Goal: Task Accomplishment & Management: Use online tool/utility

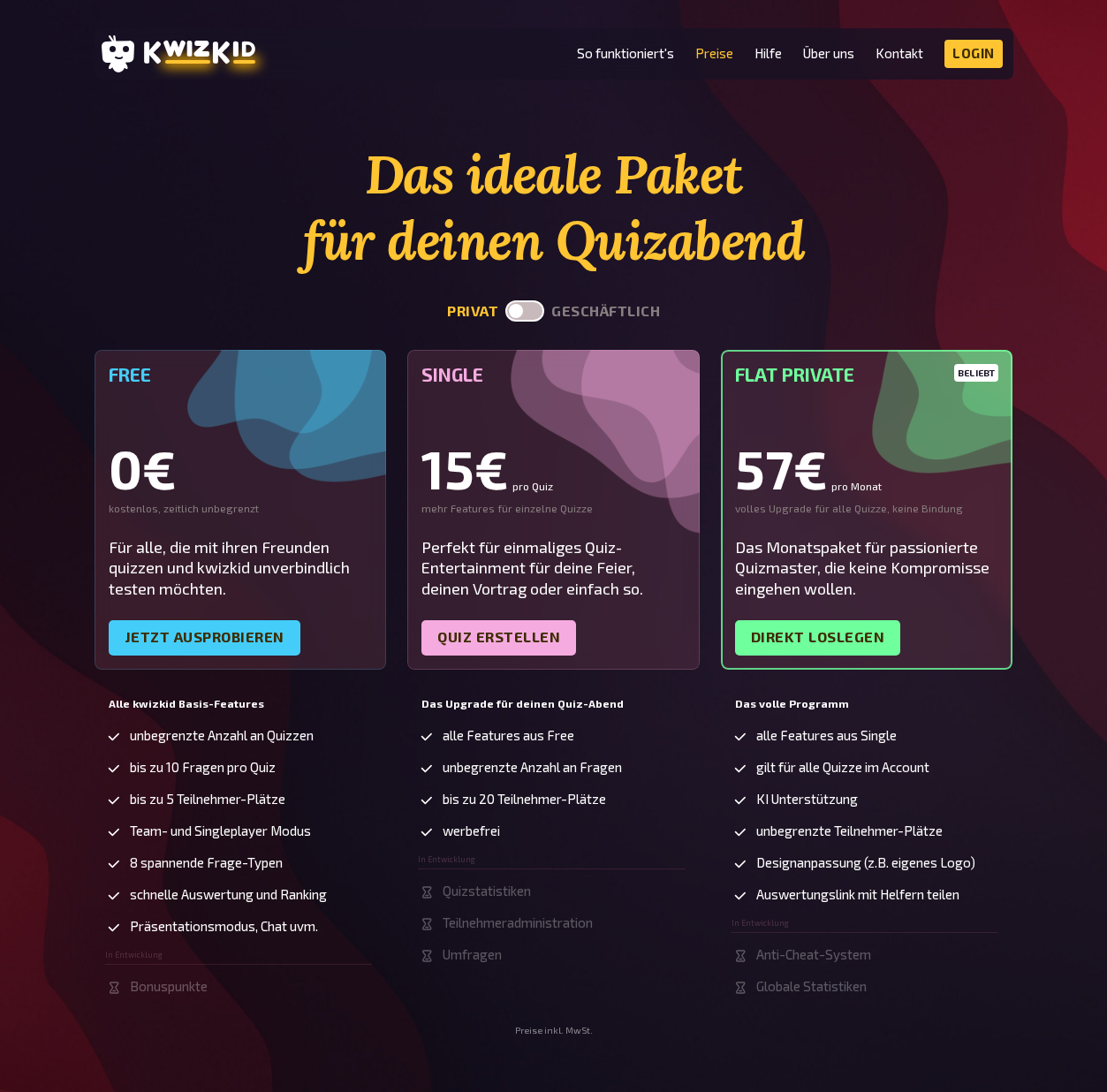
click at [248, 534] on div "Free 0€ kostenlos, zeitlich unbegrenzt Für alle, die mit ihren Freunden quizzen…" at bounding box center [241, 510] width 293 height 320
click at [166, 637] on link "Jetzt ausprobieren" at bounding box center [204, 638] width 191 height 35
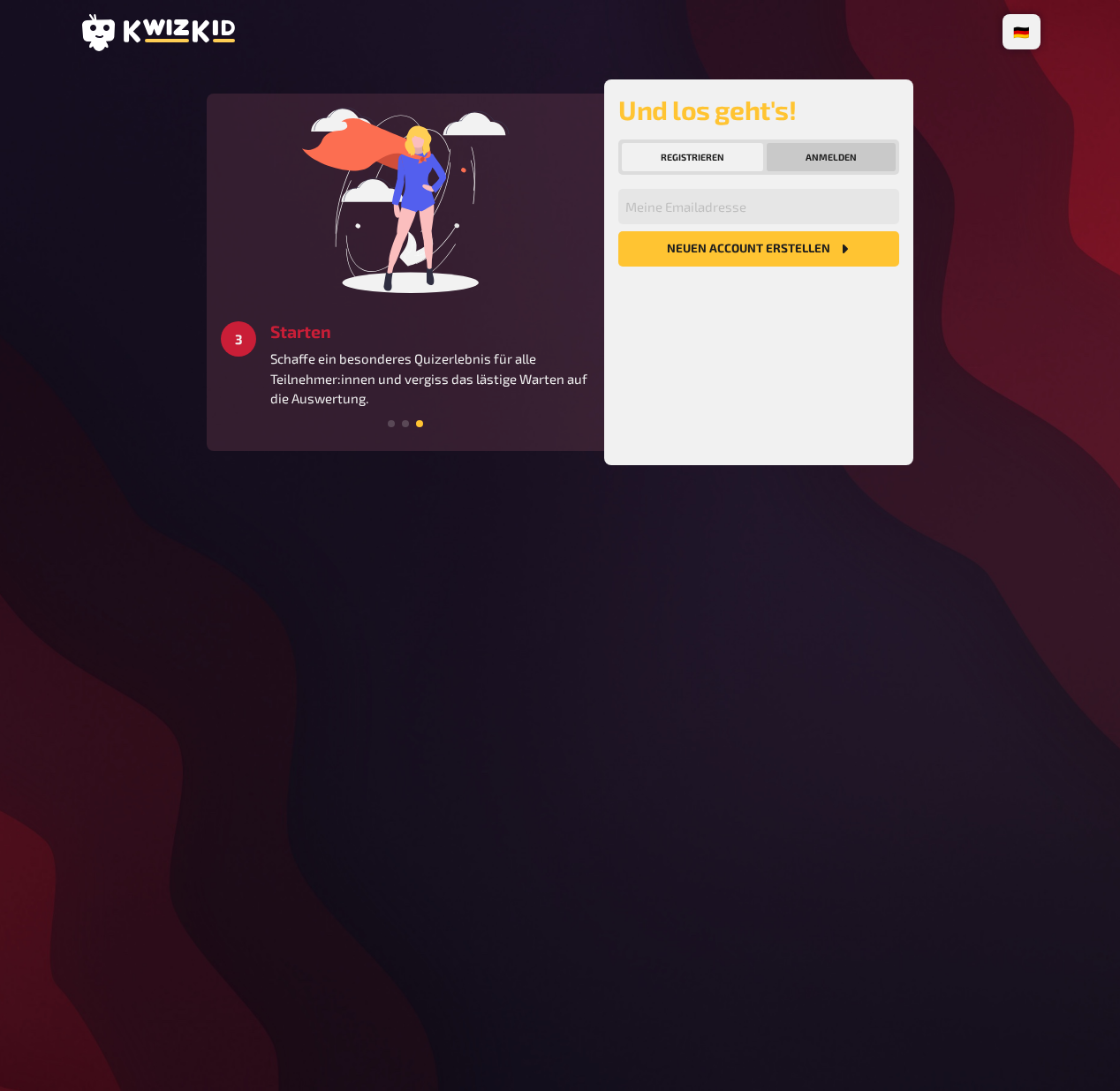
click at [815, 154] on button "Anmelden" at bounding box center [831, 157] width 129 height 28
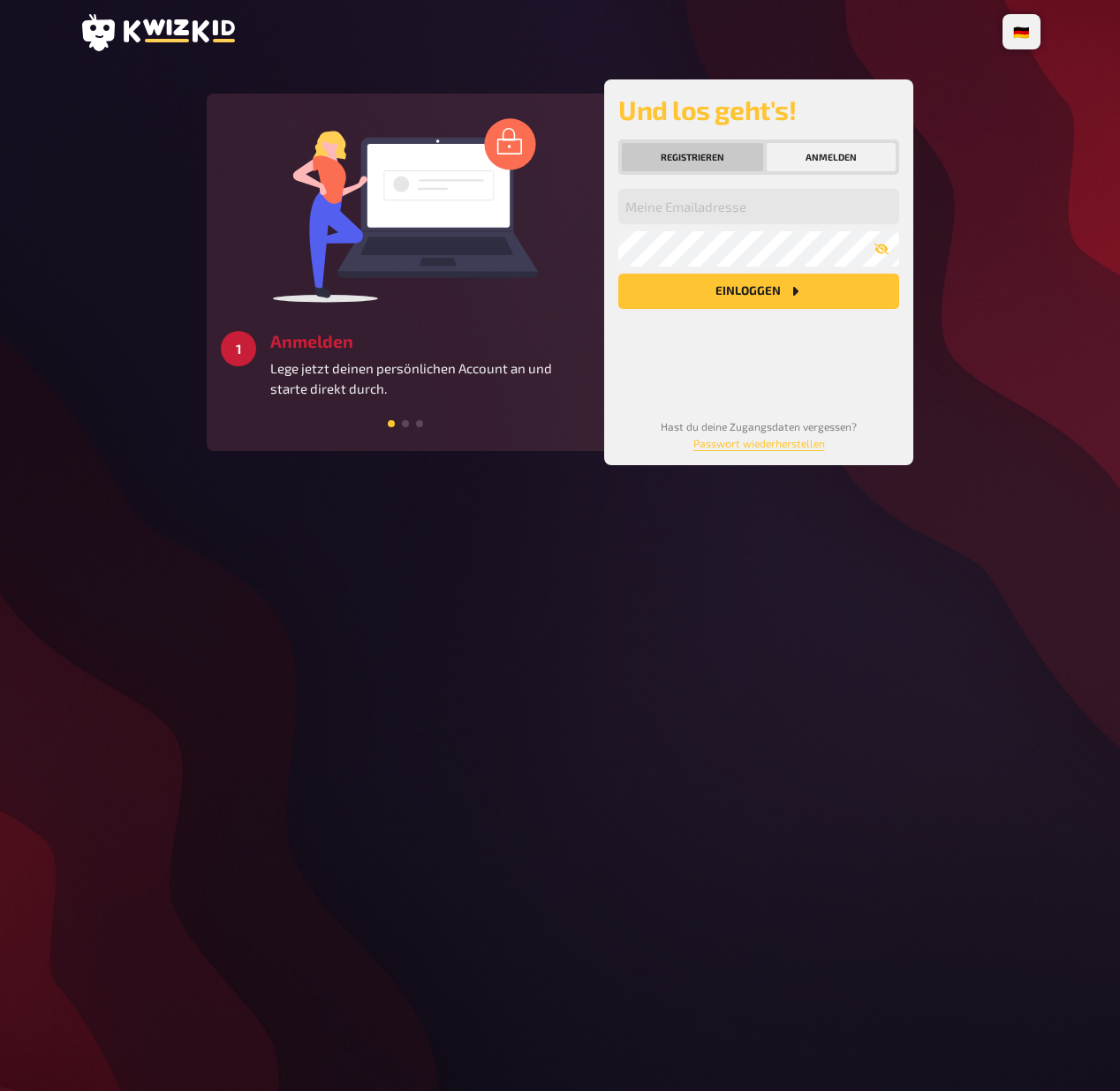
click at [690, 164] on button "Registrieren" at bounding box center [692, 157] width 142 height 28
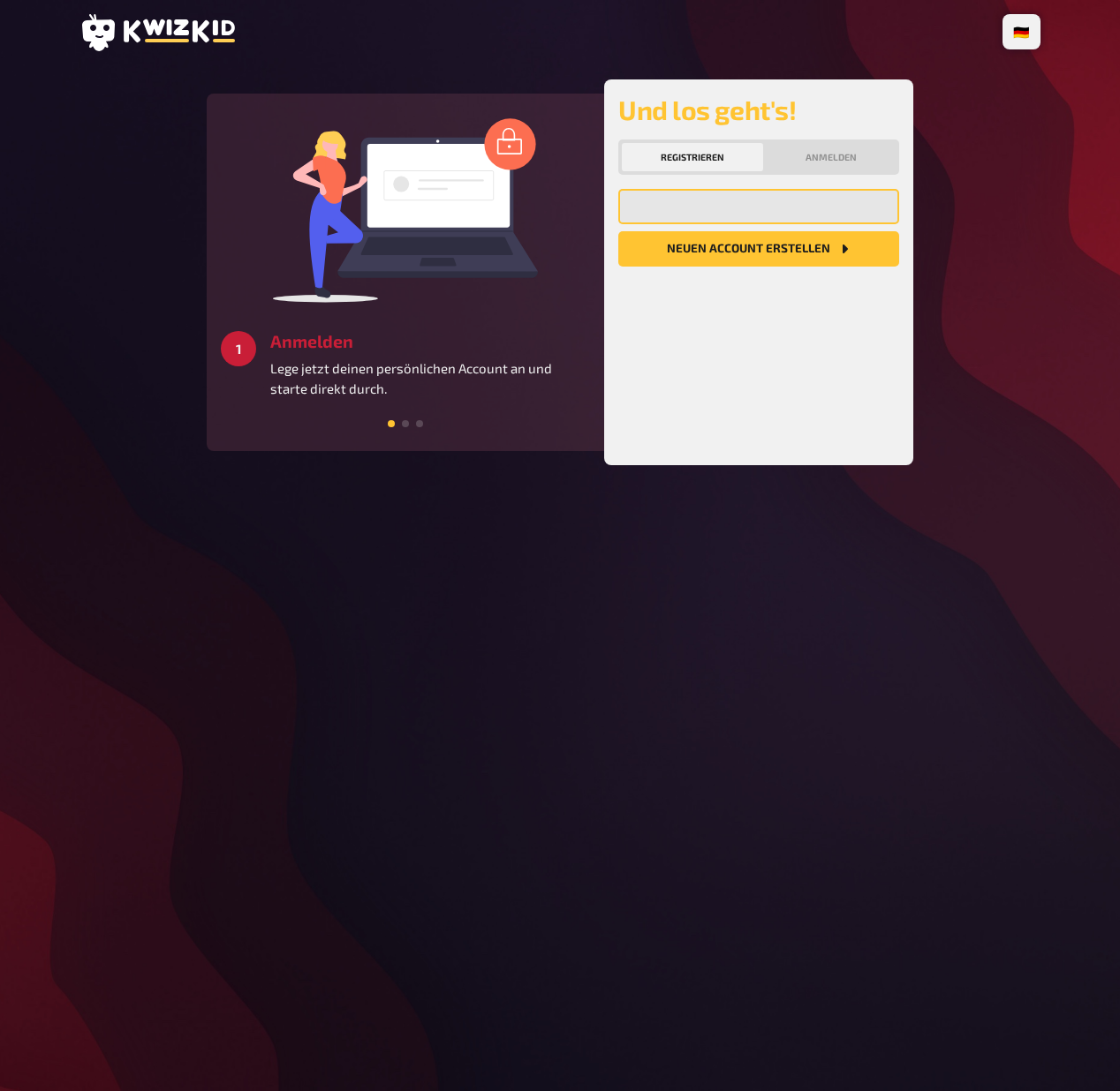
click at [688, 212] on input "email" at bounding box center [758, 207] width 280 height 35
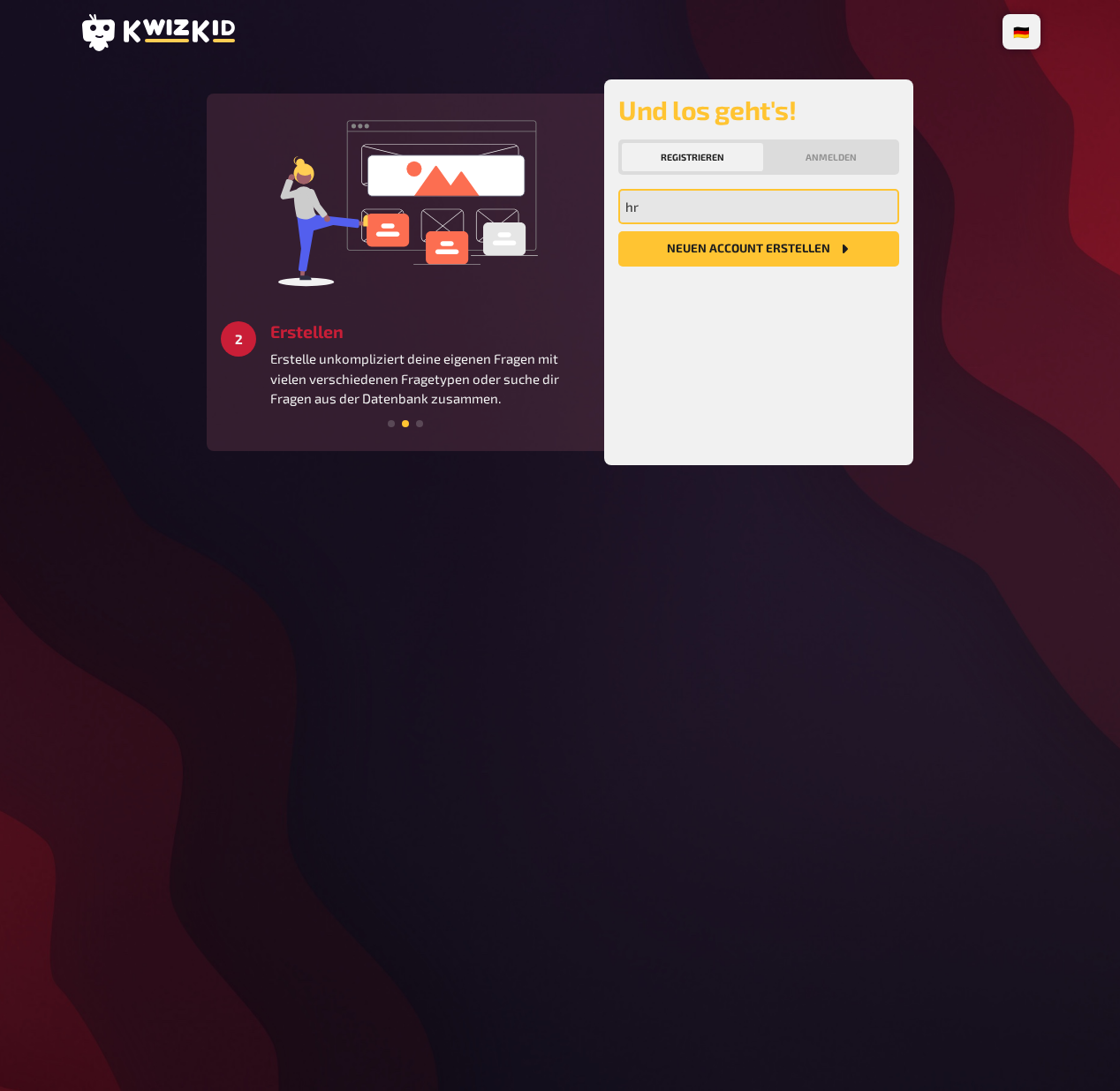
click at [697, 205] on input "hr" at bounding box center [758, 207] width 280 height 35
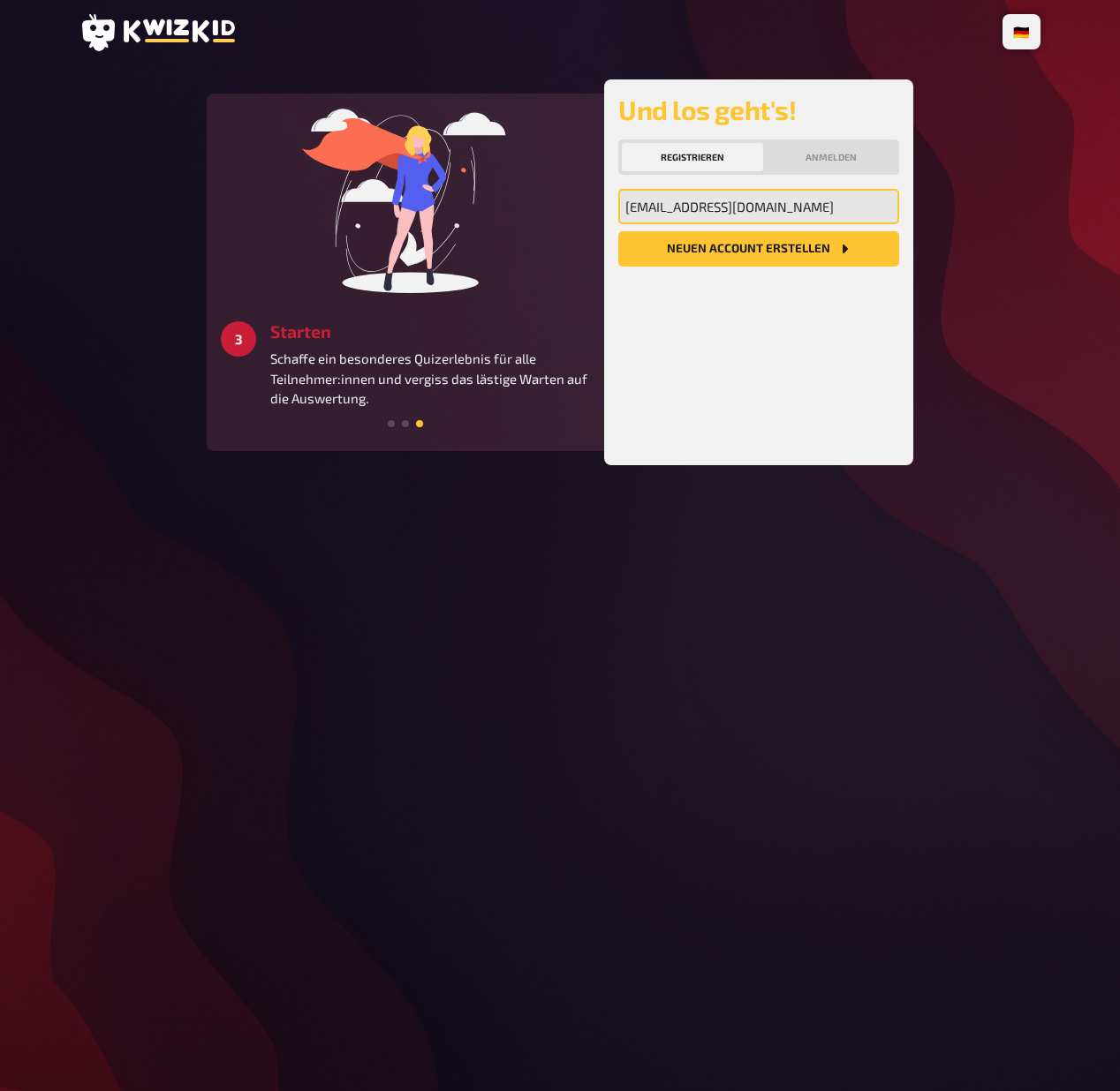
type input "[EMAIL_ADDRESS][DOMAIN_NAME]"
click at [744, 245] on button "Neuen Account Erstellen" at bounding box center [758, 249] width 280 height 35
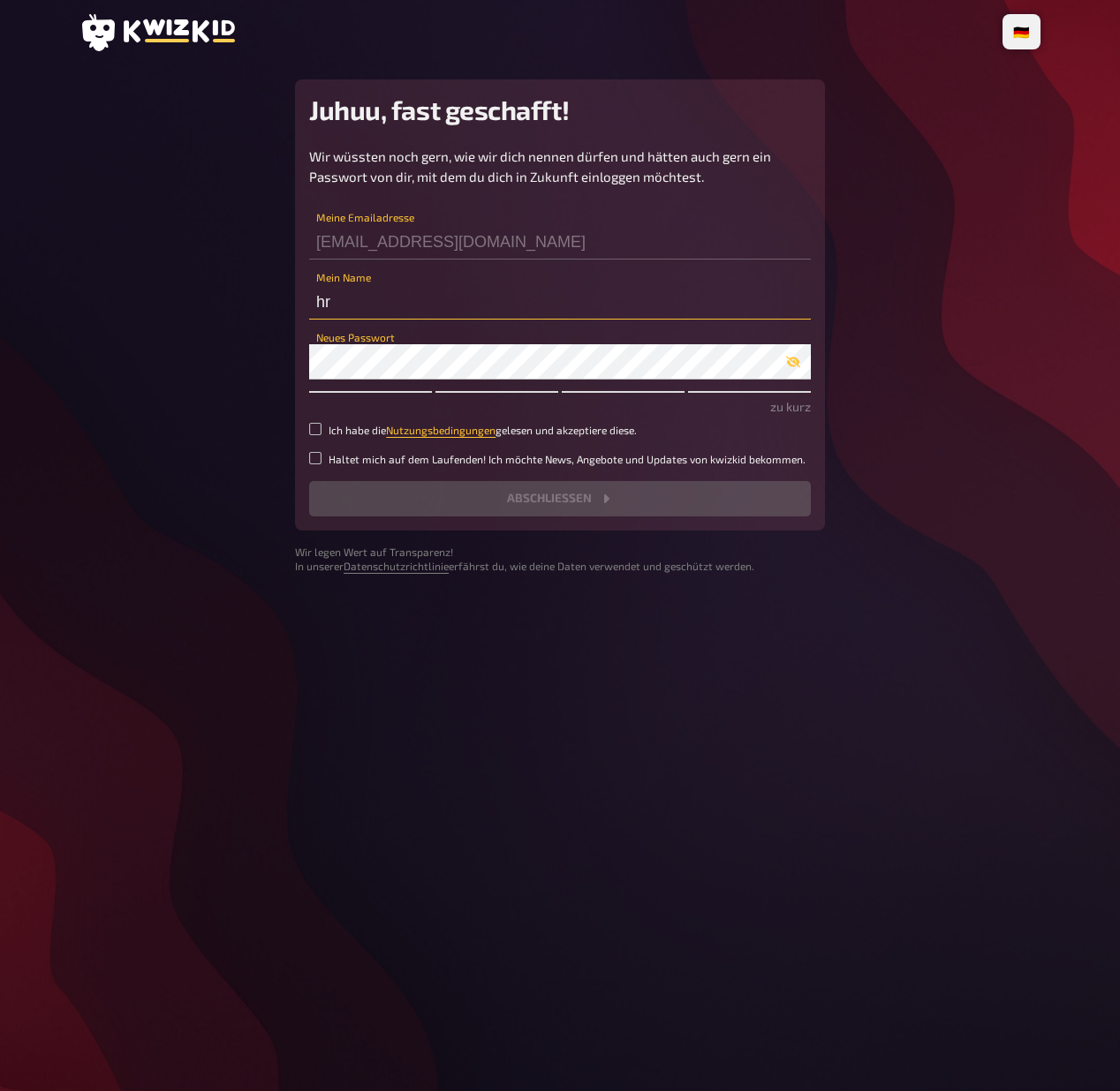
click at [395, 299] on input "hr" at bounding box center [560, 301] width 502 height 35
type input "[PERSON_NAME]"
click at [422, 381] on div "Wir wüssten noch gern, wie wir dich nennen dürfen und hätten auch gern ein Pass…" at bounding box center [560, 331] width 502 height 369
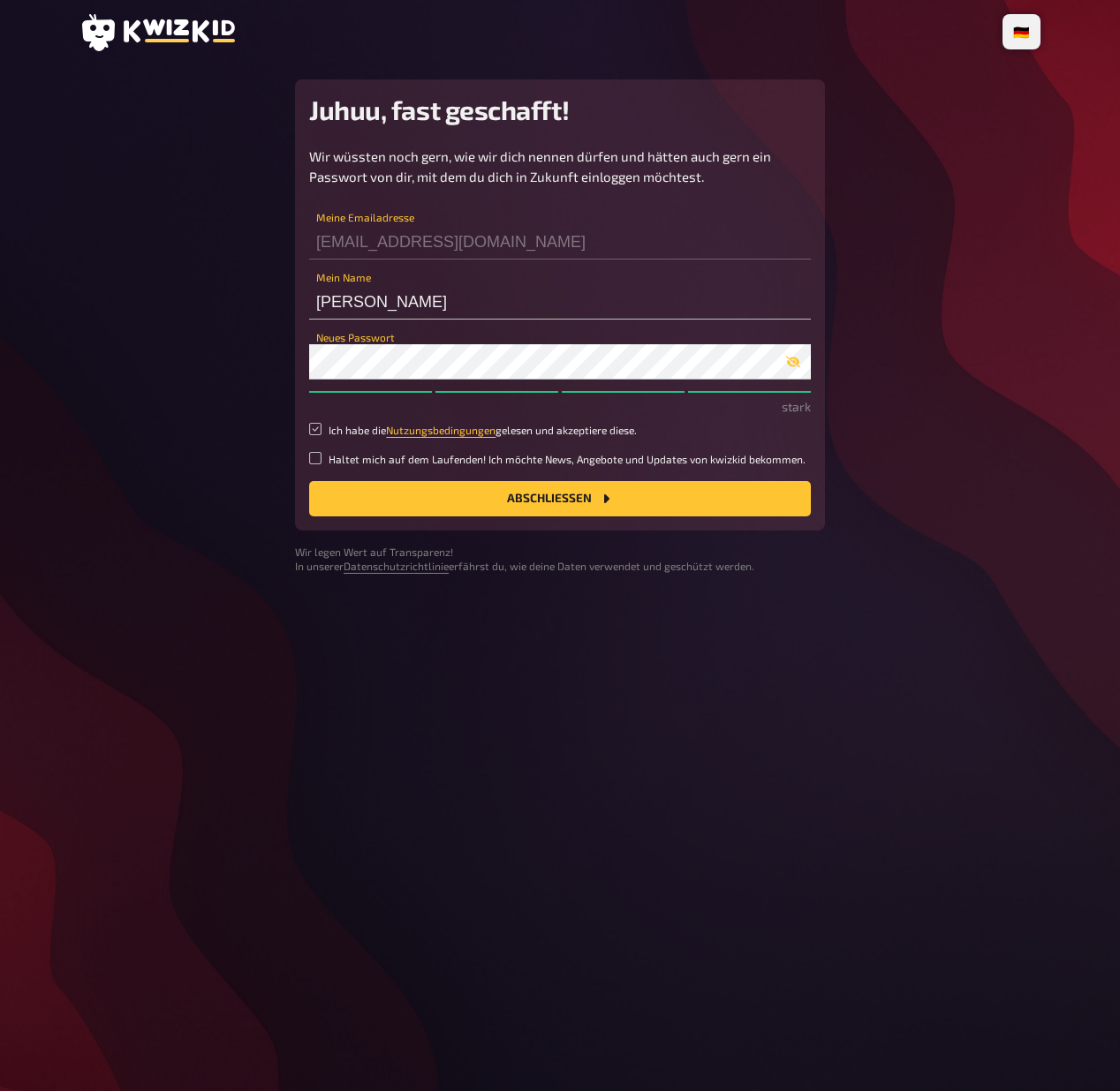
click at [312, 428] on input "Ich habe die Nutzungsbedingungen gelesen und akzeptiere diese." at bounding box center [314, 428] width 12 height 12
checkbox input "true"
click at [493, 506] on button "Abschließen" at bounding box center [560, 498] width 502 height 35
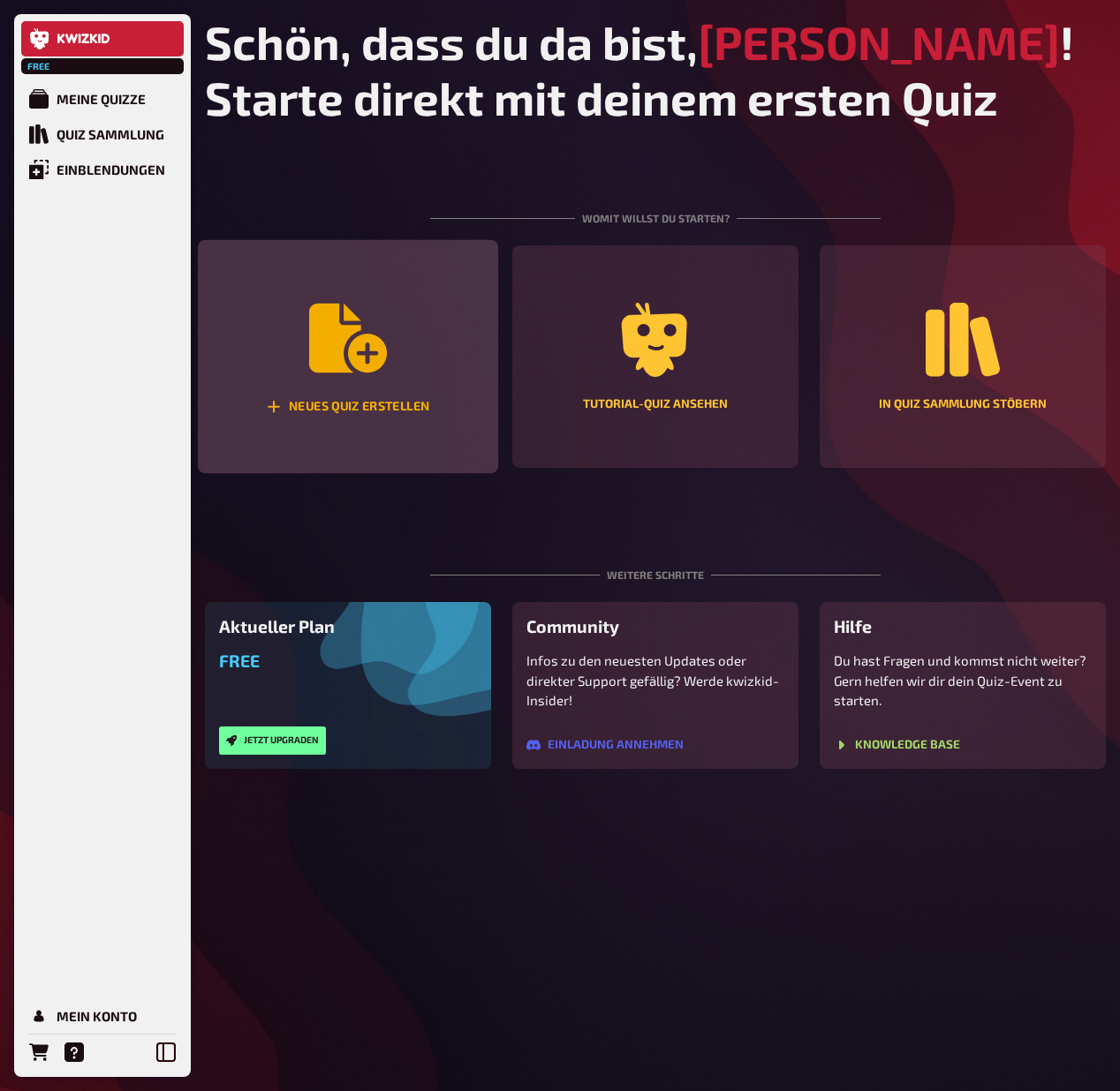
click at [378, 391] on div "Neues Quiz erstellen" at bounding box center [348, 357] width 301 height 234
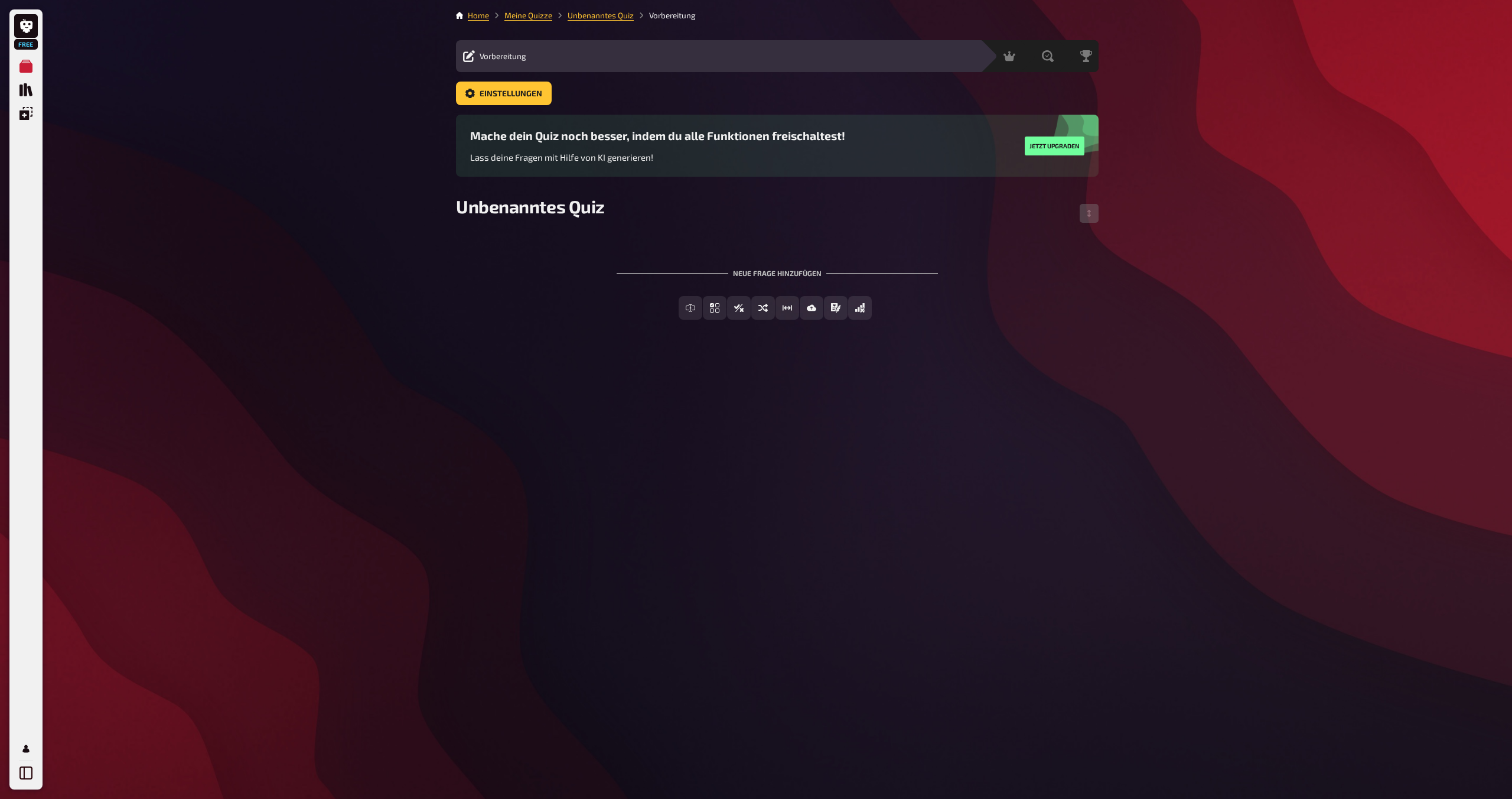
click at [547, 242] on div "To pick up a draggable item, press the space bar. While dragging, use the arrow…" at bounding box center [777, 285] width 643 height 108
click at [542, 211] on span "Unbenanntes Quiz" at bounding box center [530, 206] width 149 height 22
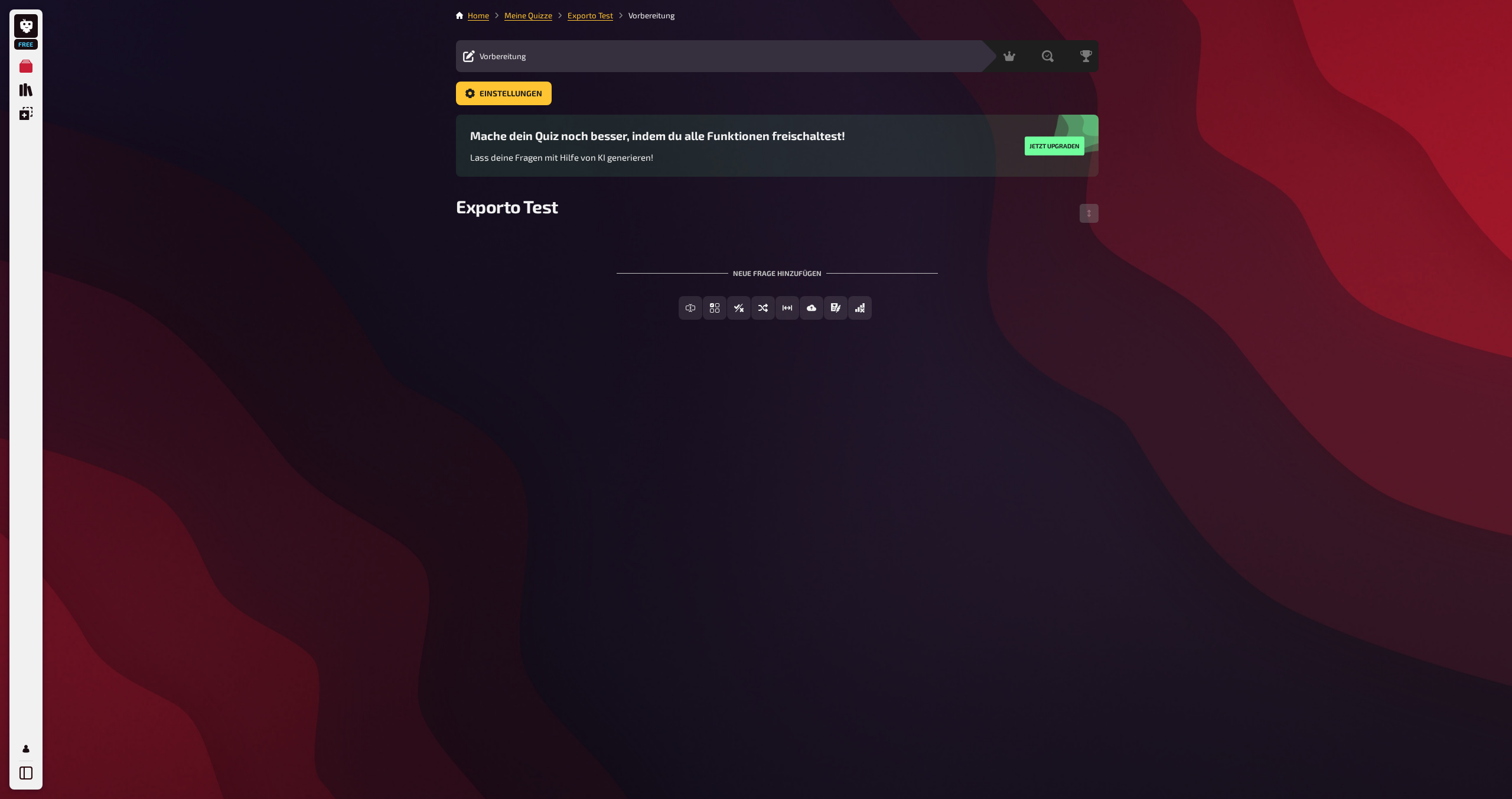
click at [526, 292] on div "Neue Frage hinzufügen Freitext Eingabe Einfachauswahl Wahr / Falsch Sortierfrag…" at bounding box center [777, 294] width 643 height 89
click at [748, 272] on div "Neue Frage hinzufügen" at bounding box center [777, 268] width 321 height 37
click at [714, 313] on button "Einfachauswahl" at bounding box center [714, 308] width 103 height 23
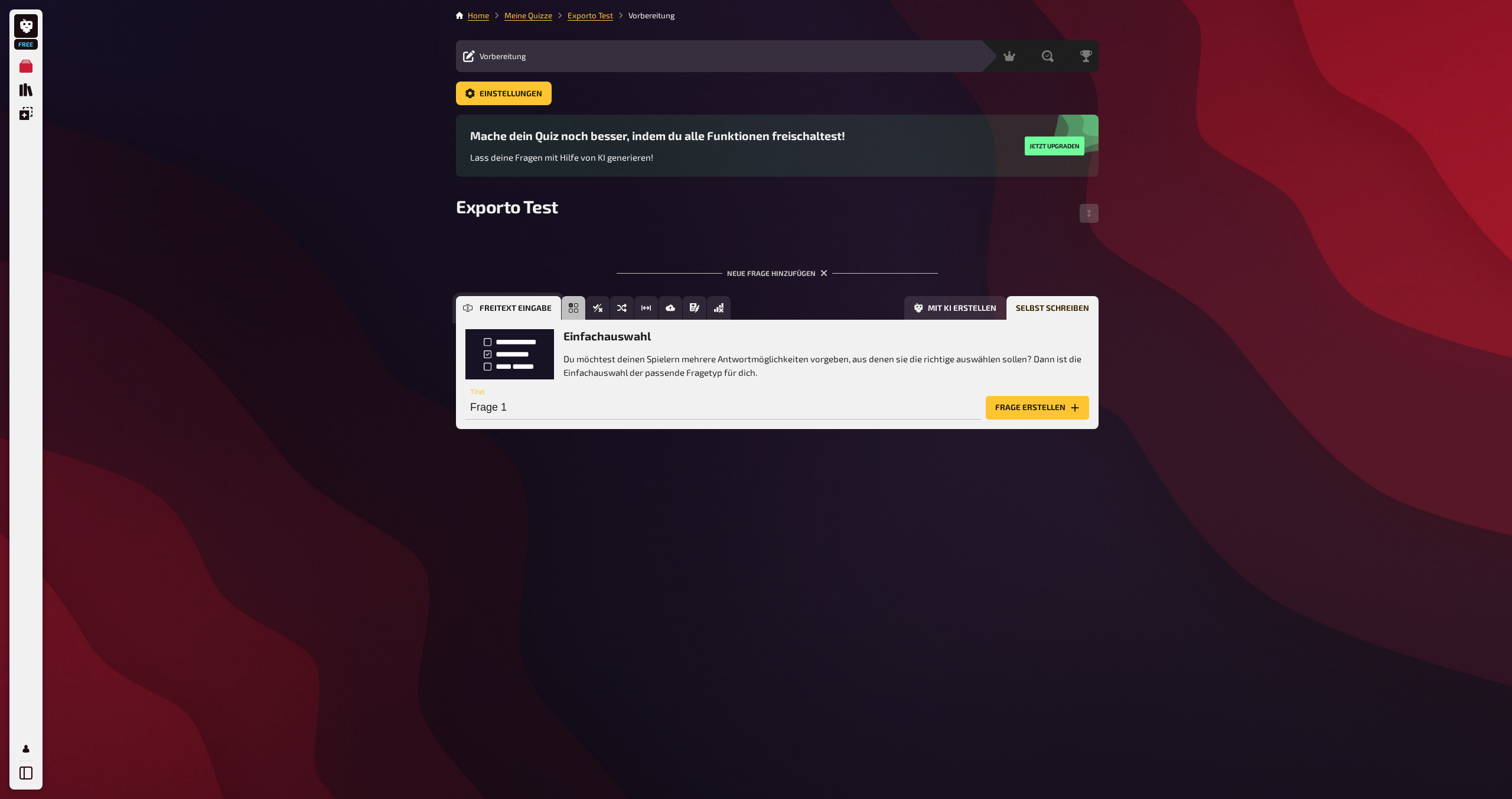
click at [473, 313] on button "Freitext Eingabe" at bounding box center [508, 308] width 105 height 23
click at [609, 361] on p "Die beliebteste Frageform ist komplett offen: Die Spieler tippen dabei ihre Ant…" at bounding box center [826, 365] width 526 height 26
click at [603, 333] on h3 "Freitext Eingabe" at bounding box center [826, 336] width 526 height 14
drag, startPoint x: 713, startPoint y: 355, endPoint x: 719, endPoint y: 356, distance: 6.1
click at [713, 355] on p "Die beliebteste Frageform ist komplett offen: Die Spieler tippen dabei ihre Ant…" at bounding box center [826, 365] width 526 height 26
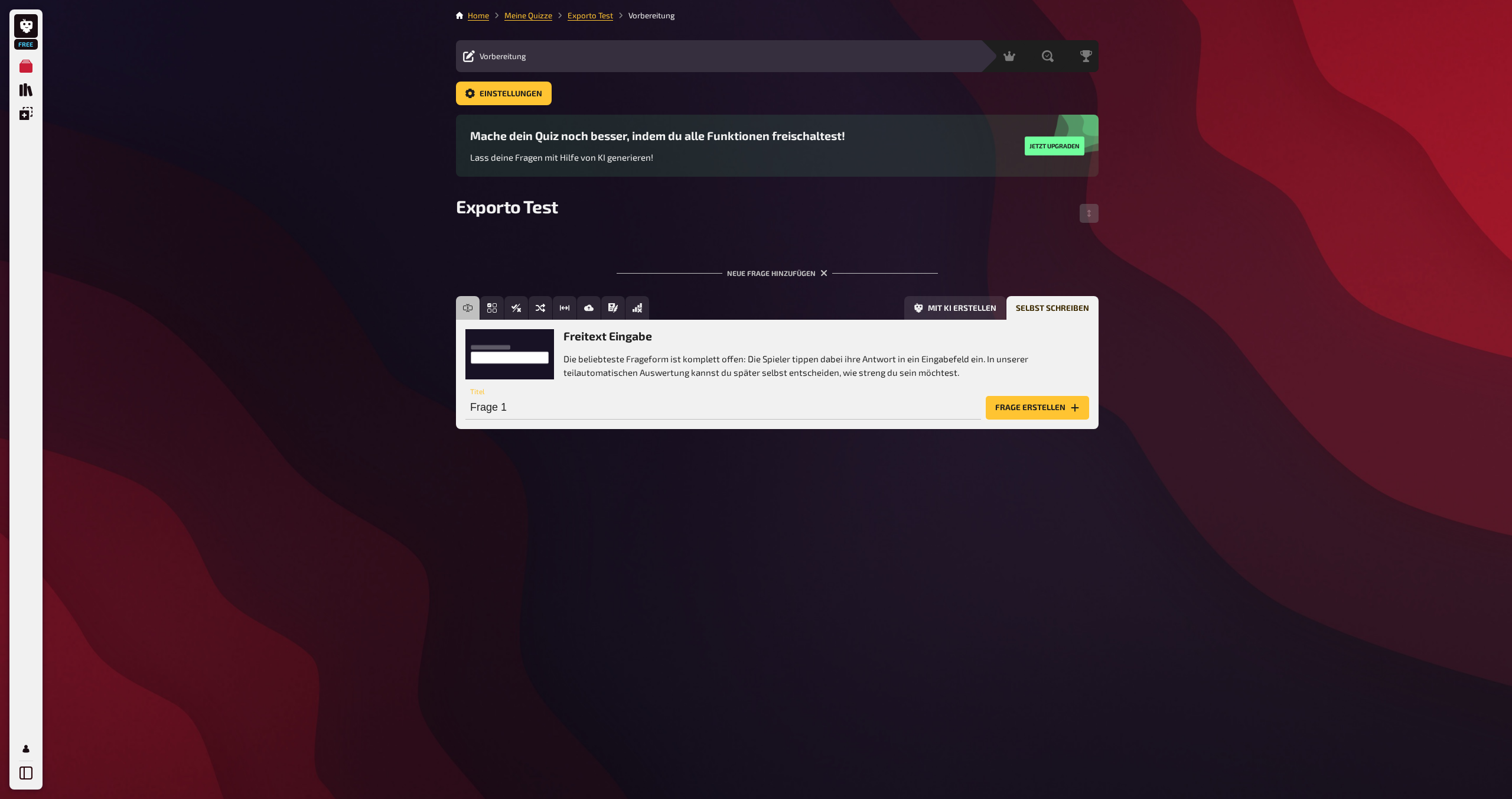
click at [748, 414] on button "Frage erstellen" at bounding box center [1037, 407] width 103 height 23
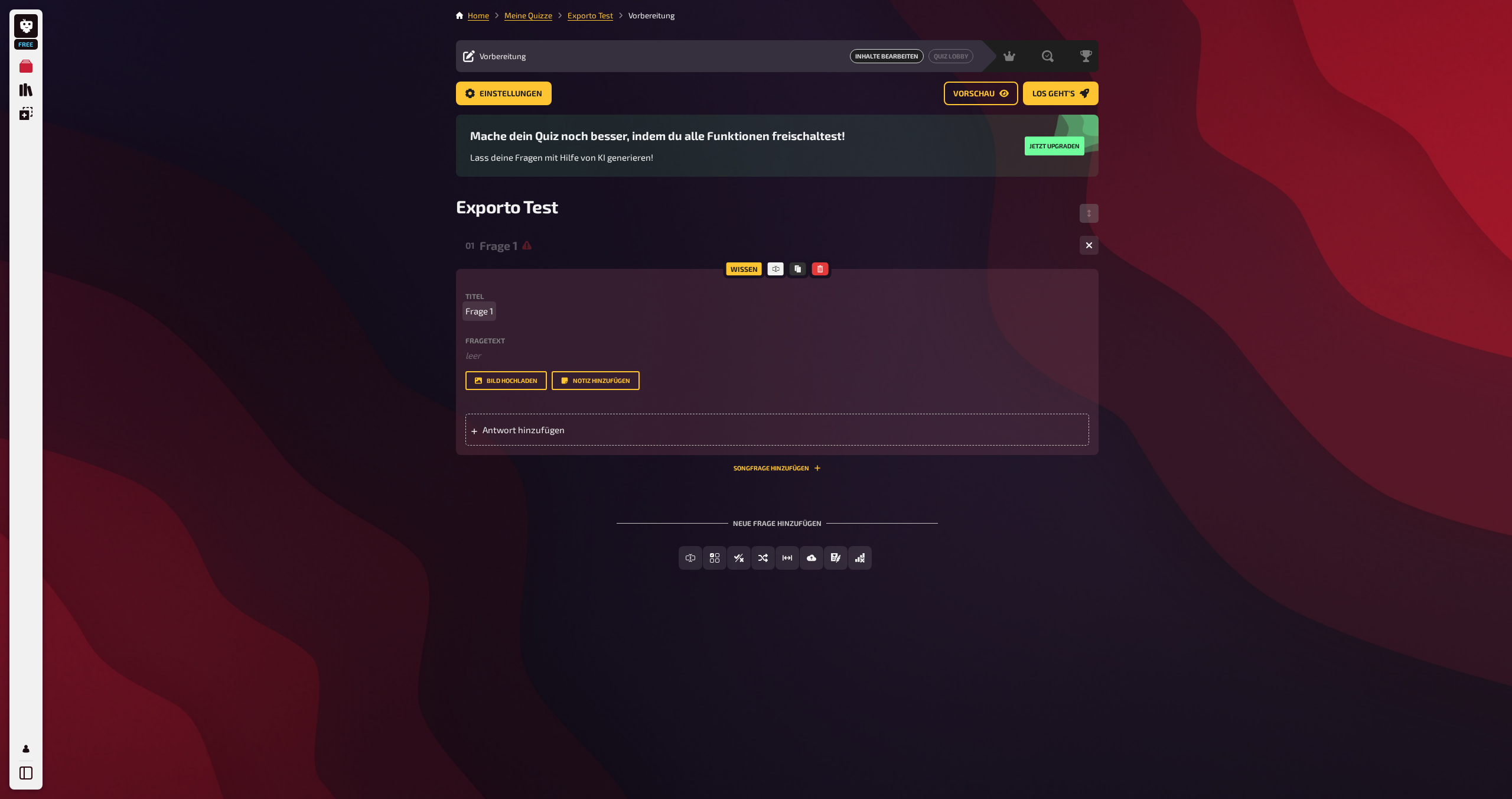
click at [574, 314] on p "Frage 1" at bounding box center [777, 311] width 623 height 14
click at [538, 434] on span "Antwort hinzufügen" at bounding box center [574, 429] width 184 height 10
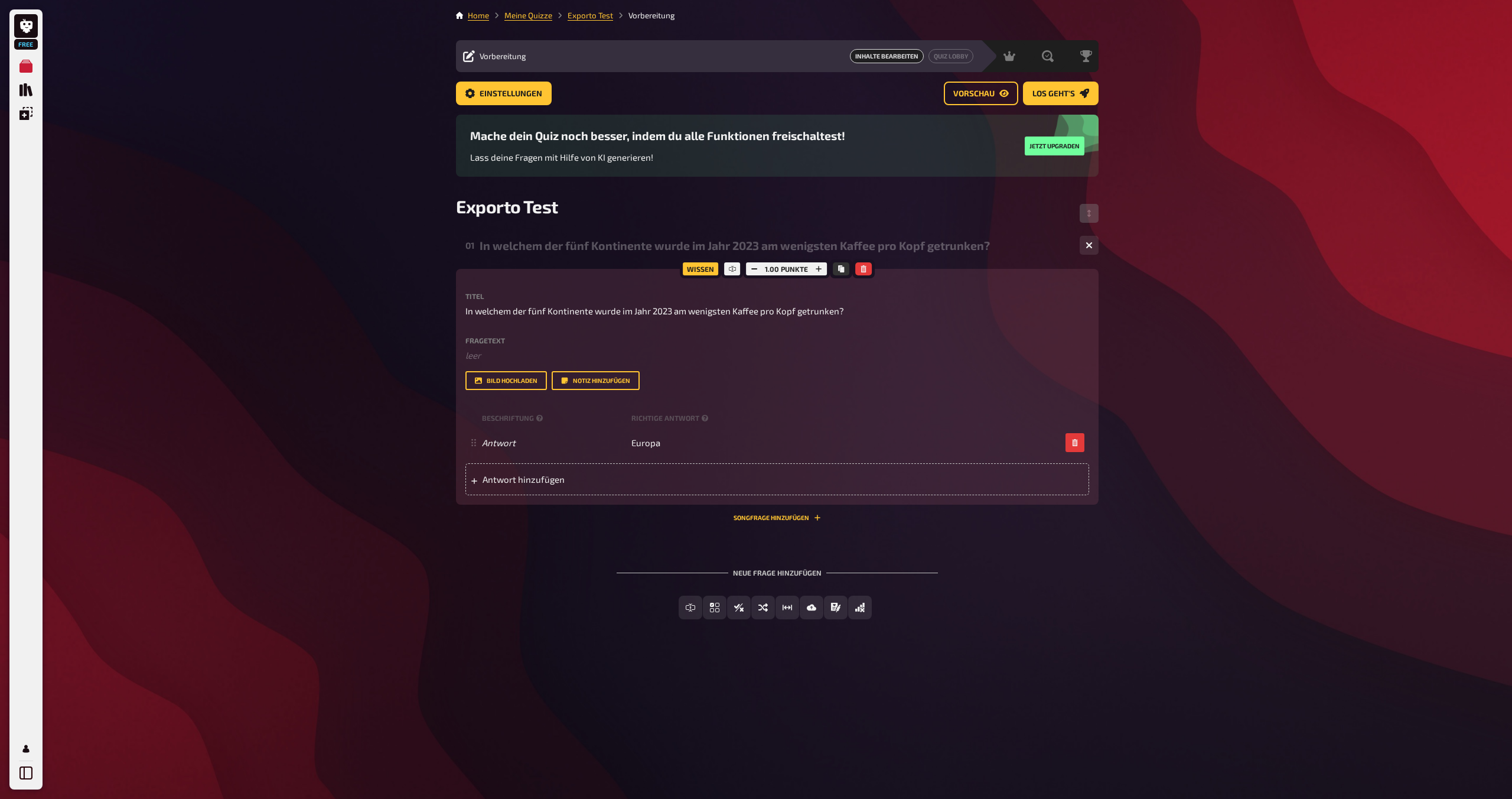
click at [591, 515] on div "Wissen 1.00 Punkte Titel In welchem der fünf Kontinente wurde im Jahr 2023 am w…" at bounding box center [777, 395] width 643 height 252
click at [748, 519] on button "Songfrage hinzufügen" at bounding box center [777, 518] width 87 height 7
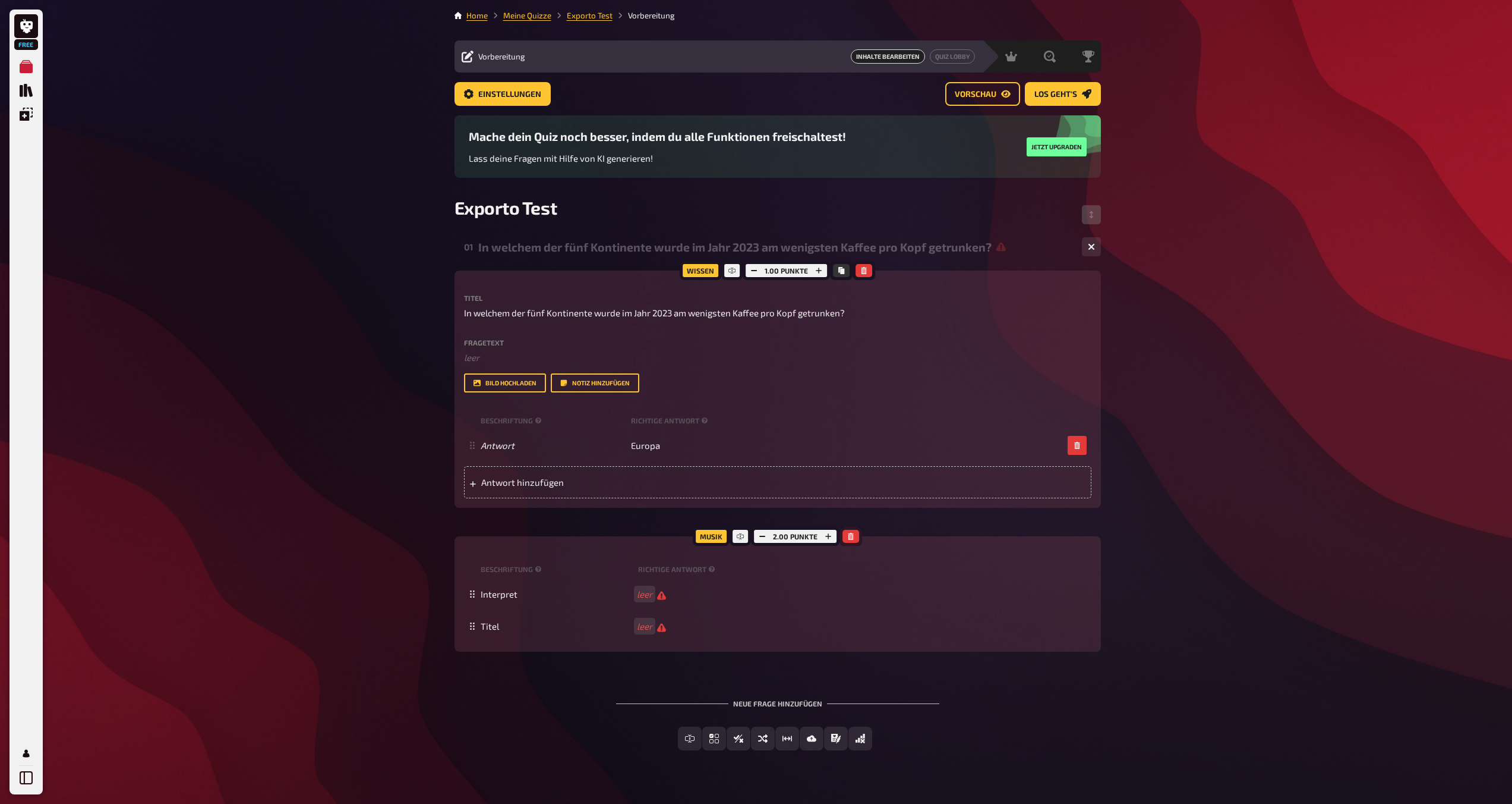
click at [753, 540] on button "button" at bounding box center [851, 536] width 17 height 13
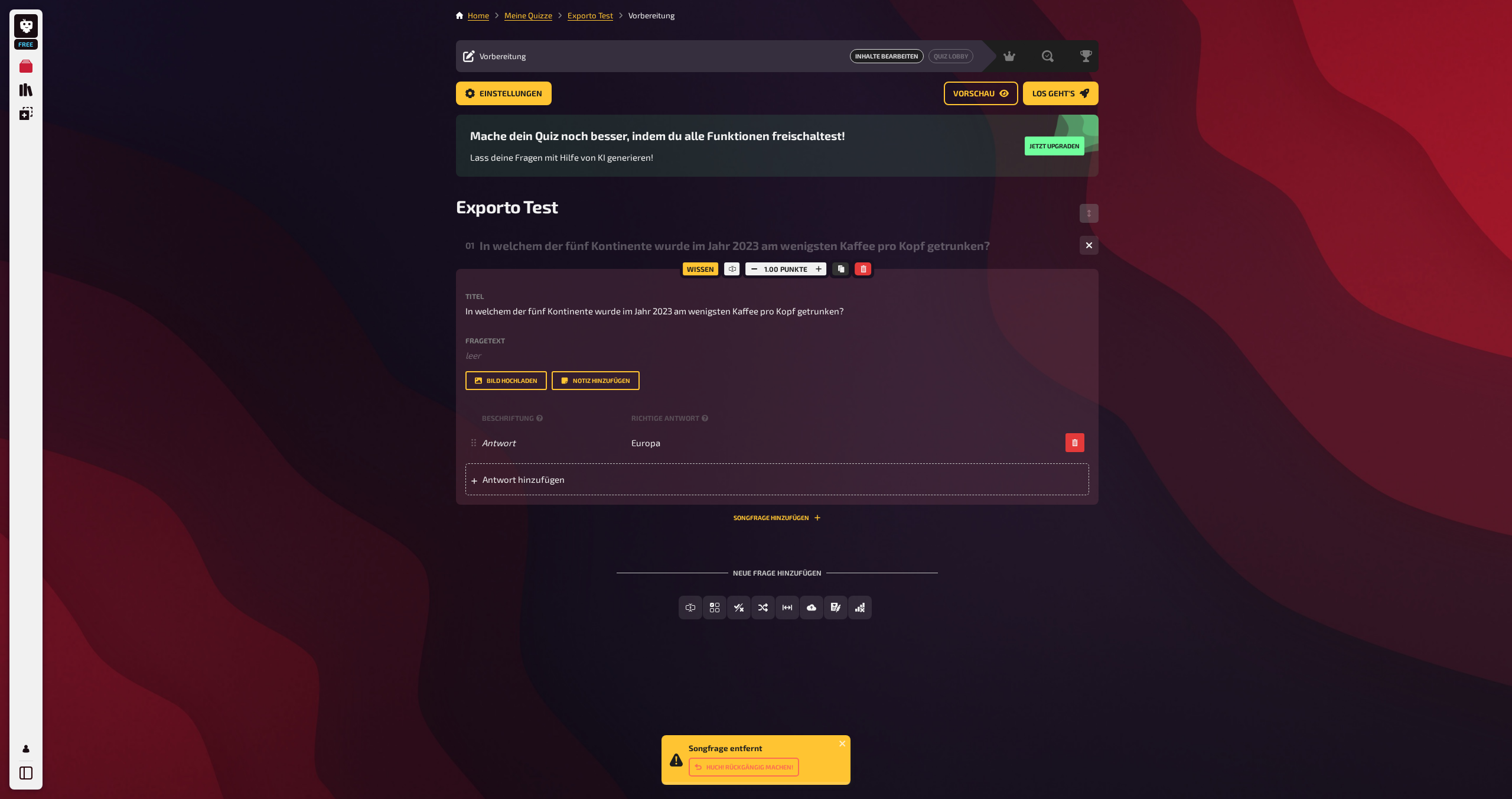
click at [329, 438] on div "Free Meine Quizze Quiz Sammlung Einblendungen Mein Konto Songfrage entfernt Huc…" at bounding box center [756, 399] width 1512 height 799
click at [691, 266] on div "Wissen" at bounding box center [700, 269] width 41 height 19
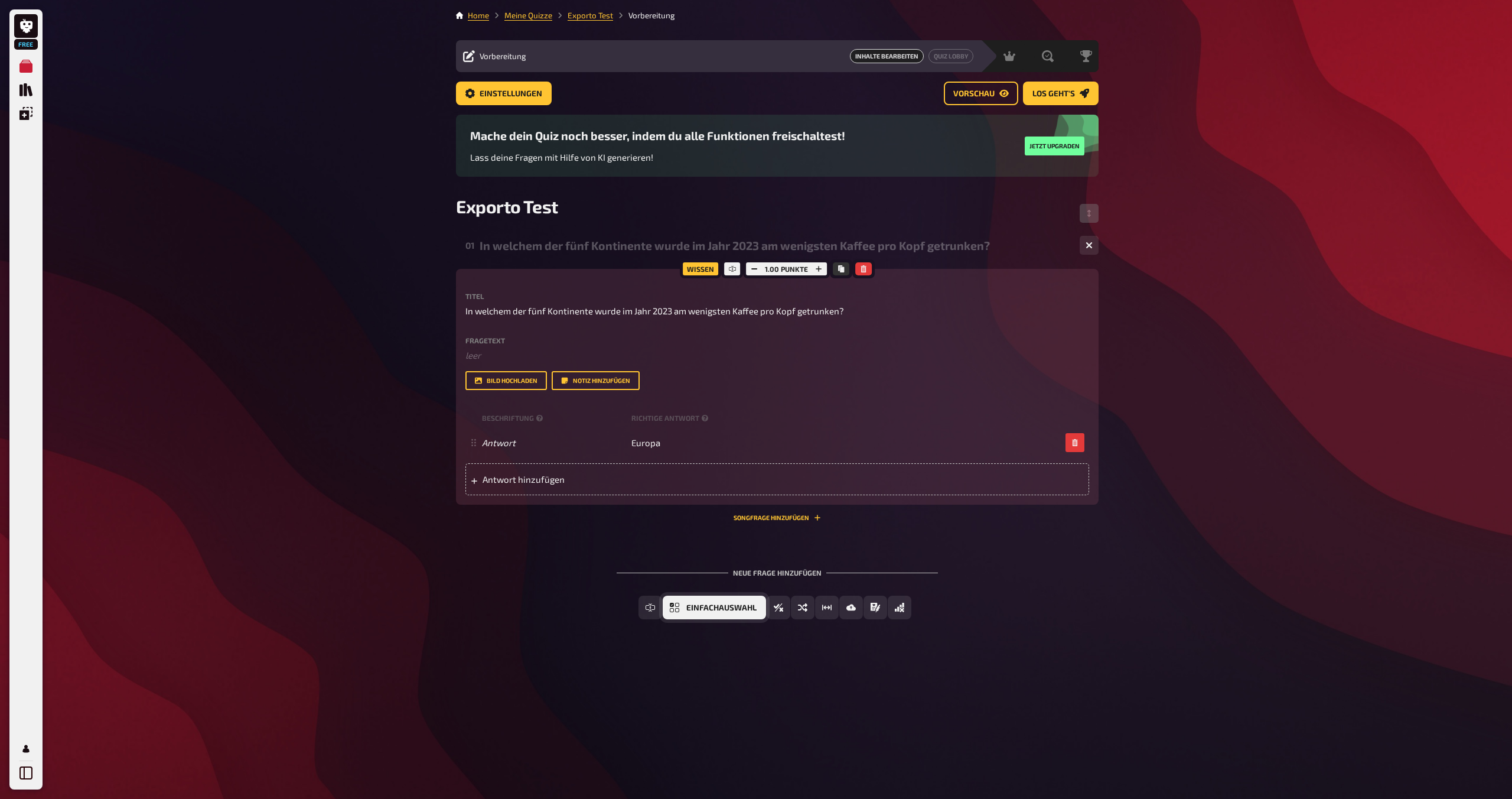
click at [746, 609] on span "Einfachauswahl" at bounding box center [721, 608] width 70 height 8
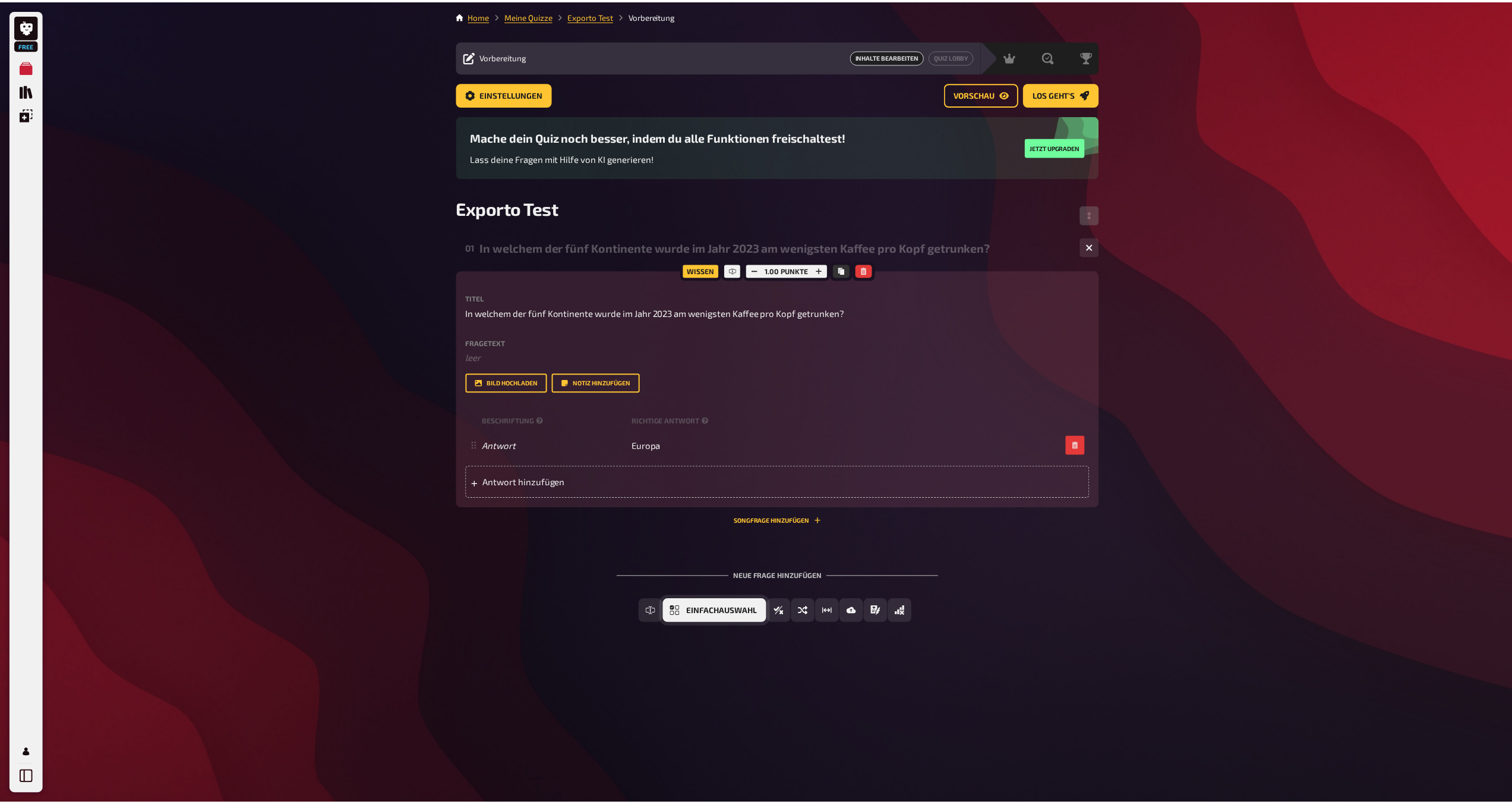
scroll to position [6, 0]
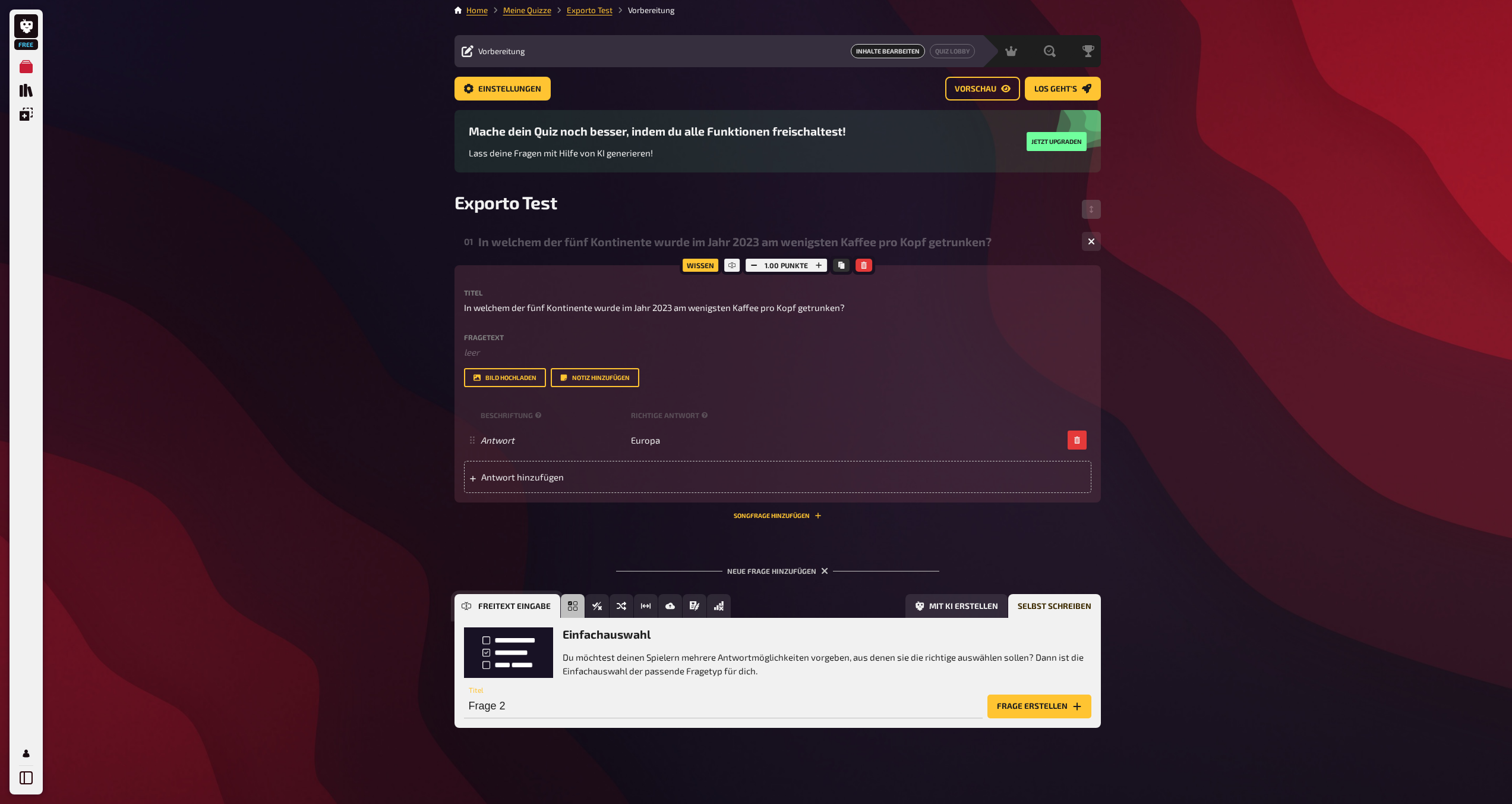
click at [463, 604] on icon "Freitext Eingabe" at bounding box center [466, 605] width 9 height 9
click at [592, 639] on h3 "Freitext Eingabe" at bounding box center [827, 634] width 529 height 14
click at [642, 623] on div "Freitext Eingabe Die beliebteste Frageform ist komplett offen: Die Spieler tipp…" at bounding box center [778, 672] width 646 height 110
click at [491, 605] on icon "Einfachauswahl" at bounding box center [491, 605] width 9 height 9
click at [638, 646] on div "Einfachauswahl Du möchtest deinen Spielern mehrere Antwortmöglichkeiten vorgebe…" at bounding box center [827, 652] width 529 height 50
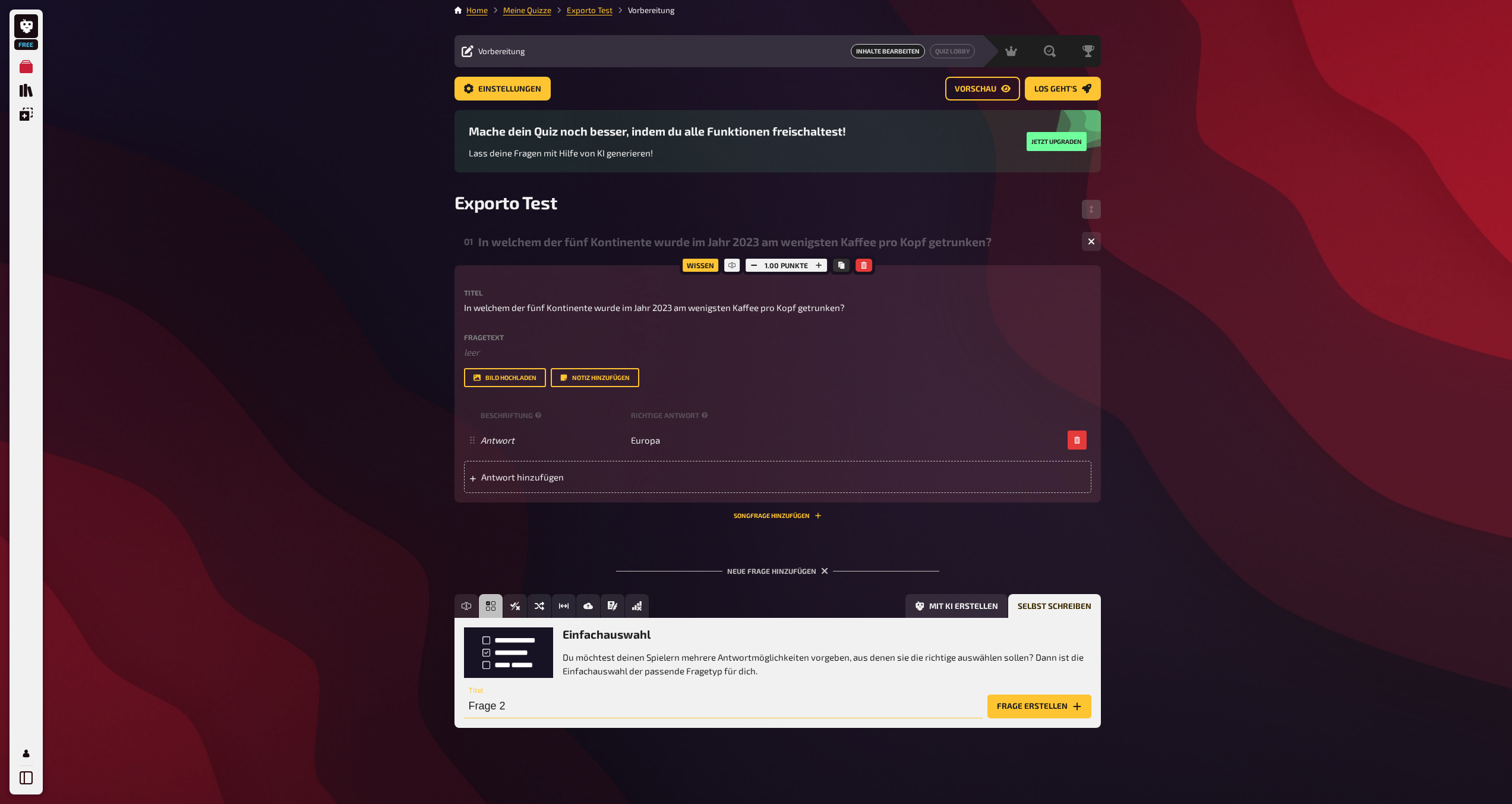
click at [540, 709] on input "Frage 2" at bounding box center [723, 706] width 518 height 24
paste input "Was ist der einzige Planet in unserem Sonnensystem, der in die entgegengesetzte…"
type input "Was ist der einzige Planet in unserem Sonnensystem, der in die entgegengesetzte…"
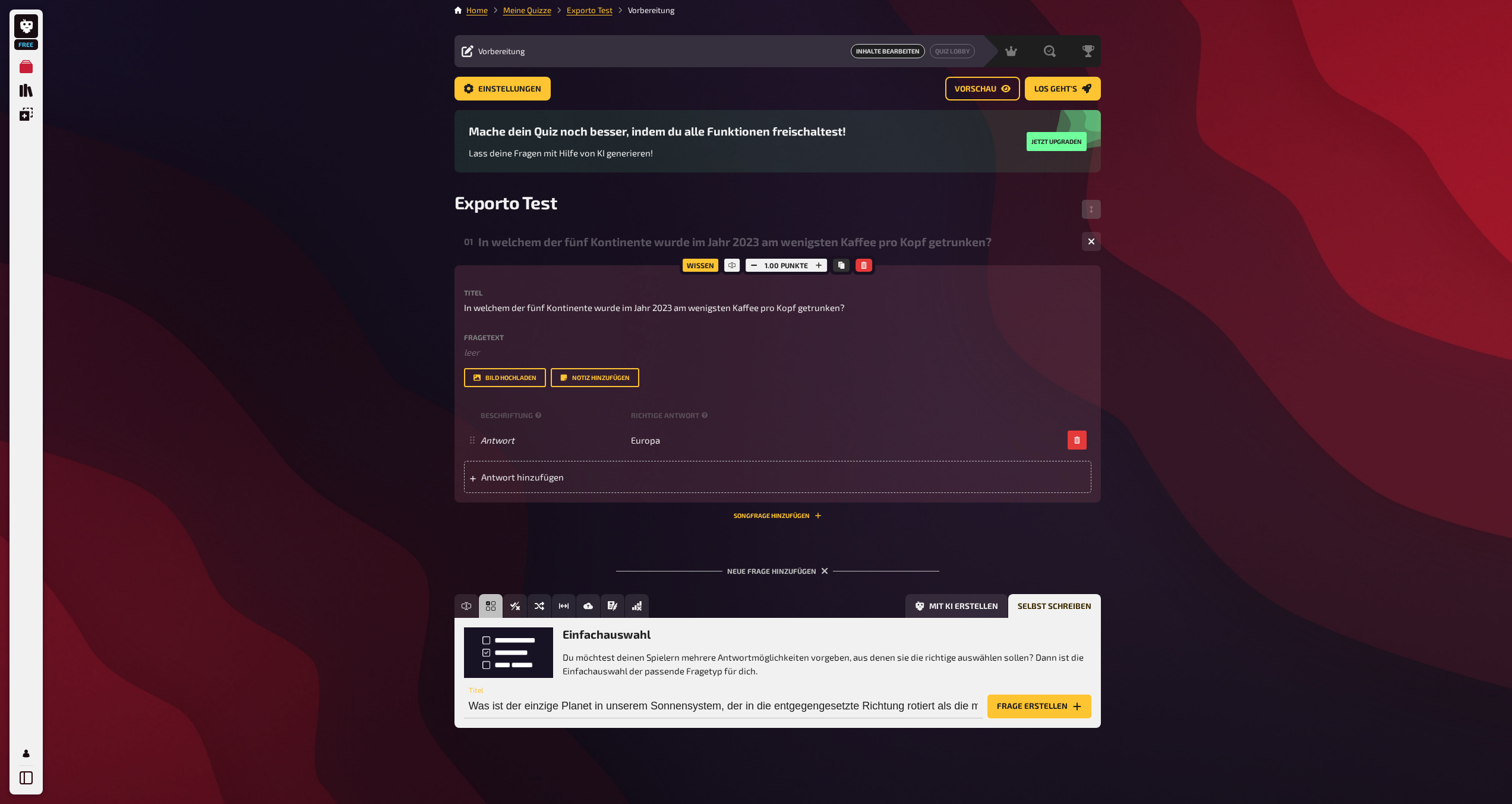
click at [753, 699] on button "Frage erstellen" at bounding box center [1039, 706] width 104 height 24
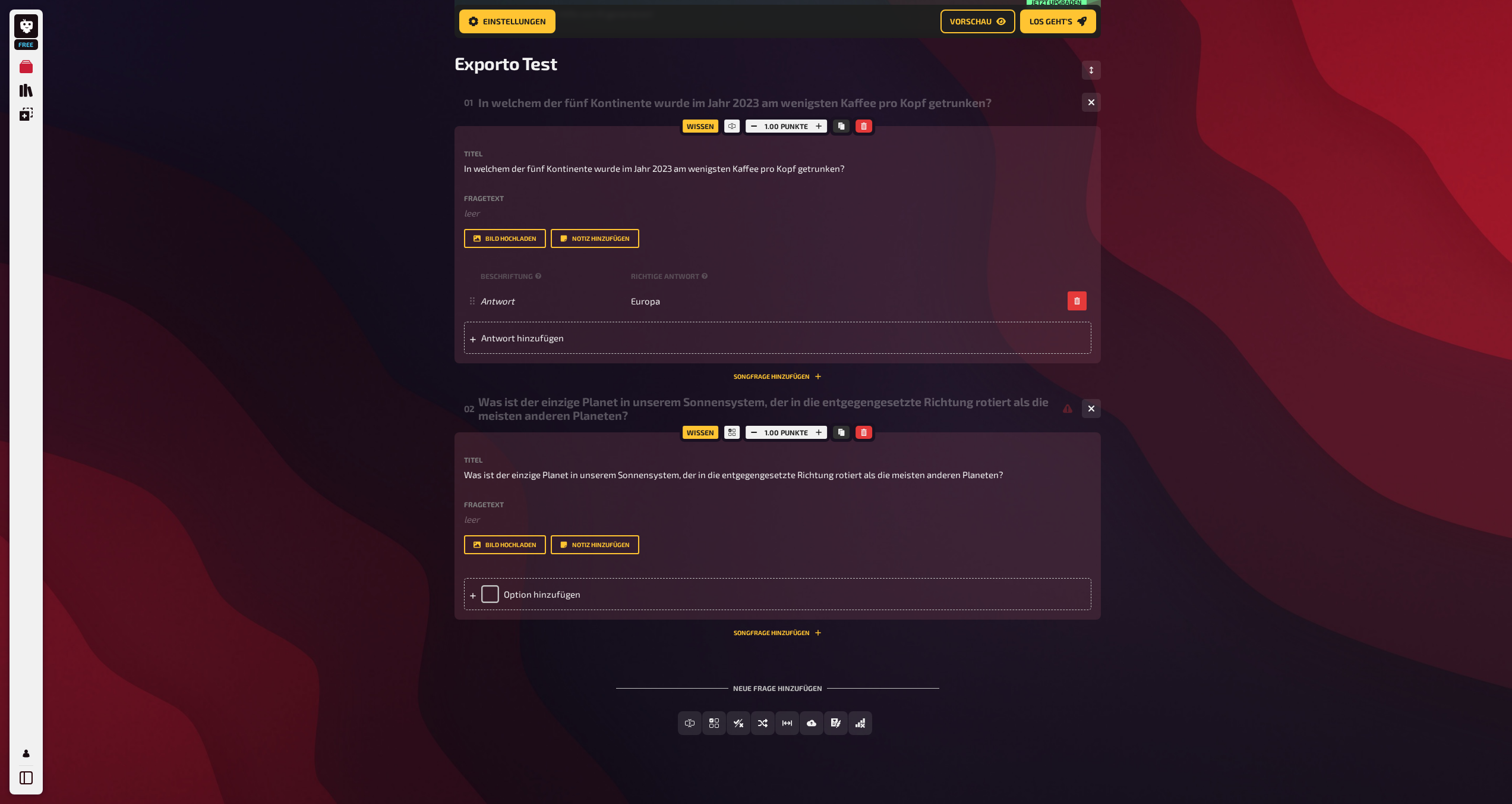
scroll to position [161, 0]
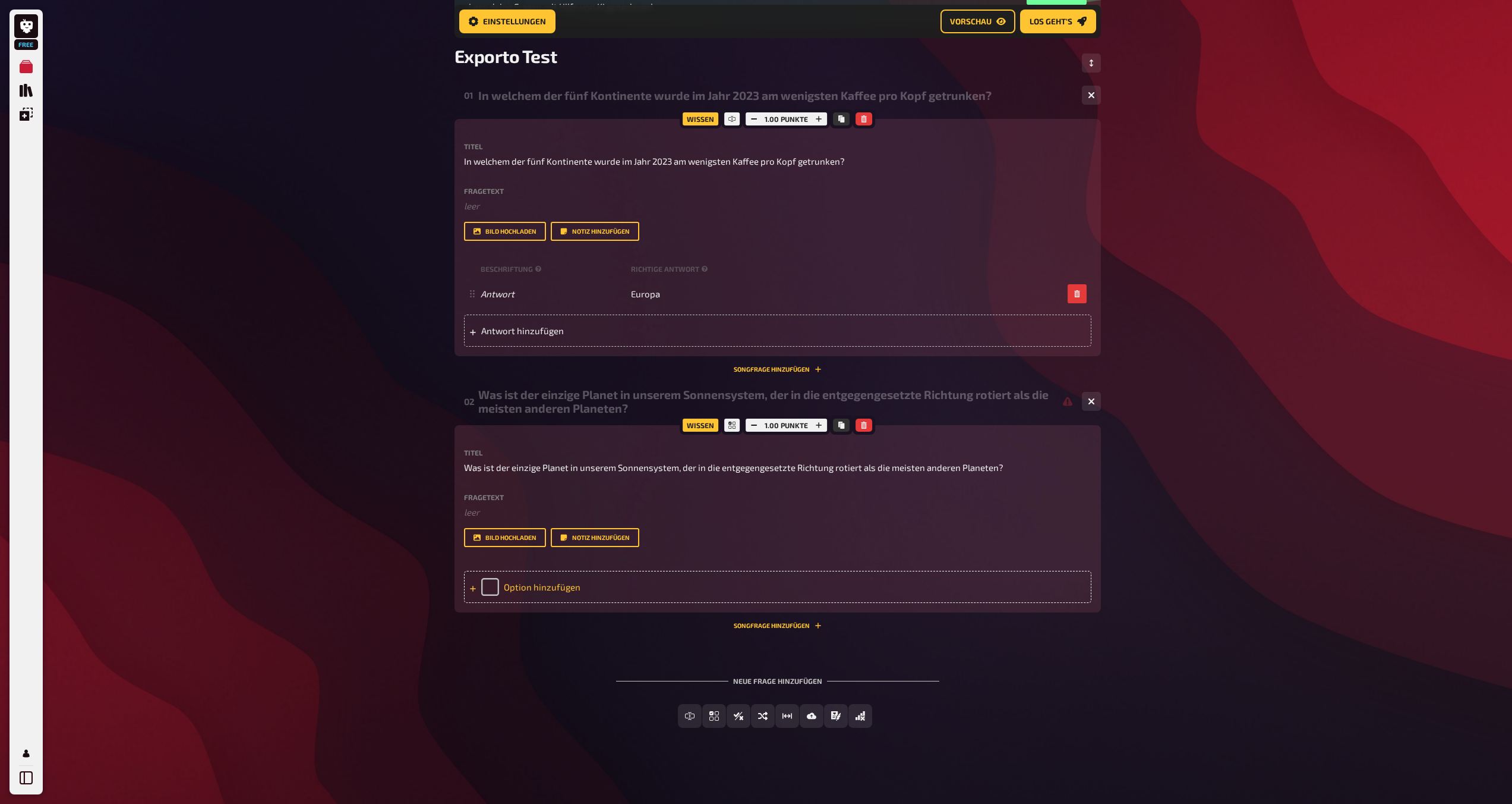
click at [542, 590] on div "Option hinzufügen" at bounding box center [778, 587] width 627 height 32
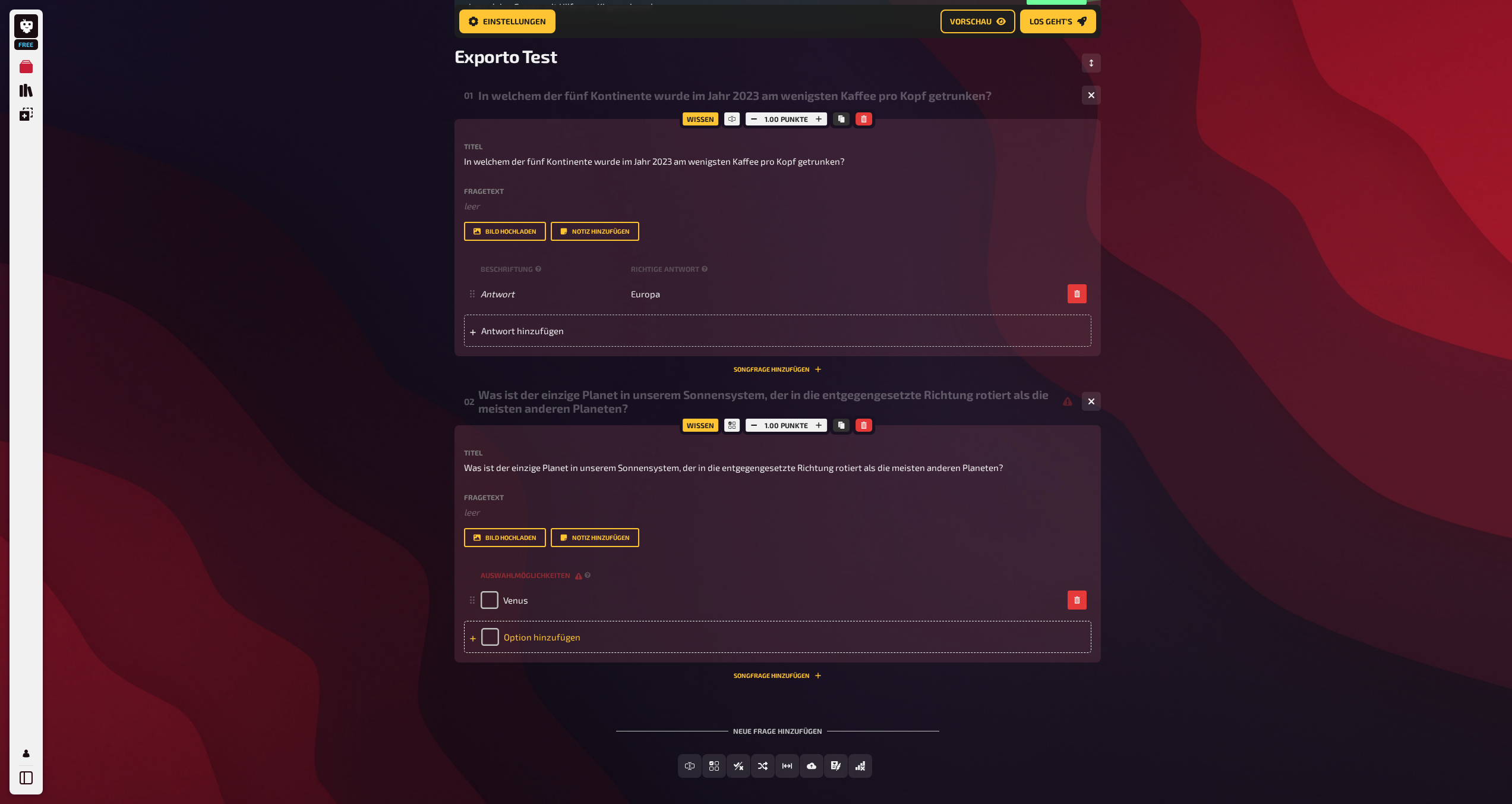
click at [576, 632] on div "Option hinzufügen" at bounding box center [778, 637] width 627 height 32
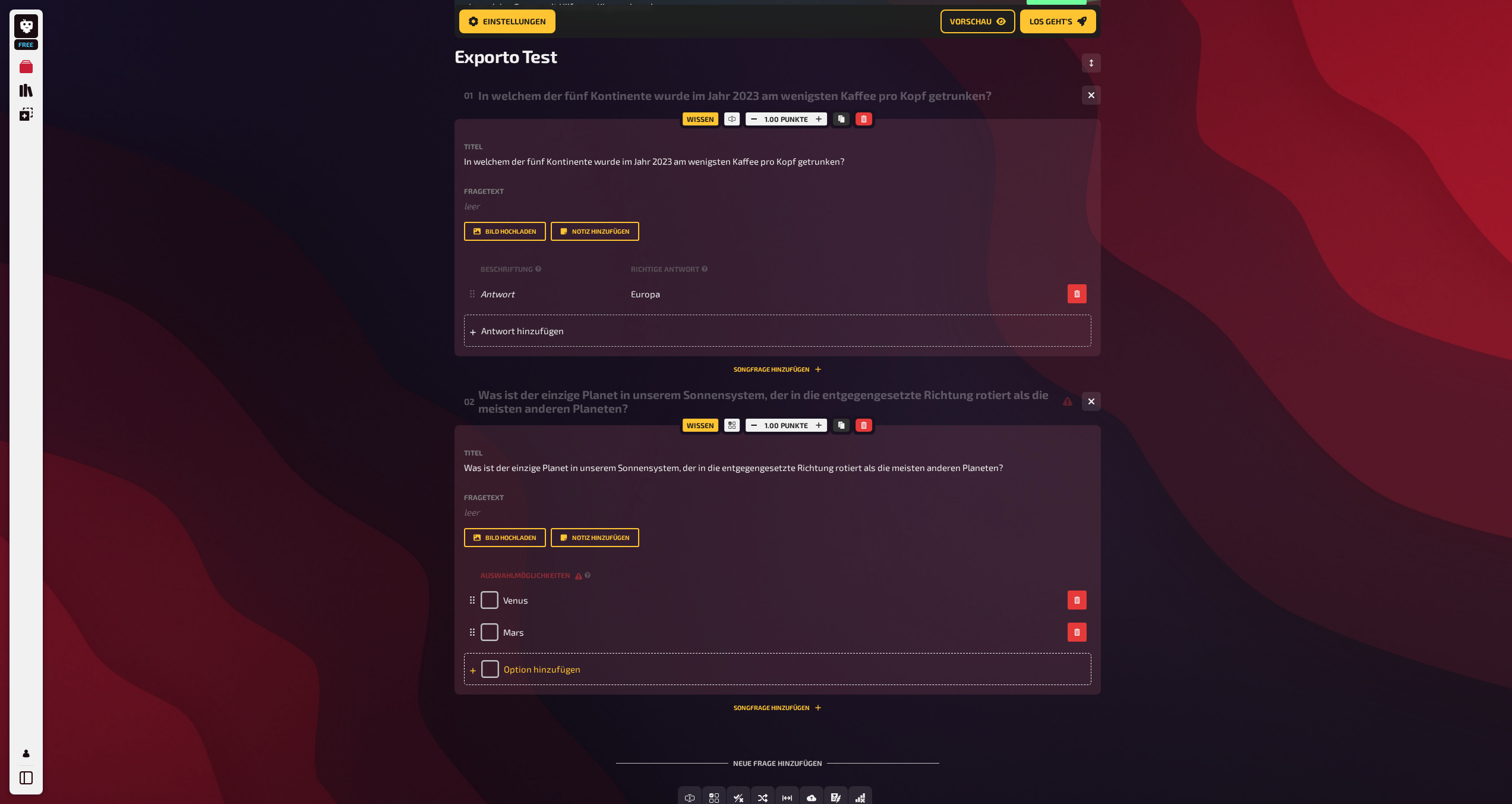
click at [576, 664] on div "Option hinzufügen" at bounding box center [778, 669] width 627 height 32
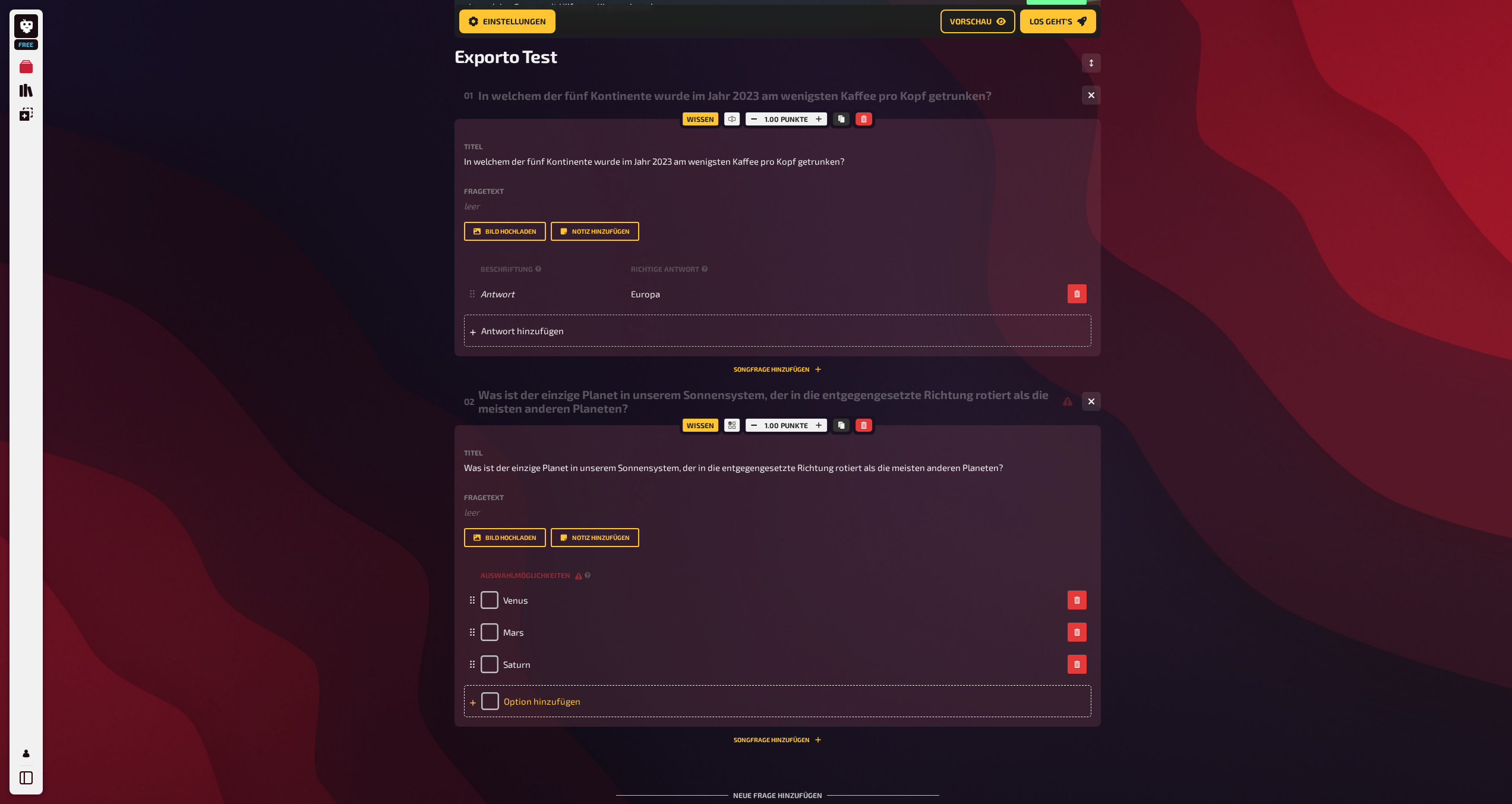
click at [577, 705] on div "Option hinzufügen" at bounding box center [778, 701] width 627 height 32
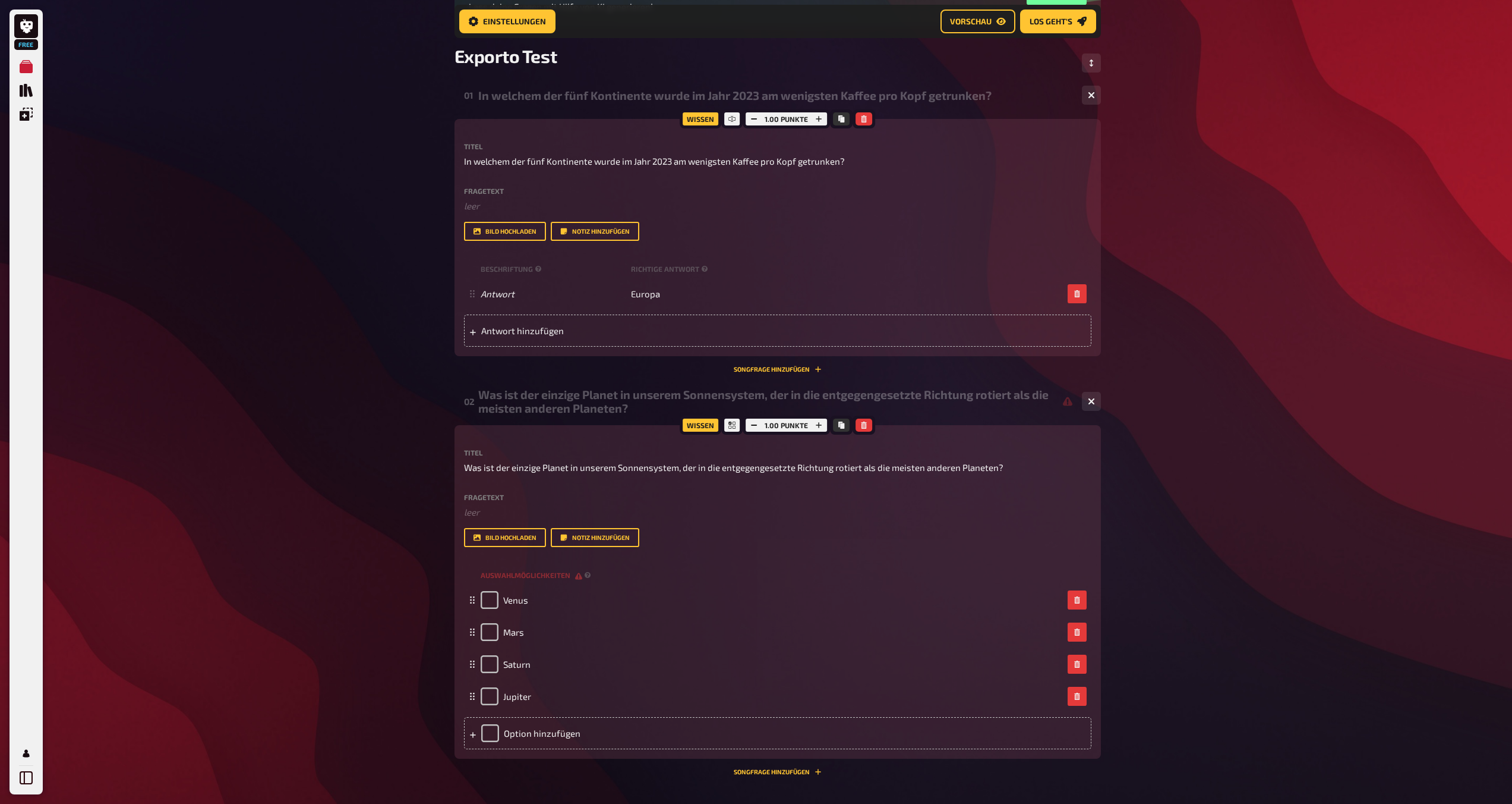
click at [330, 620] on div "Free Meine Quizze Quiz Sammlung Einblendungen Mein Konto Home Meine Quizze Expo…" at bounding box center [756, 394] width 1512 height 1111
click at [753, 734] on div "Wissen 1.00 Punkte Titel Was ist der einzige Planet in unserem Sonnensystem, de…" at bounding box center [778, 600] width 646 height 350
click at [753, 373] on div "01 In welchem der fünf Kontinente wurde im Jahr 2023 am wenigsten Kaffee pro Ko…" at bounding box center [778, 231] width 646 height 301
click at [753, 369] on button "Songfrage hinzufügen" at bounding box center [778, 370] width 88 height 7
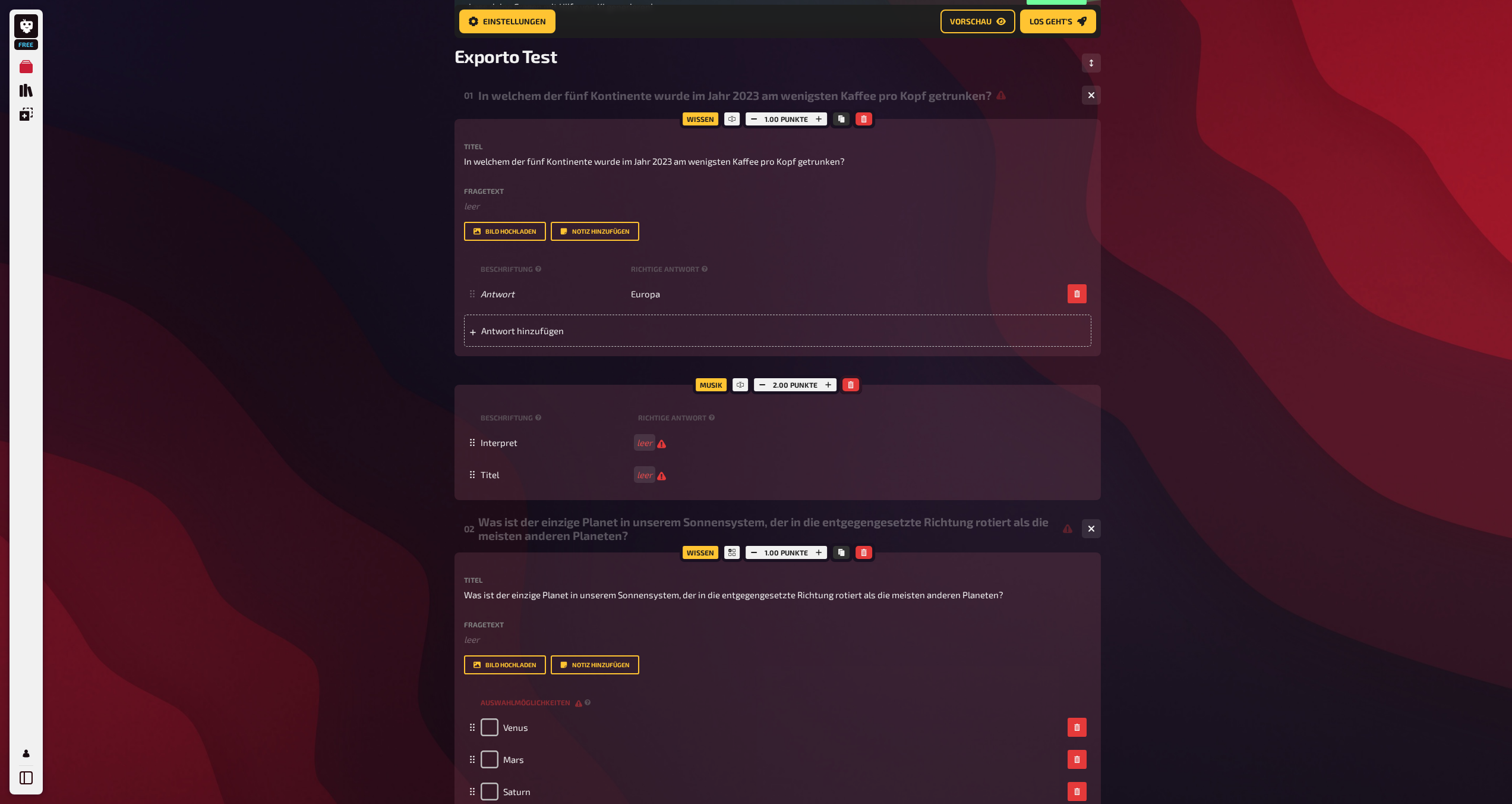
click at [753, 384] on icon "button" at bounding box center [851, 385] width 7 height 7
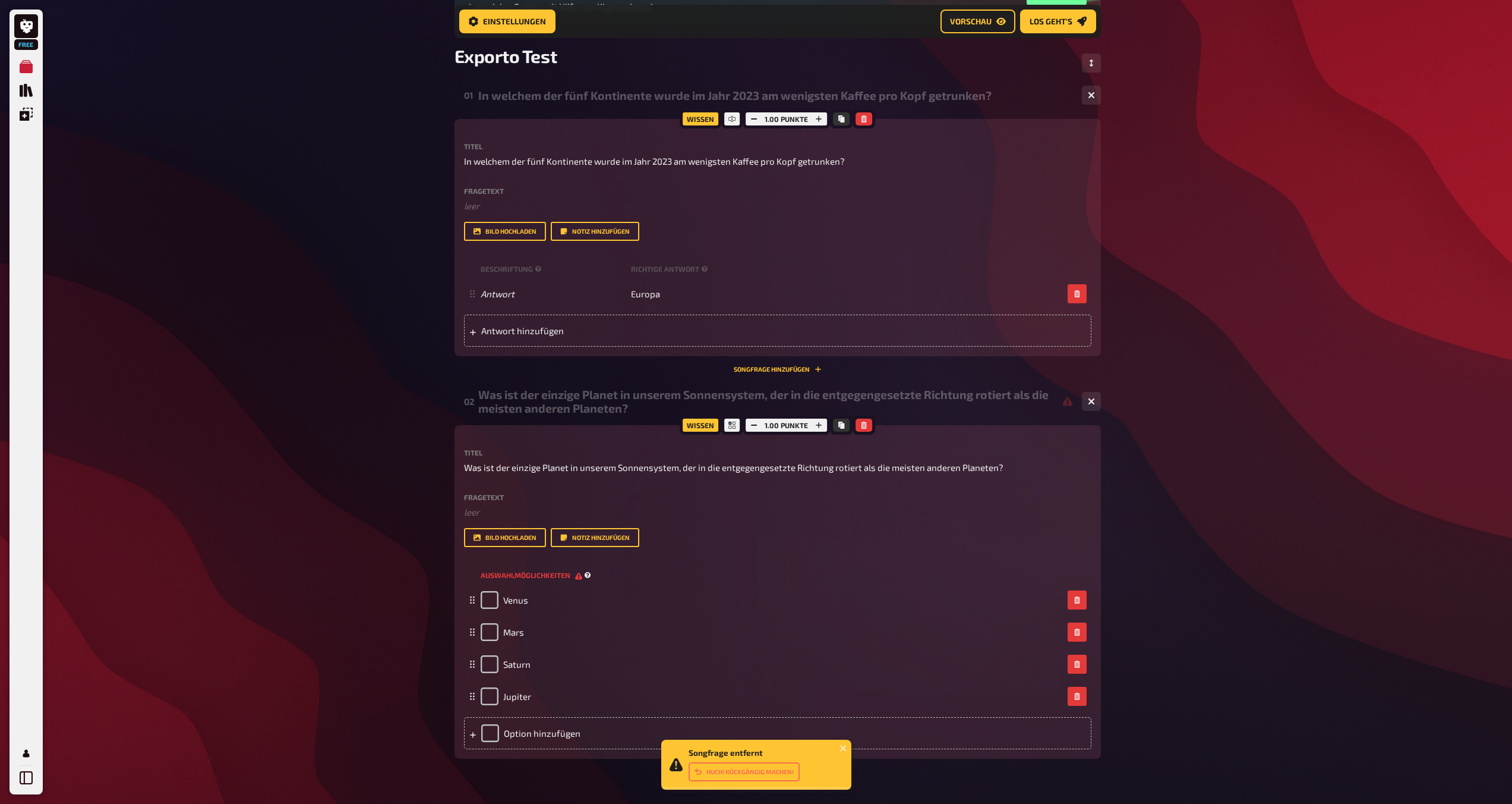
click at [567, 576] on span "Auswahlmöglichkeiten" at bounding box center [531, 575] width 101 height 10
click at [578, 578] on span "Auswahlmöglichkeiten" at bounding box center [531, 575] width 101 height 10
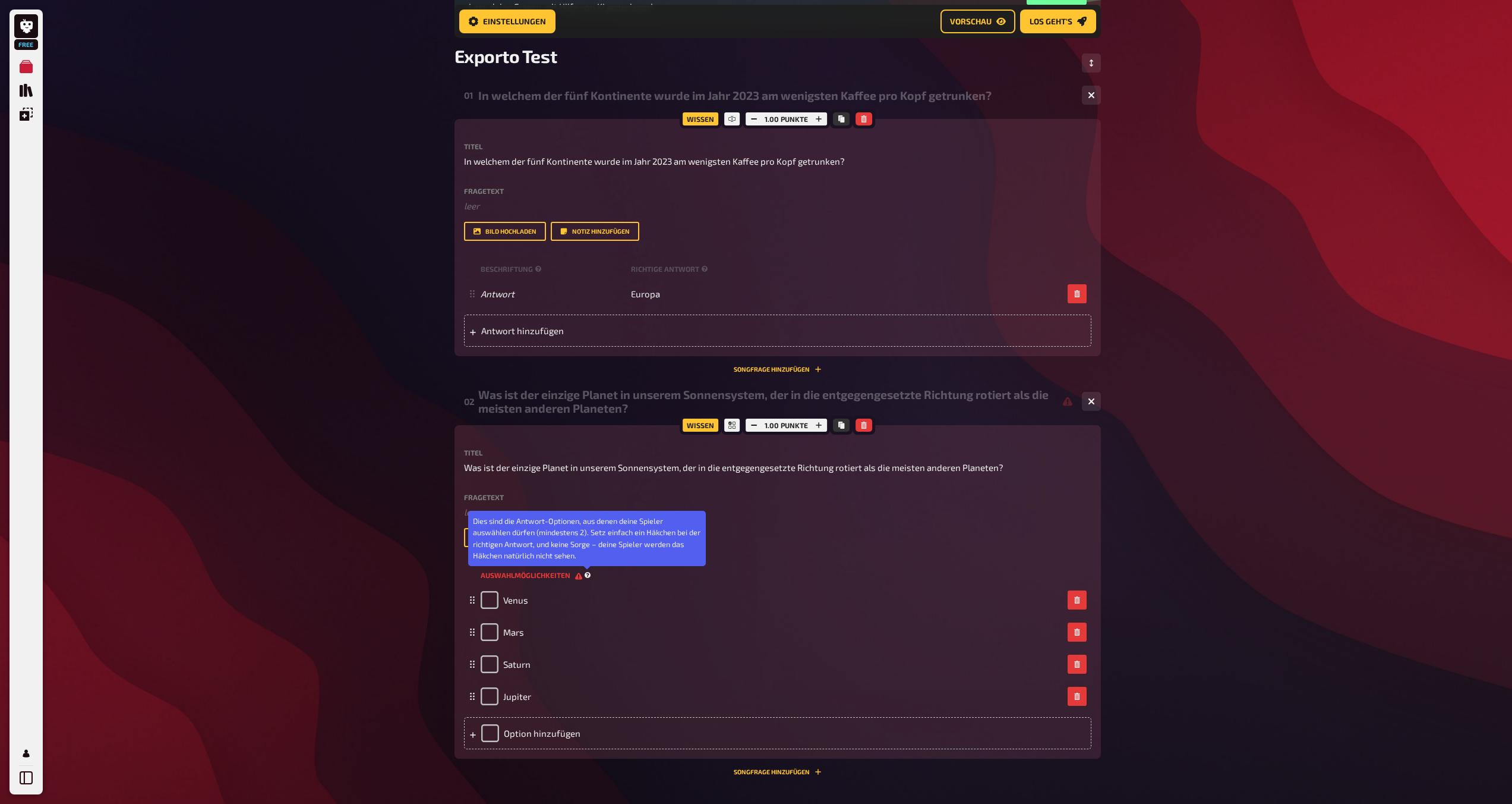
click at [588, 576] on icon at bounding box center [588, 575] width 7 height 7
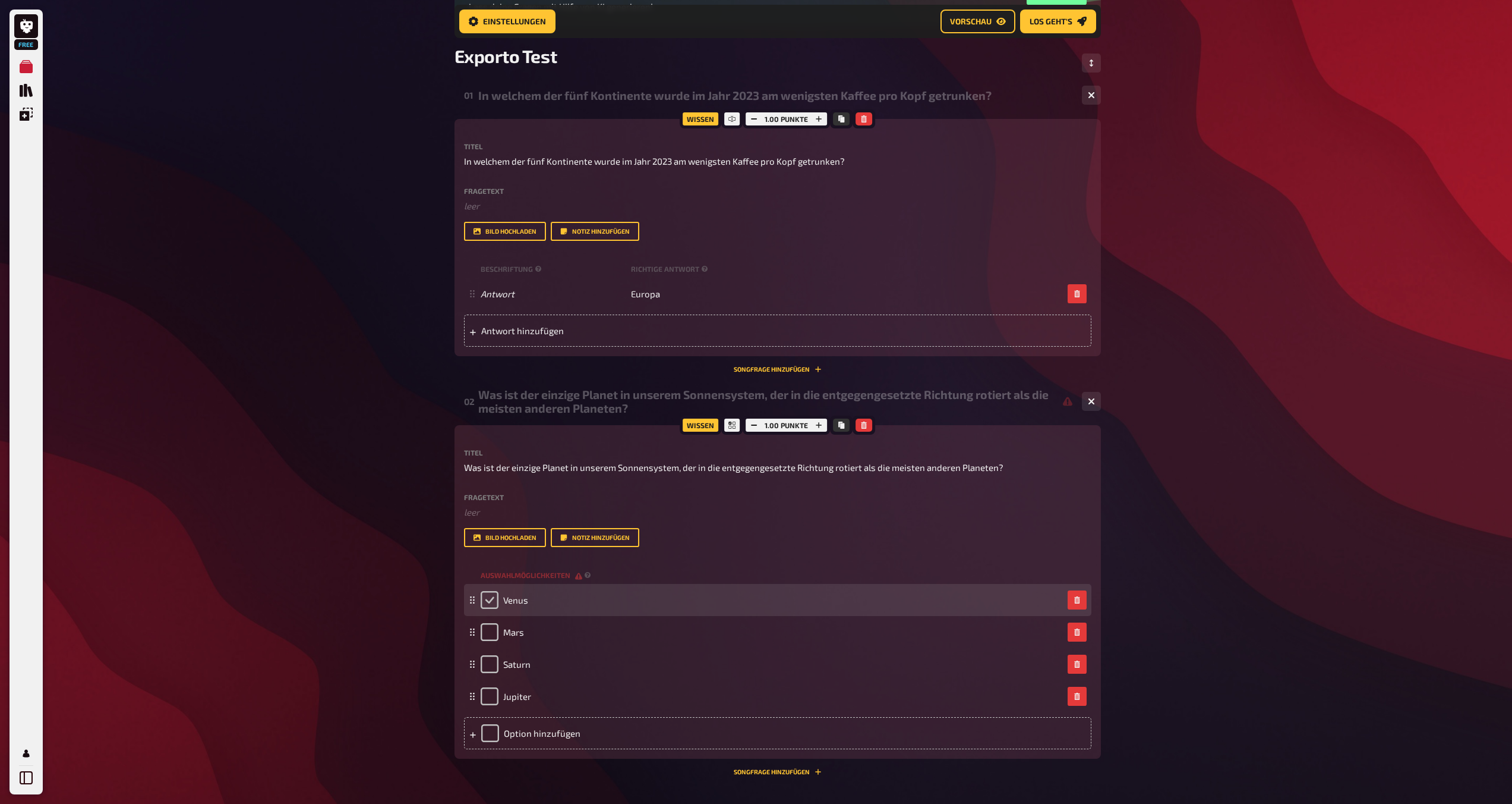
click at [484, 605] on input "checkbox" at bounding box center [489, 600] width 18 height 18
checkbox input "true"
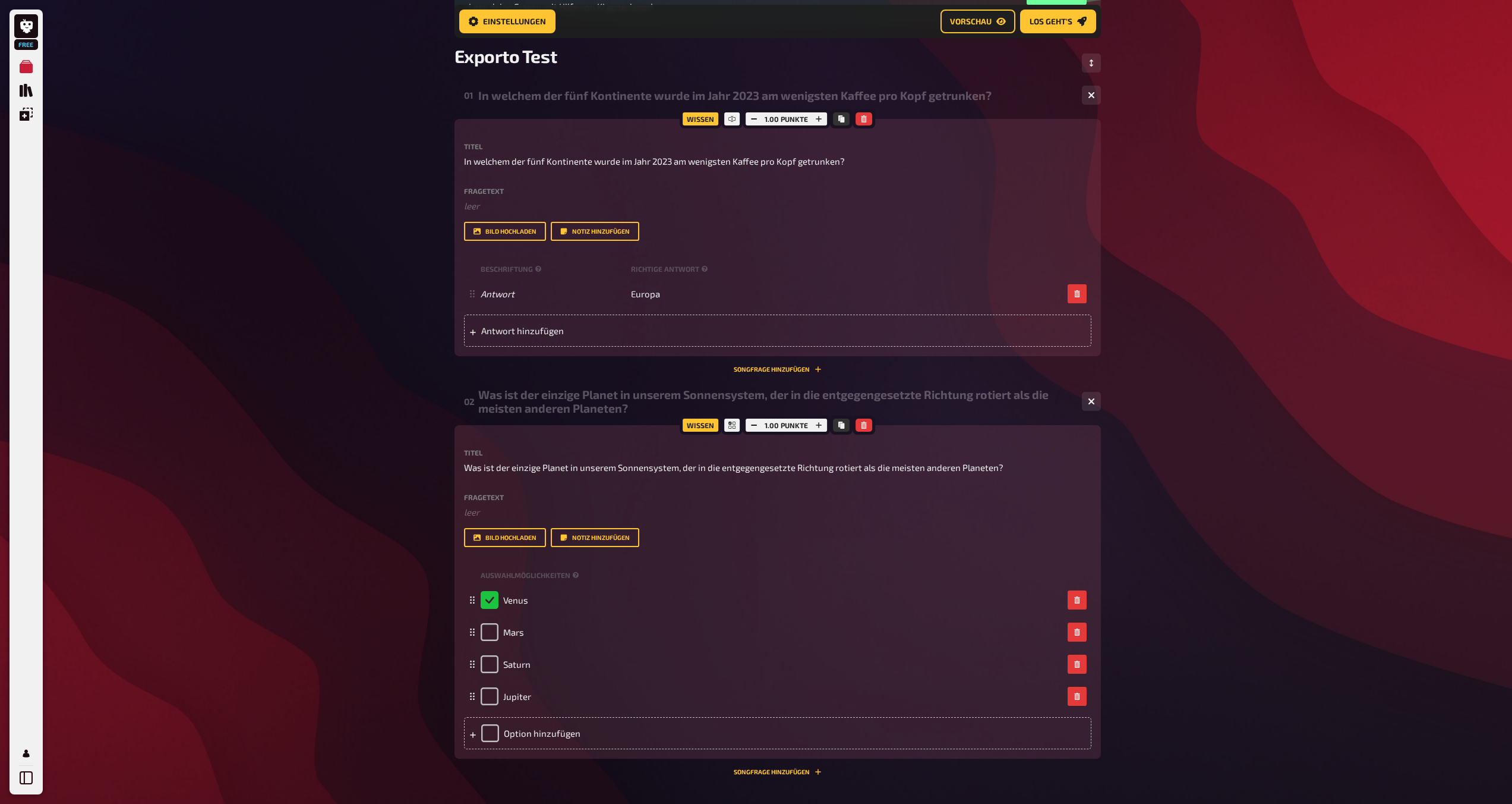
click at [299, 548] on div "Free Meine Quizze Quiz Sammlung Einblendungen Mein Konto Home Meine Quizze Expo…" at bounding box center [756, 394] width 1512 height 1111
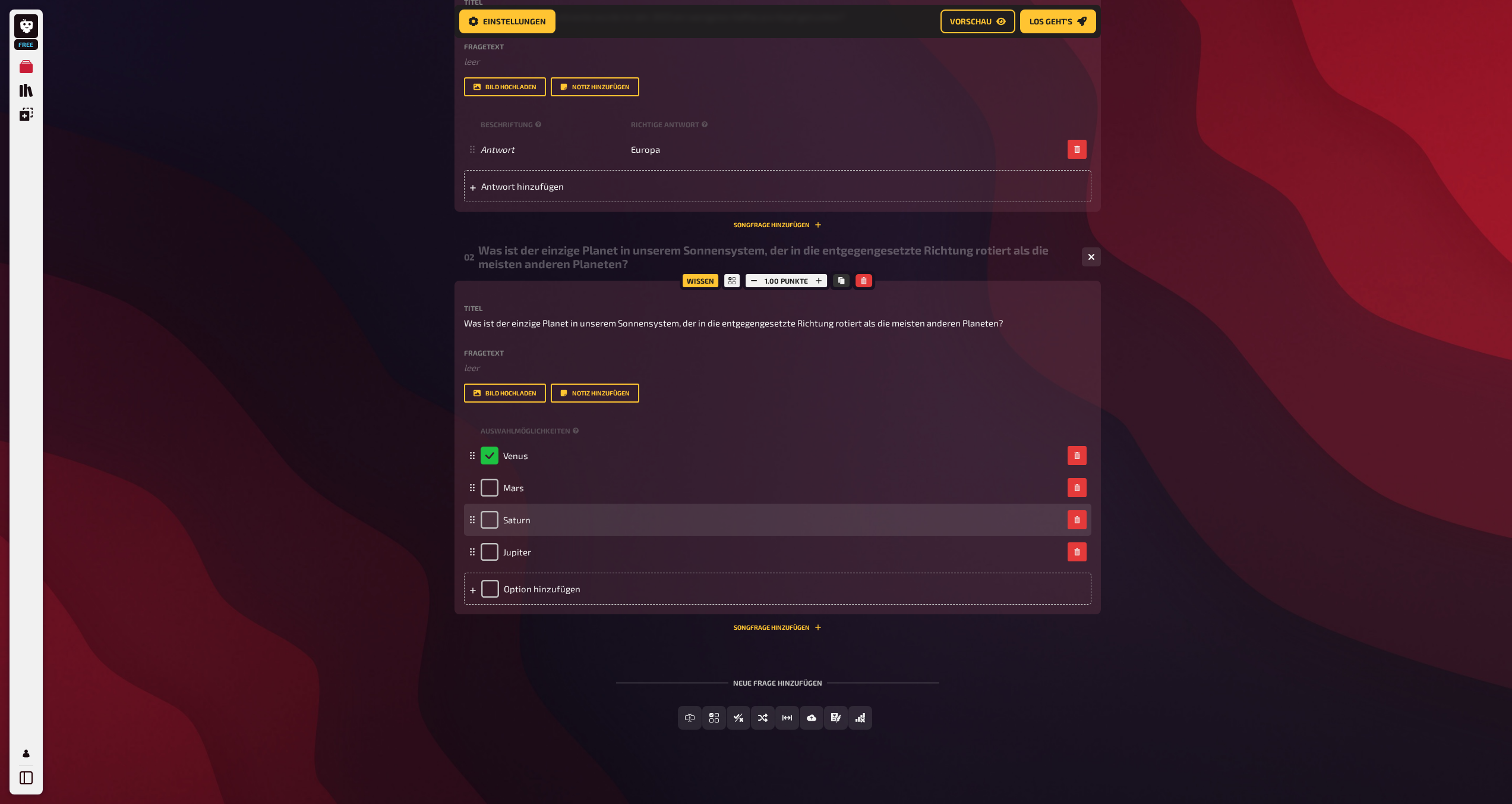
scroll to position [308, 0]
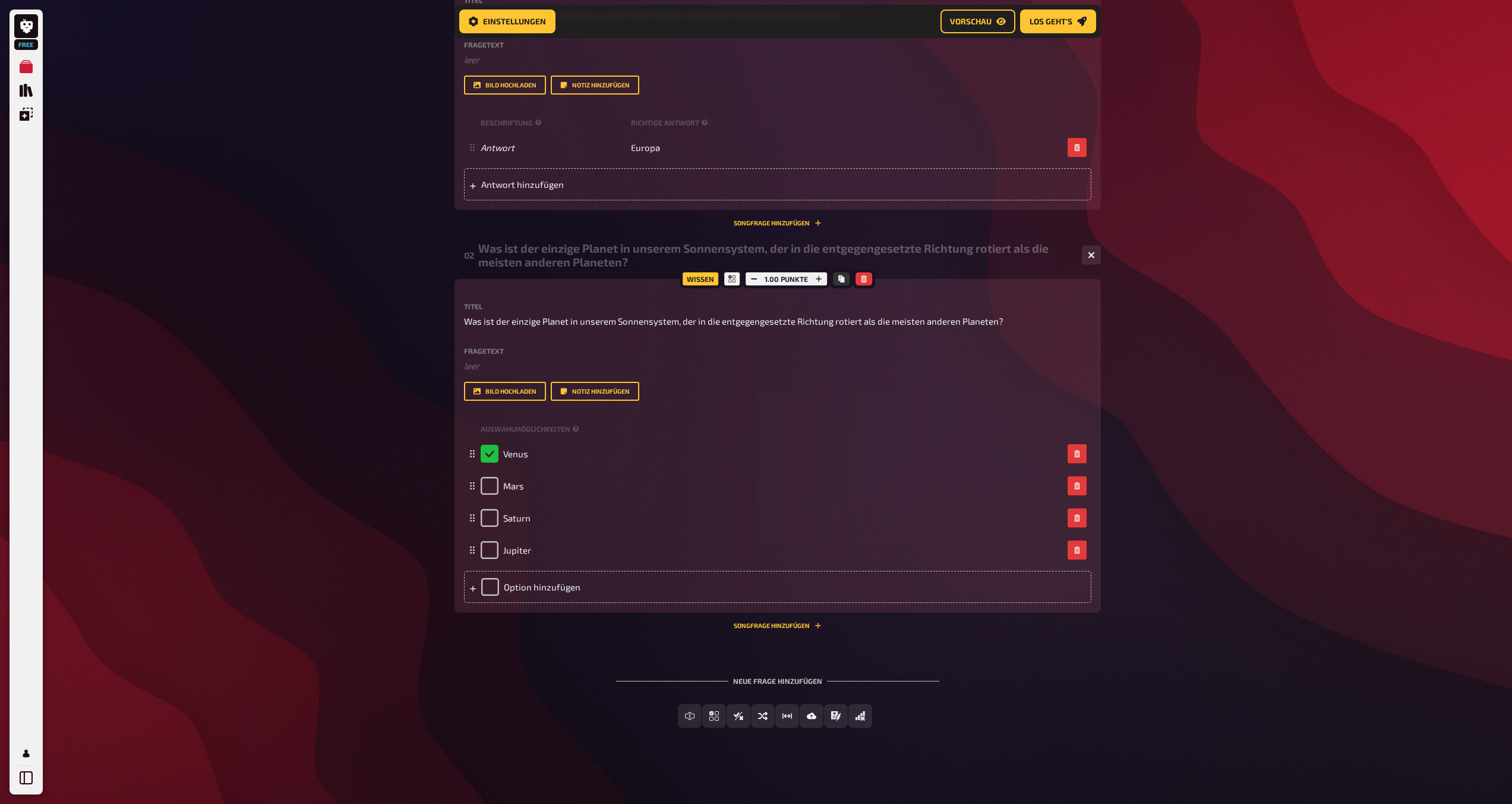
click at [753, 691] on div "Neue Frage hinzufügen" at bounding box center [778, 676] width 323 height 37
click at [655, 718] on button "Freitext Eingabe" at bounding box center [690, 715] width 106 height 24
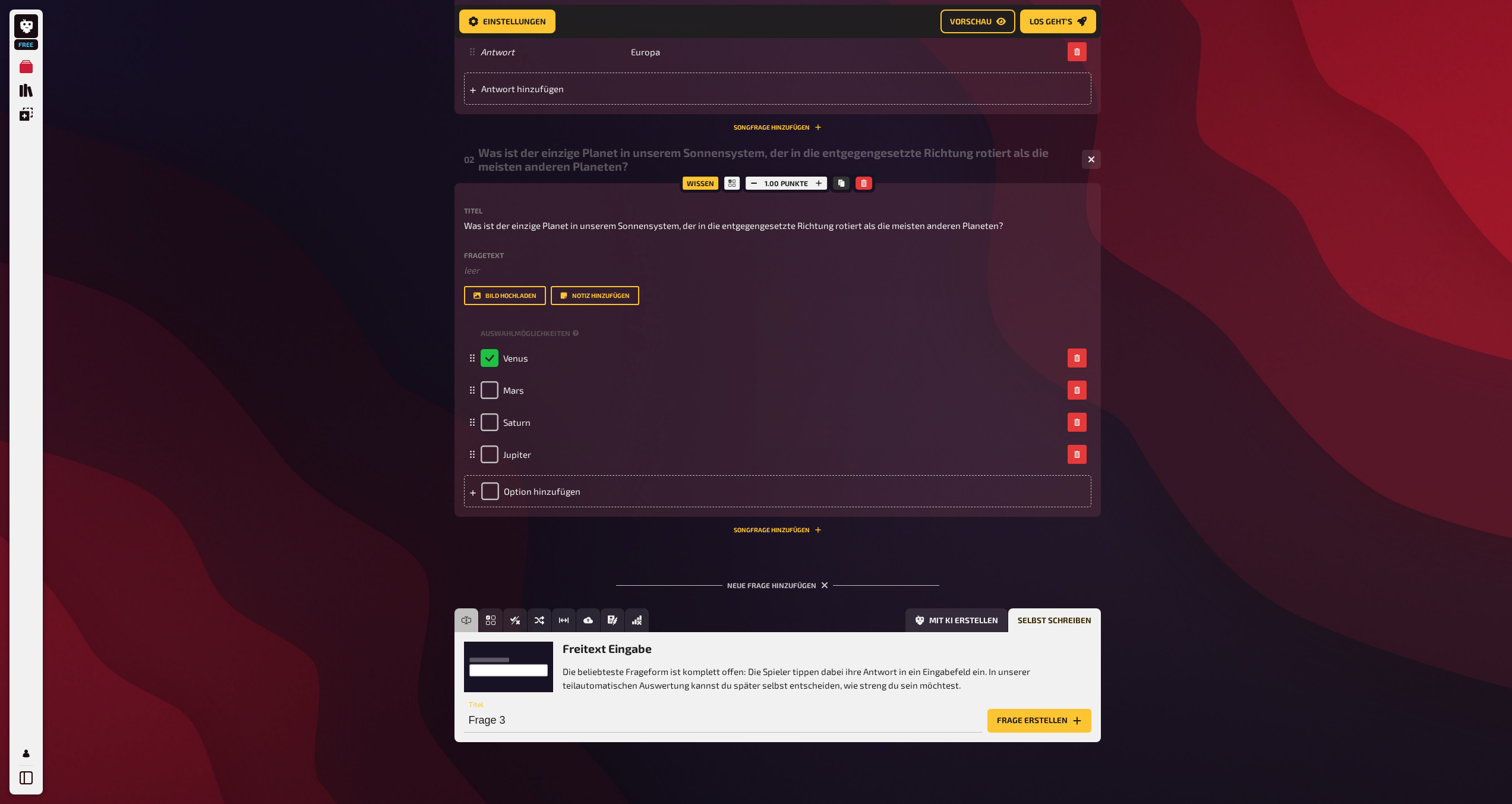
scroll to position [417, 0]
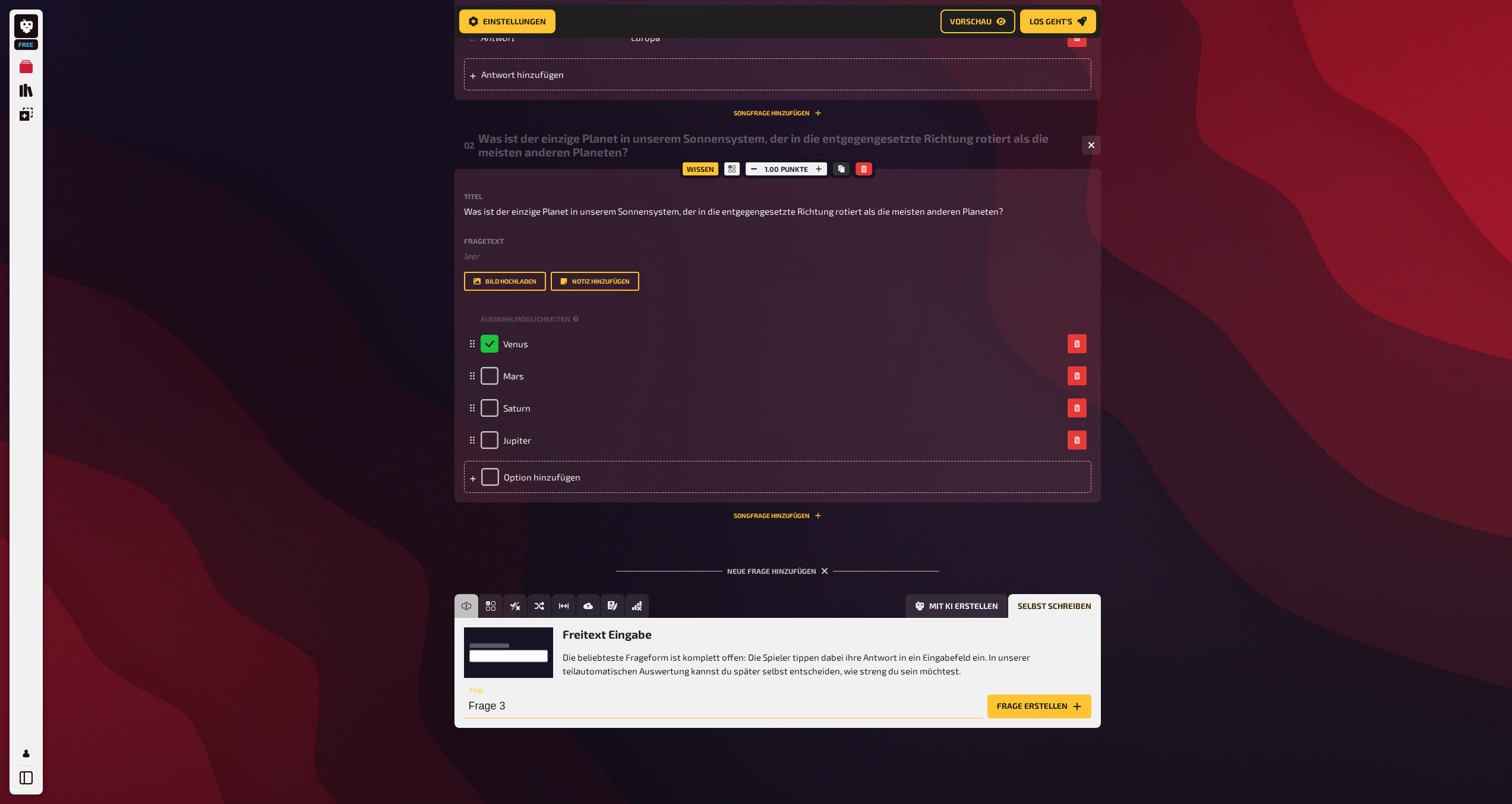
click at [572, 699] on input "Frage 3" at bounding box center [723, 706] width 518 height 24
click at [554, 702] on input "Frage 3" at bounding box center [723, 706] width 518 height 24
drag, startPoint x: 518, startPoint y: 709, endPoint x: 403, endPoint y: 702, distance: 115.2
click at [403, 702] on div "Free Meine Quizze Quiz Sammlung Einblendungen Mein Konto Home Meine Quizze Expo…" at bounding box center [756, 193] width 1512 height 1221
paste input "[PERSON_NAME] berühmte US-Sitcom spielt hauptsächlich in einem Café namens „Cen…"
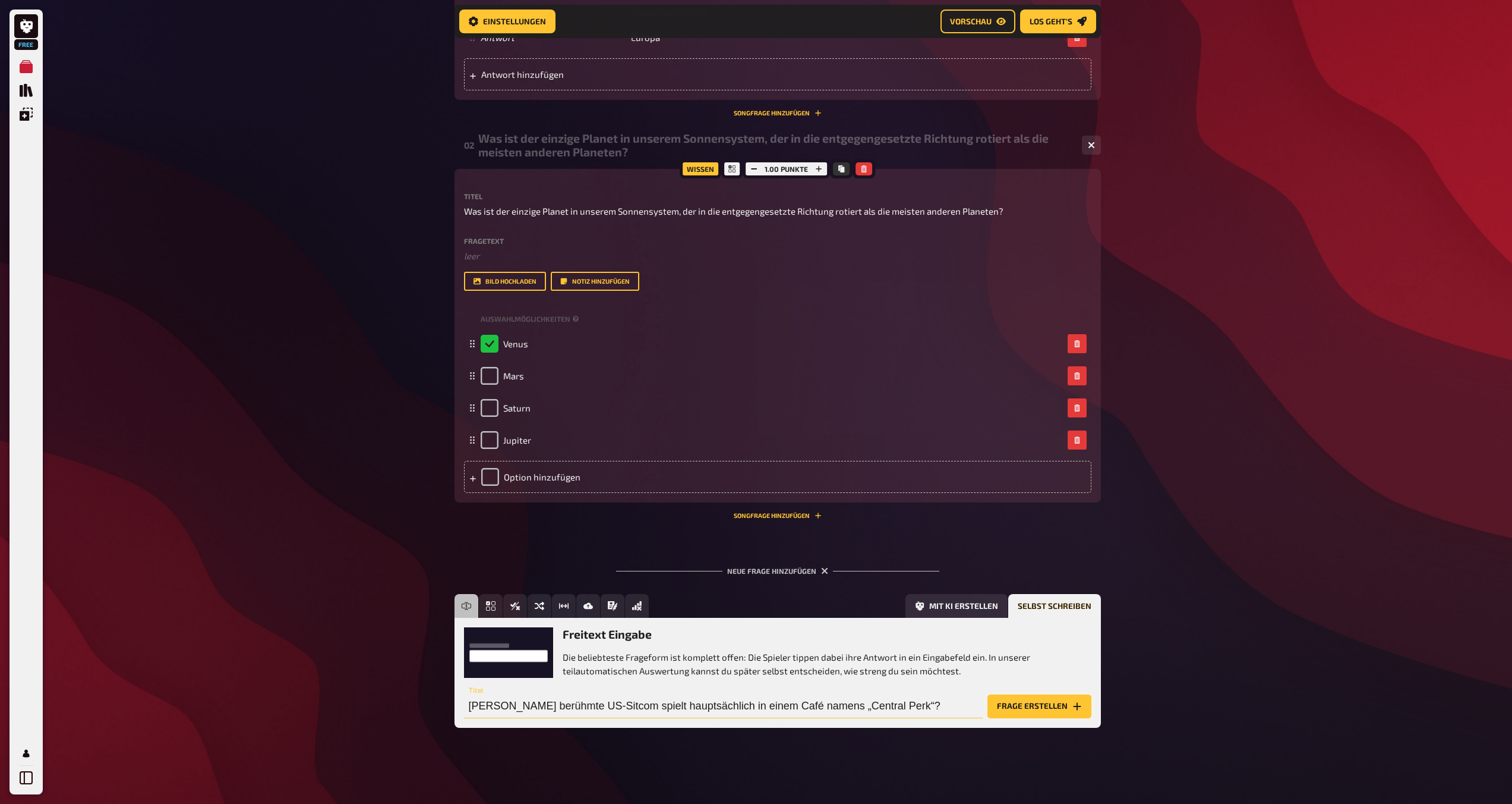
type input "[PERSON_NAME] berühmte US-Sitcom spielt hauptsächlich in einem Café namens „Cen…"
click at [753, 712] on button "Frage erstellen" at bounding box center [1039, 706] width 104 height 24
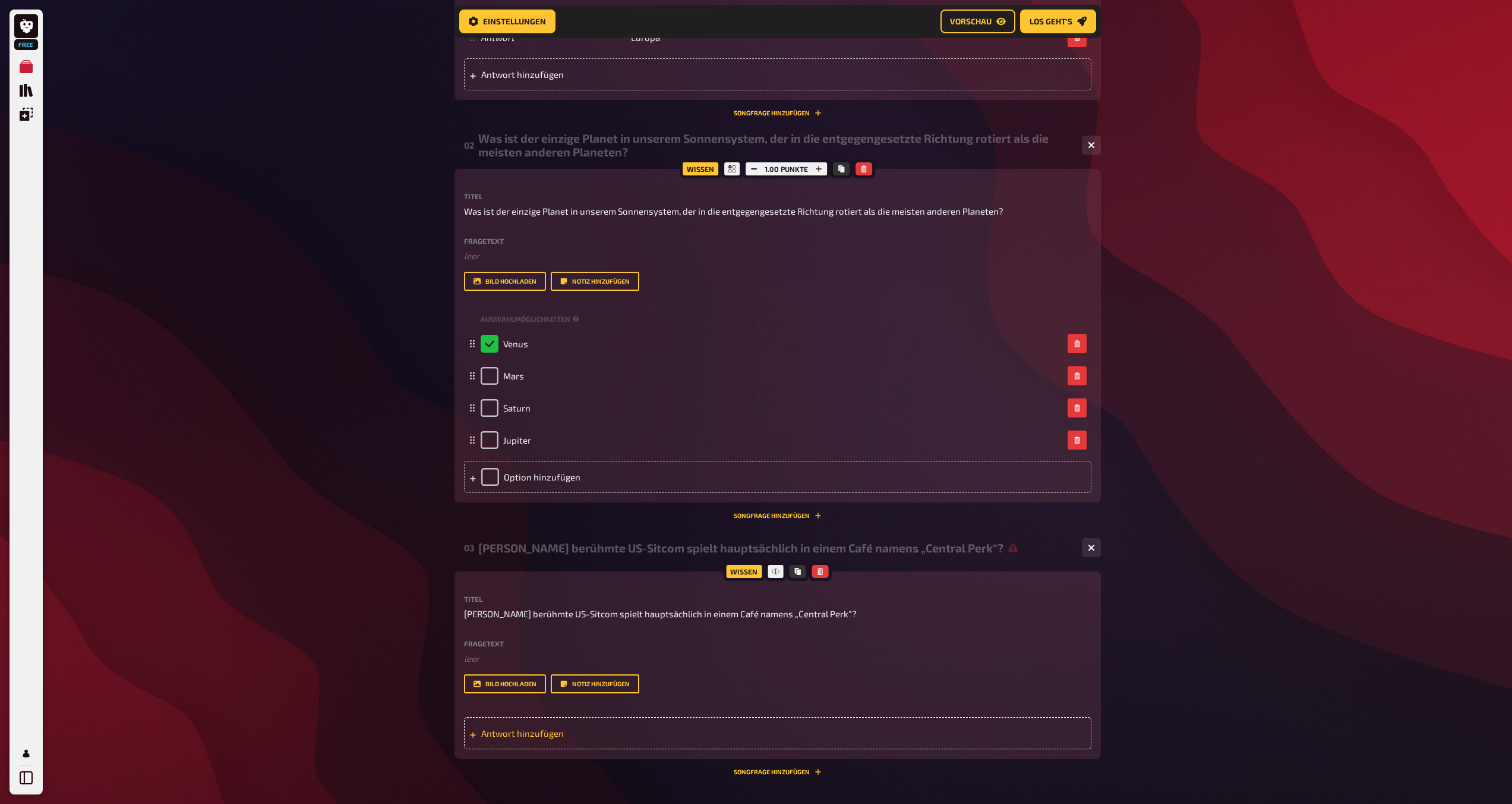
click at [510, 734] on span "Antwort hinzufügen" at bounding box center [573, 733] width 185 height 11
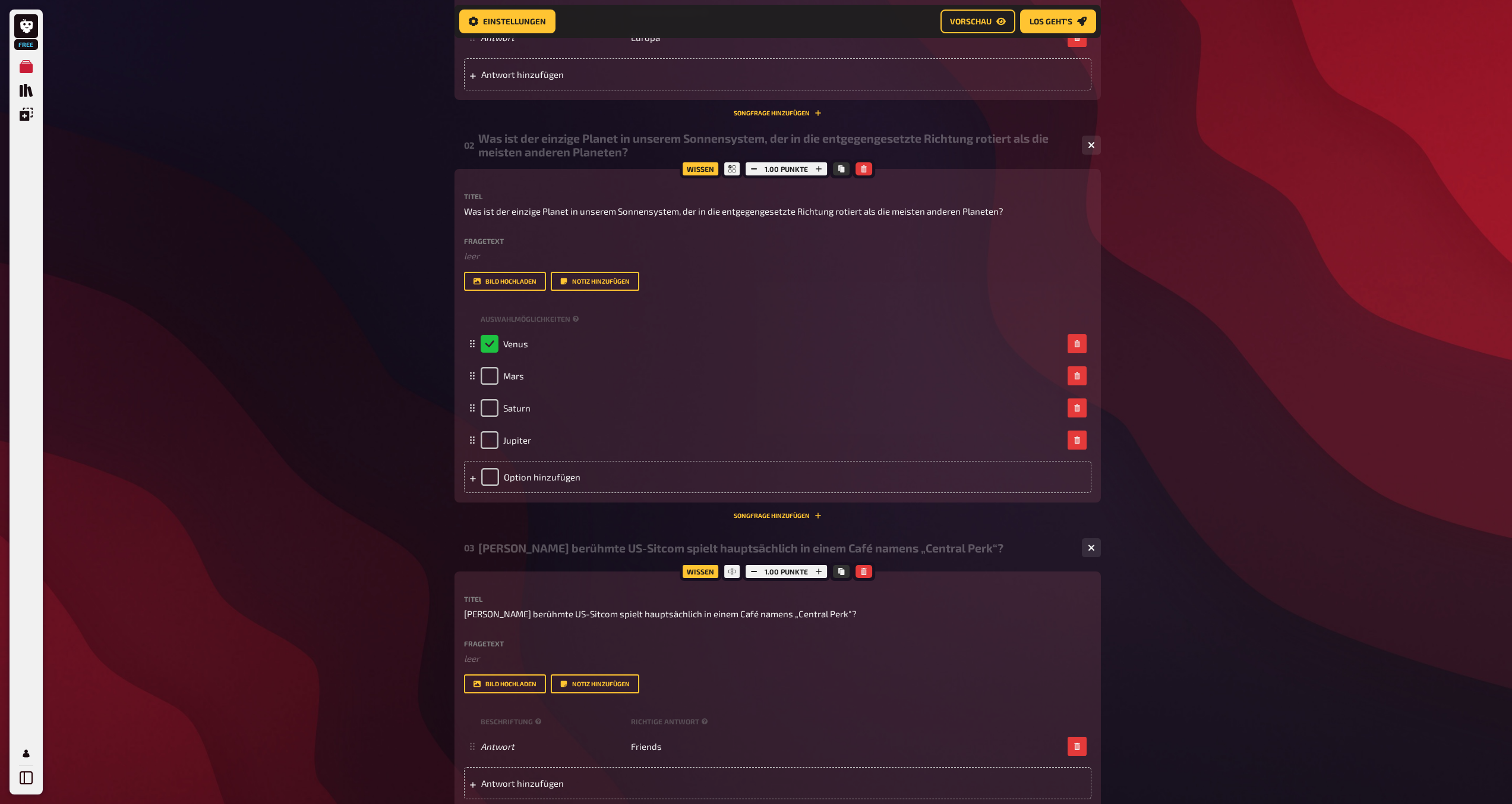
click at [331, 688] on div "Free Meine Quizze Quiz Sammlung Einblendungen Mein Konto Home Meine Quizze Expo…" at bounding box center [756, 292] width 1512 height 1417
click at [753, 707] on div "Home Meine Quizze Exporto Test Vorbereitung Vorbereitung Inhalte Bearbeiten Qui…" at bounding box center [778, 292] width 666 height 1417
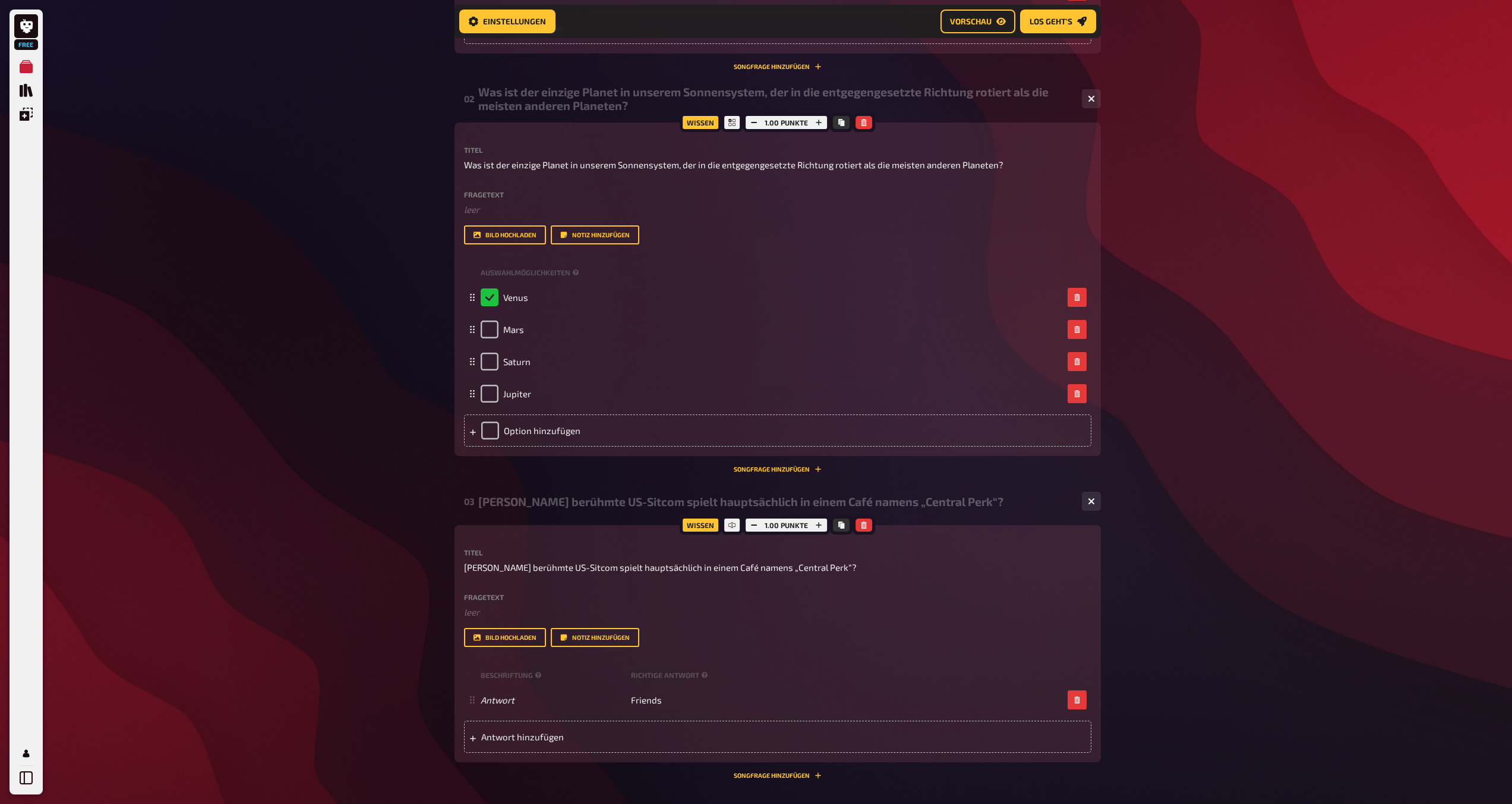
scroll to position [613, 0]
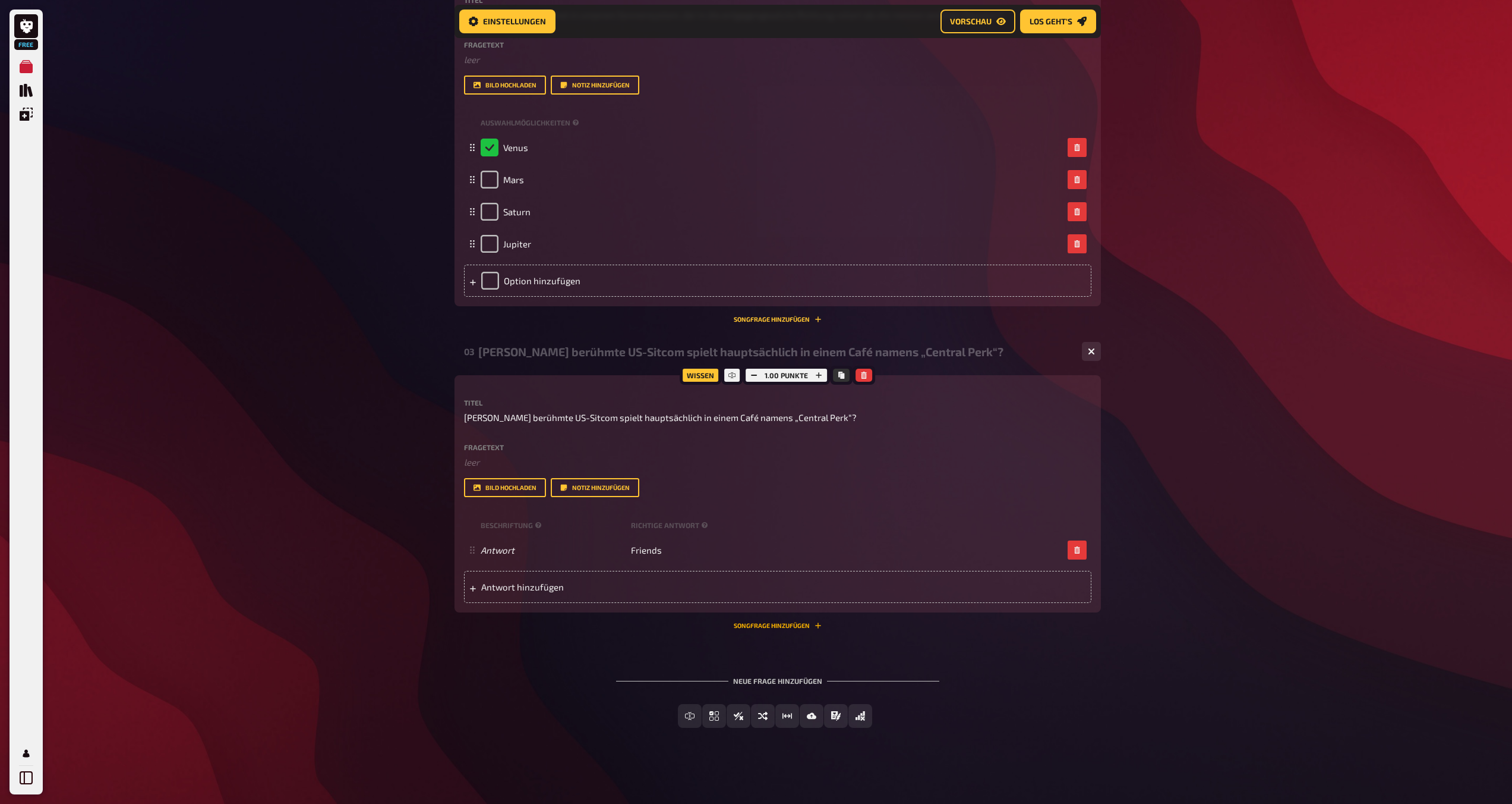
click at [741, 628] on button "Songfrage hinzufügen" at bounding box center [778, 626] width 88 height 7
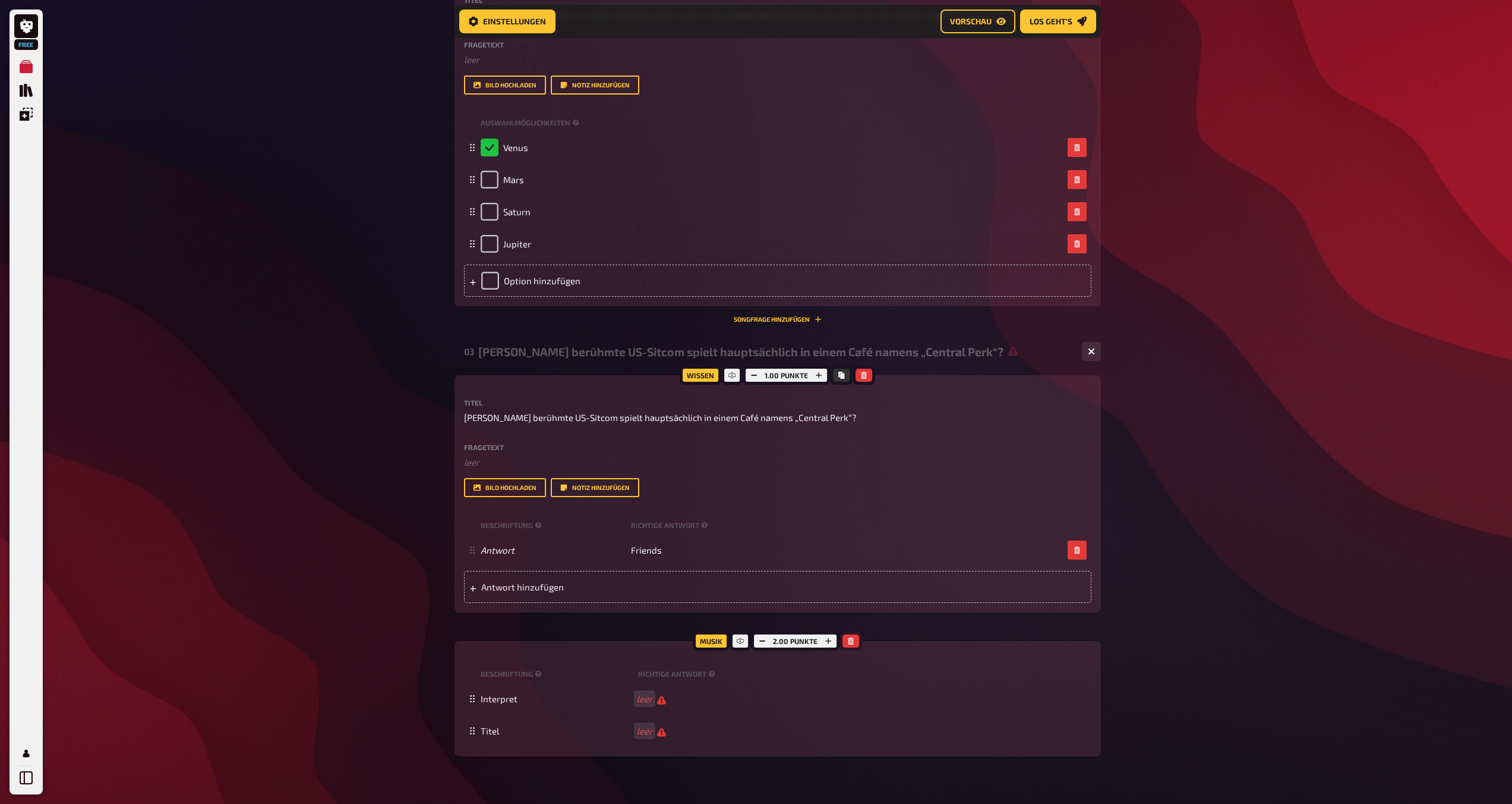
click at [753, 642] on button "button" at bounding box center [851, 641] width 17 height 13
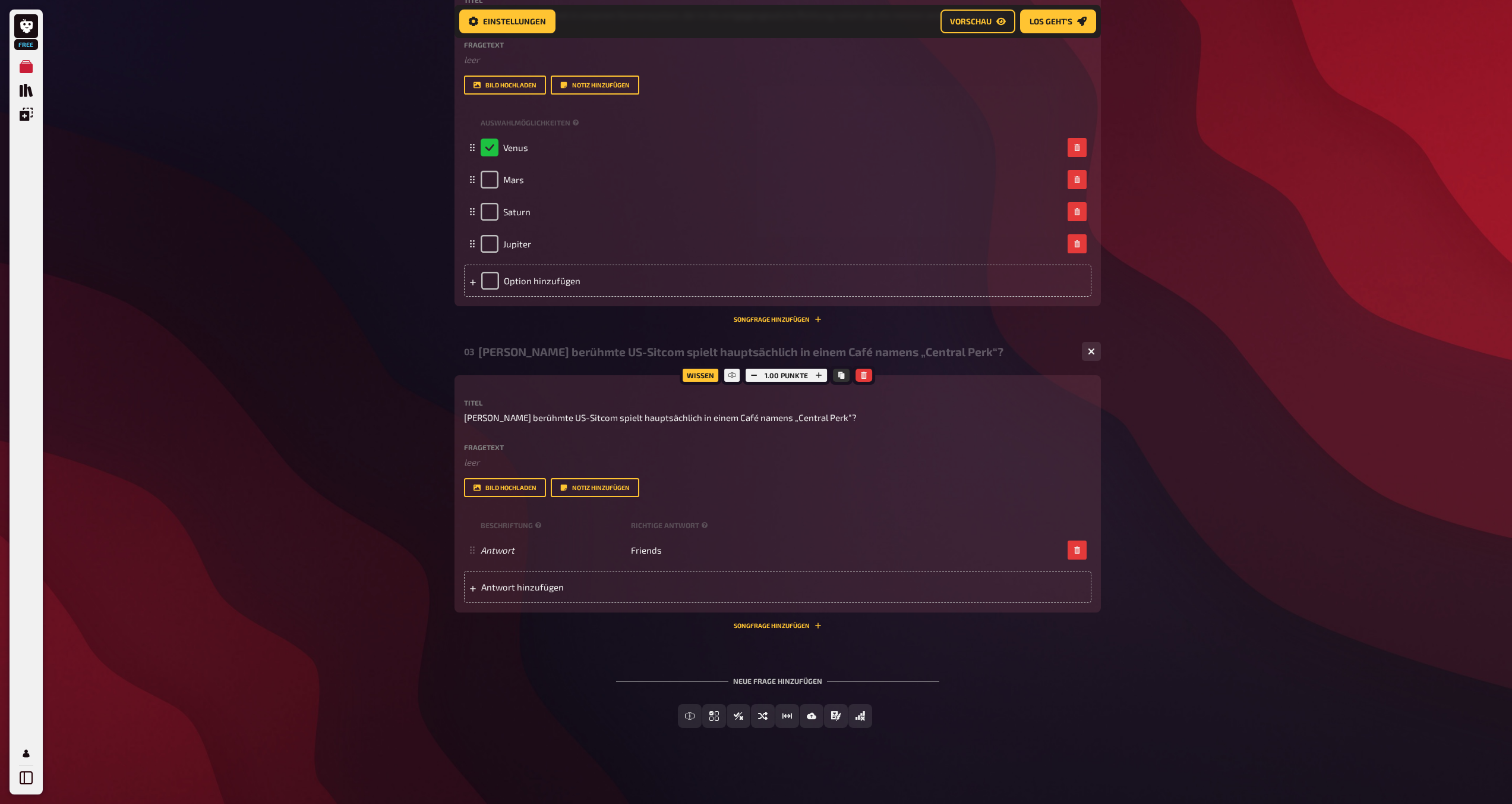
click at [753, 681] on div "Neue Frage hinzufügen" at bounding box center [778, 676] width 323 height 37
click at [682, 719] on span "Freitext Eingabe" at bounding box center [697, 716] width 72 height 8
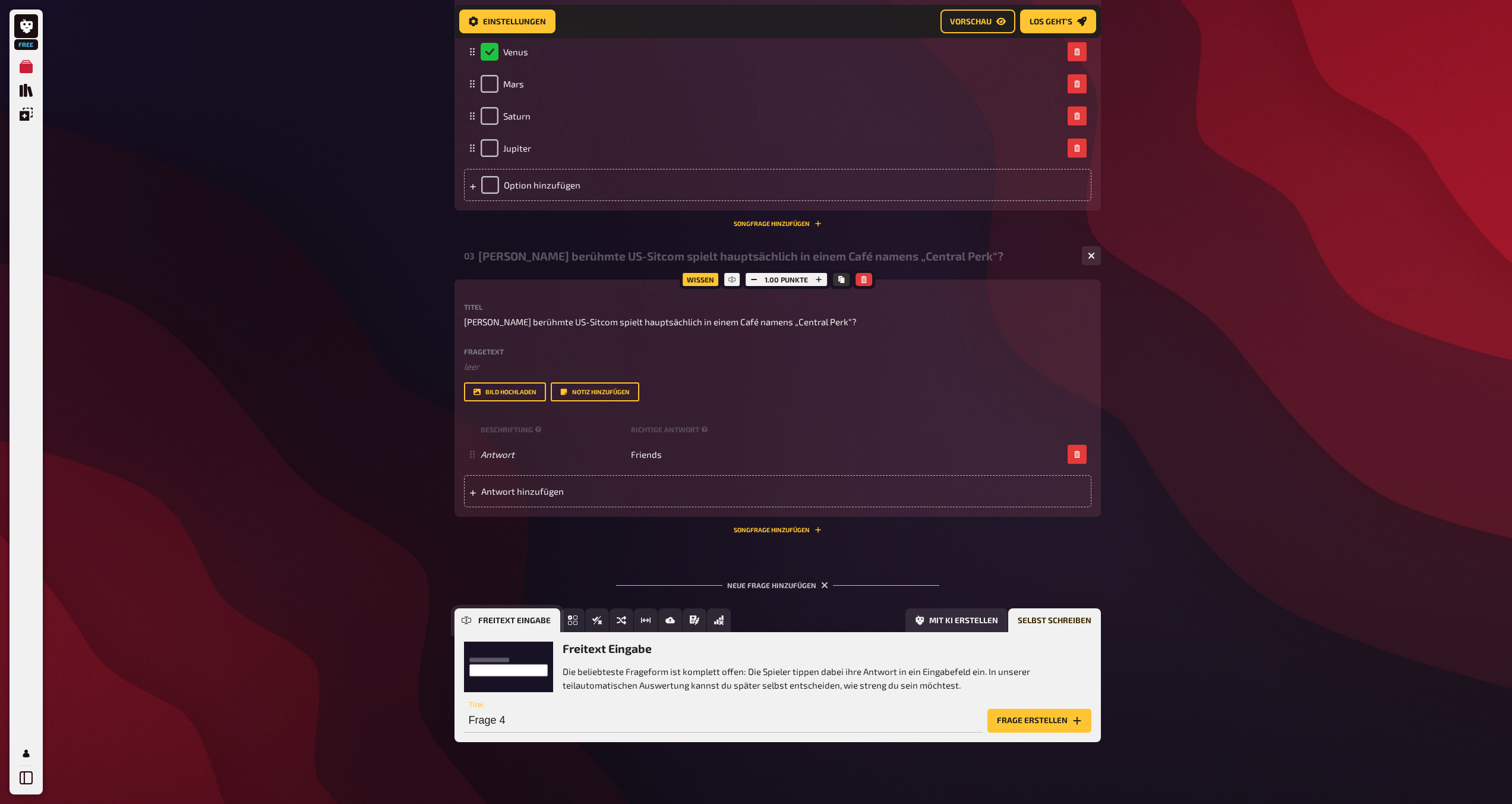
scroll to position [724, 0]
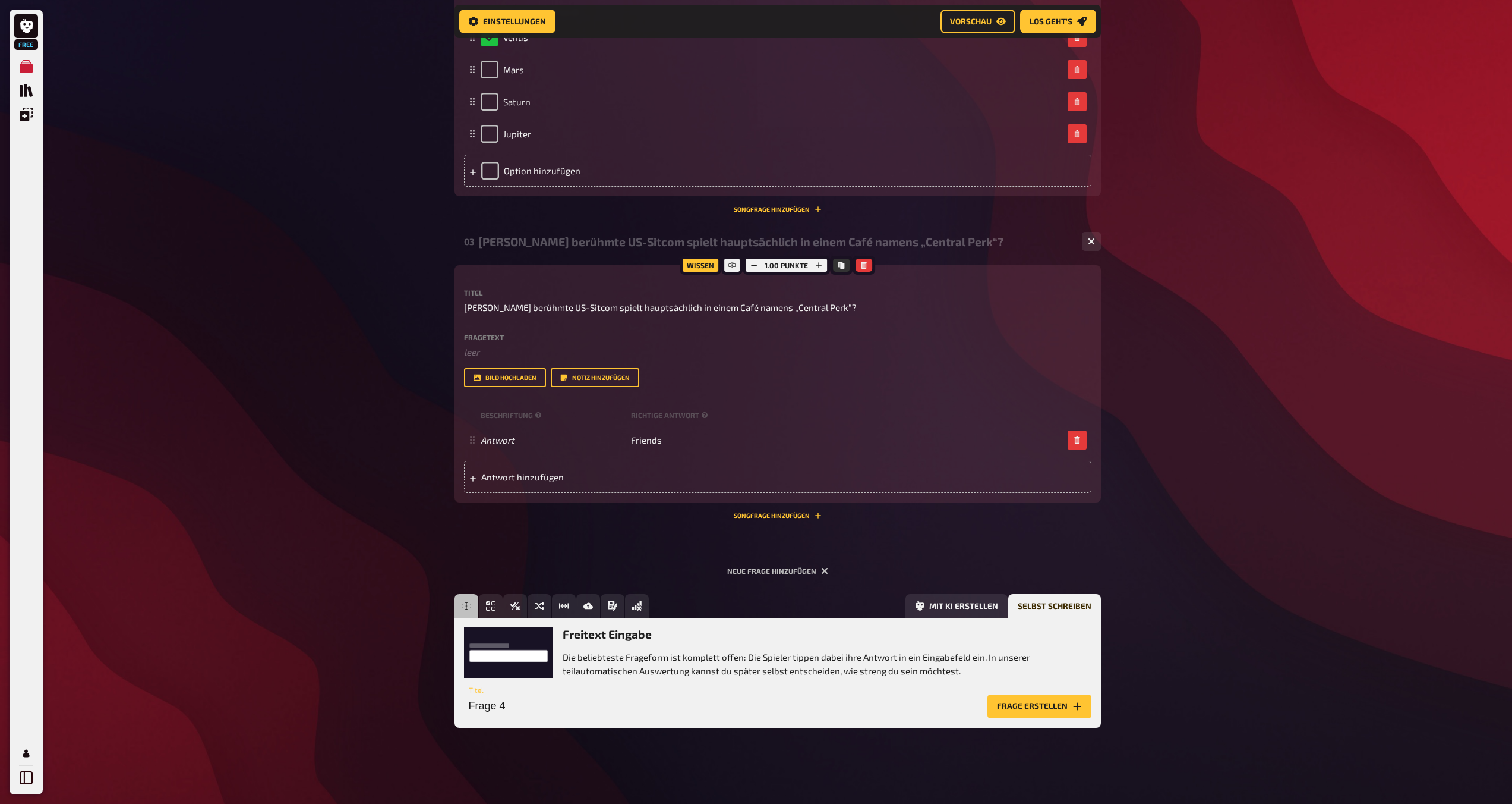
click at [604, 709] on input "Frage 4" at bounding box center [723, 706] width 518 height 24
paste input "Wofür steht das Kürzel "EA" im Namen eines bekannten Videospielentwicklers?"
click at [753, 711] on input "Wofür steht das Kürzel "EA" im Namen eines bekannten Videospielentwicklers?" at bounding box center [723, 706] width 518 height 24
type input "Wofür steht das Kürzel "EA" im Namen eines bekannten Videospielentwicklers?"
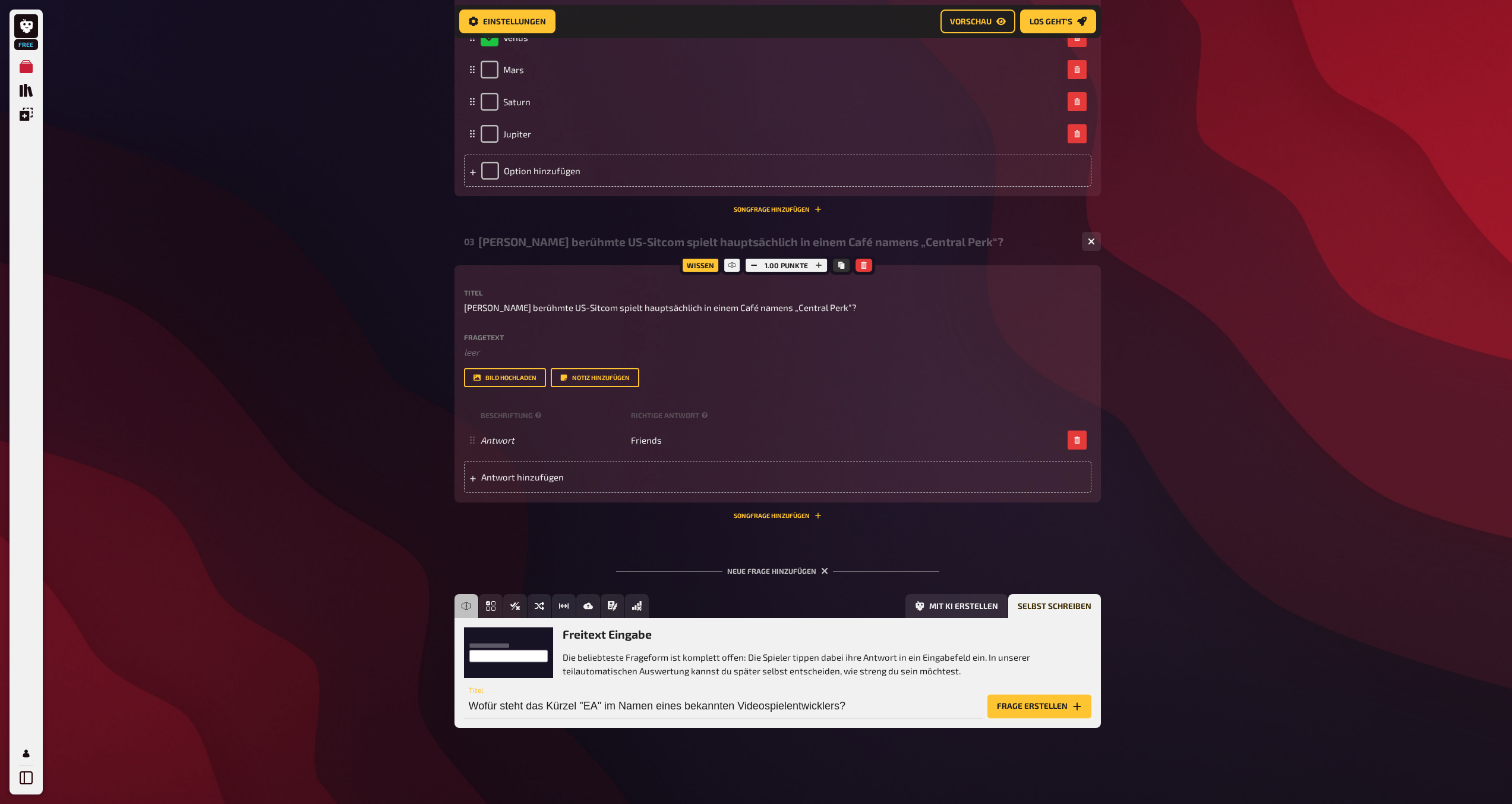
click at [753, 714] on button "Frage erstellen" at bounding box center [1039, 706] width 104 height 24
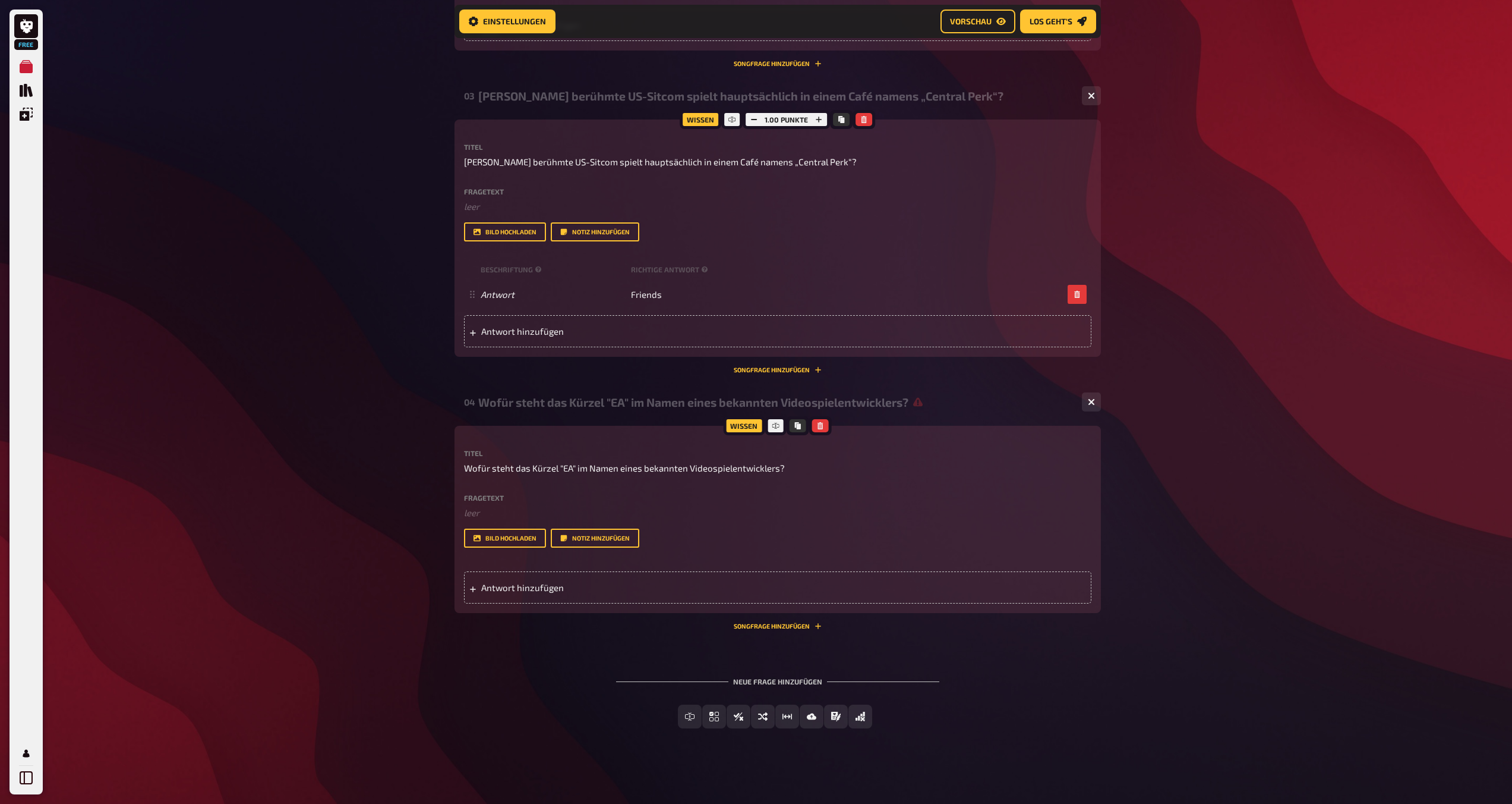
scroll to position [870, 0]
click at [483, 509] on p "﻿ leer" at bounding box center [778, 512] width 627 height 14
click at [753, 723] on button "Bild-Antwort" at bounding box center [812, 715] width 93 height 24
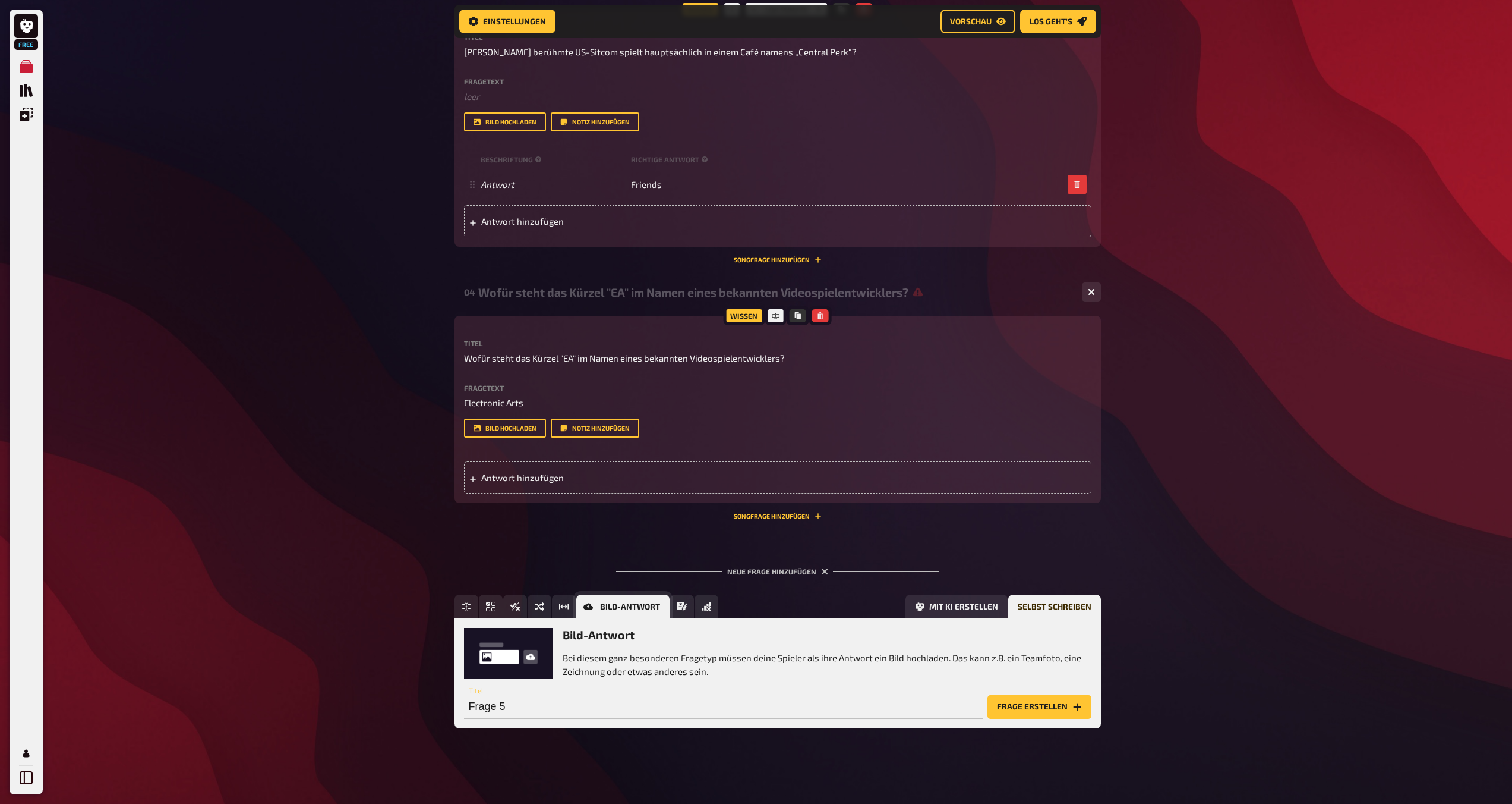
scroll to position [980, 0]
click at [468, 608] on icon "Freitext Eingabe" at bounding box center [466, 605] width 9 height 9
click at [516, 664] on div "Freitext Eingabe Die beliebteste Frageform ist komplett offen: Die Spieler tipp…" at bounding box center [778, 652] width 627 height 50
click at [554, 706] on input "Frage 5" at bounding box center [723, 706] width 518 height 24
click at [753, 697] on input "Frage 5" at bounding box center [723, 706] width 518 height 24
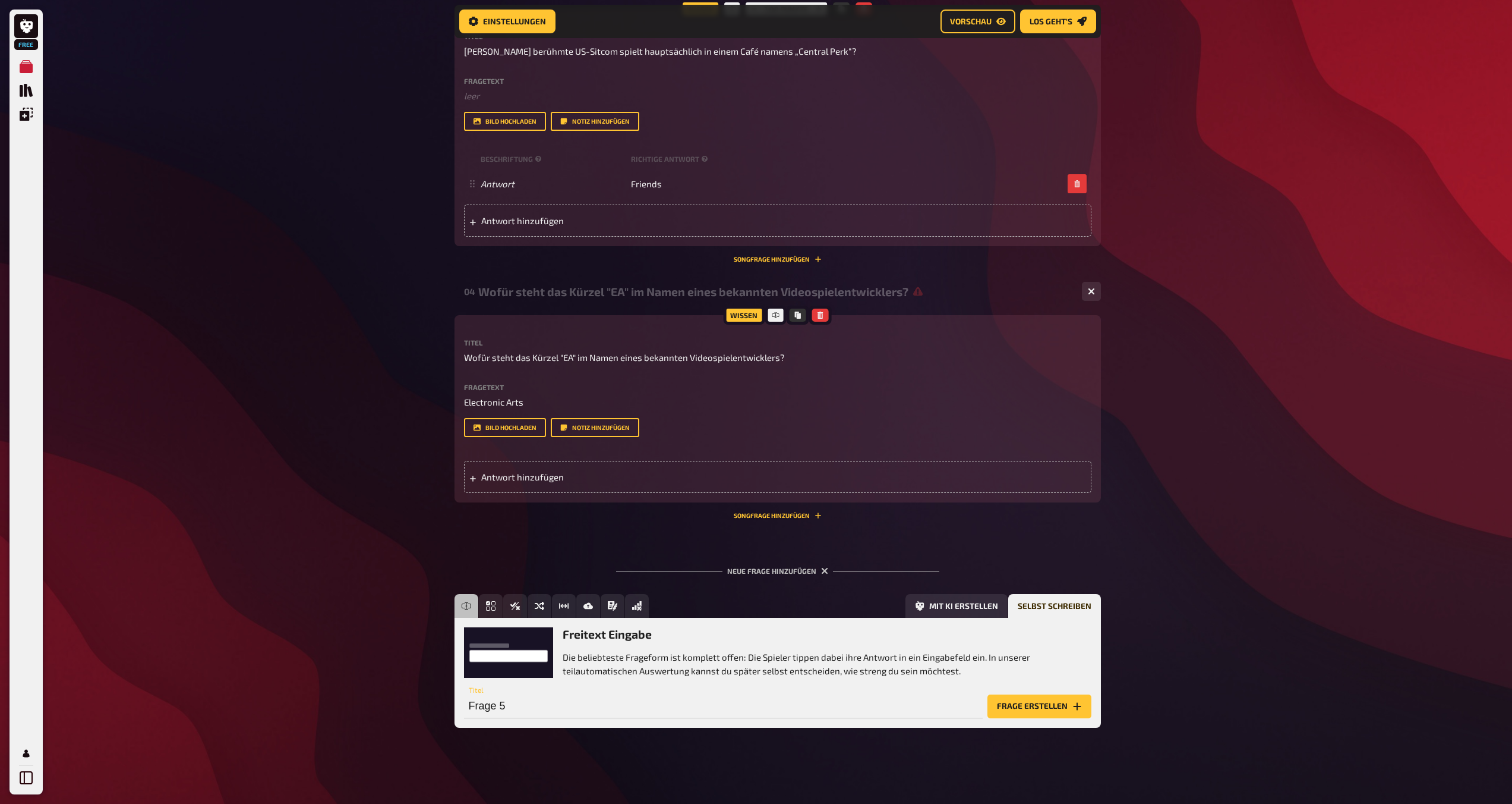
click at [674, 654] on p "Die beliebteste Frageform ist komplett offen: Die Spieler tippen dabei ihre Ant…" at bounding box center [827, 664] width 529 height 27
click at [663, 639] on h3 "Freitext Eingabe" at bounding box center [827, 634] width 529 height 14
click at [753, 711] on button "Frage erstellen" at bounding box center [1039, 706] width 104 height 24
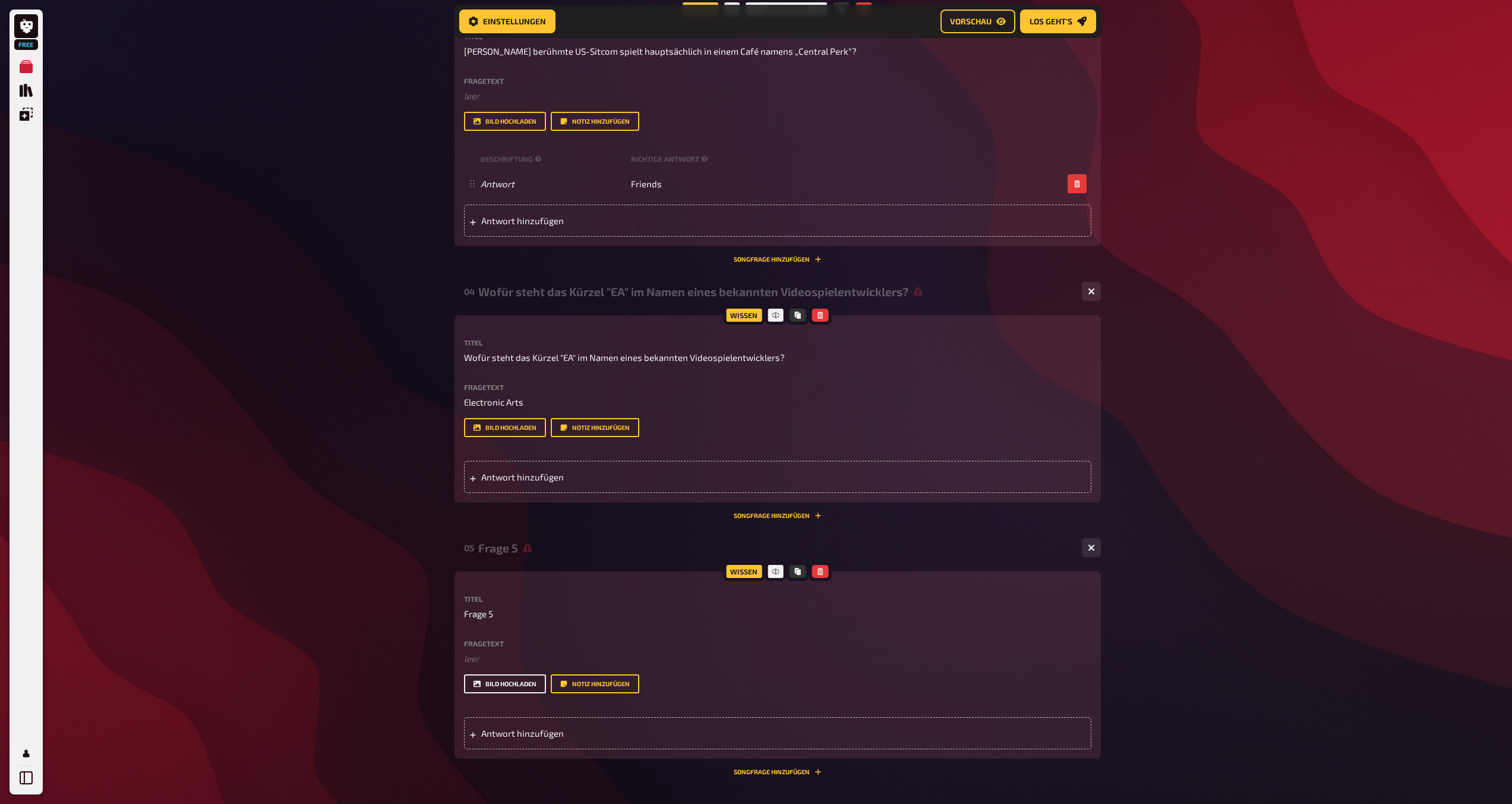
click at [518, 681] on button "Bild hochladen" at bounding box center [505, 683] width 82 height 19
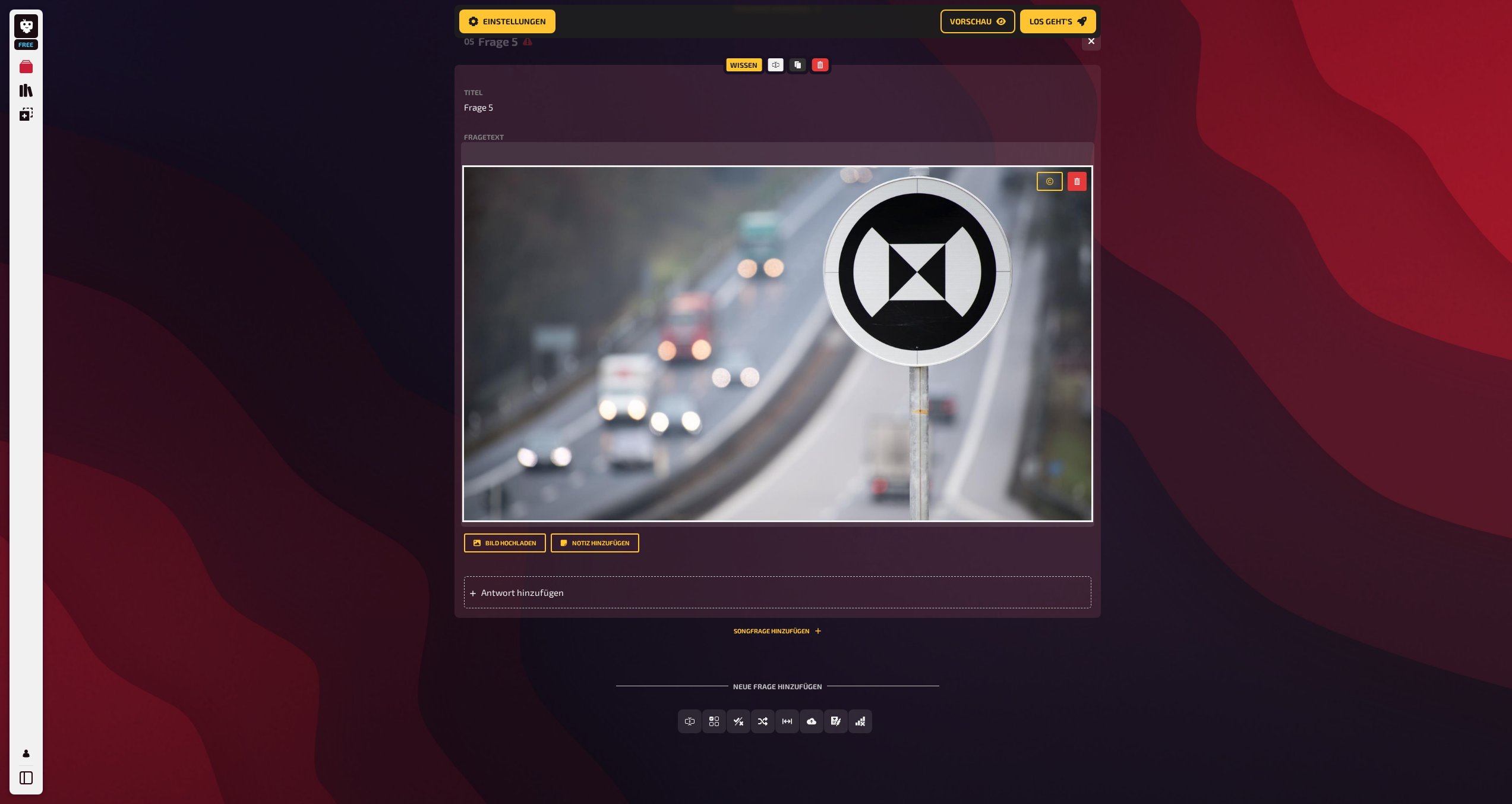
scroll to position [1492, 0]
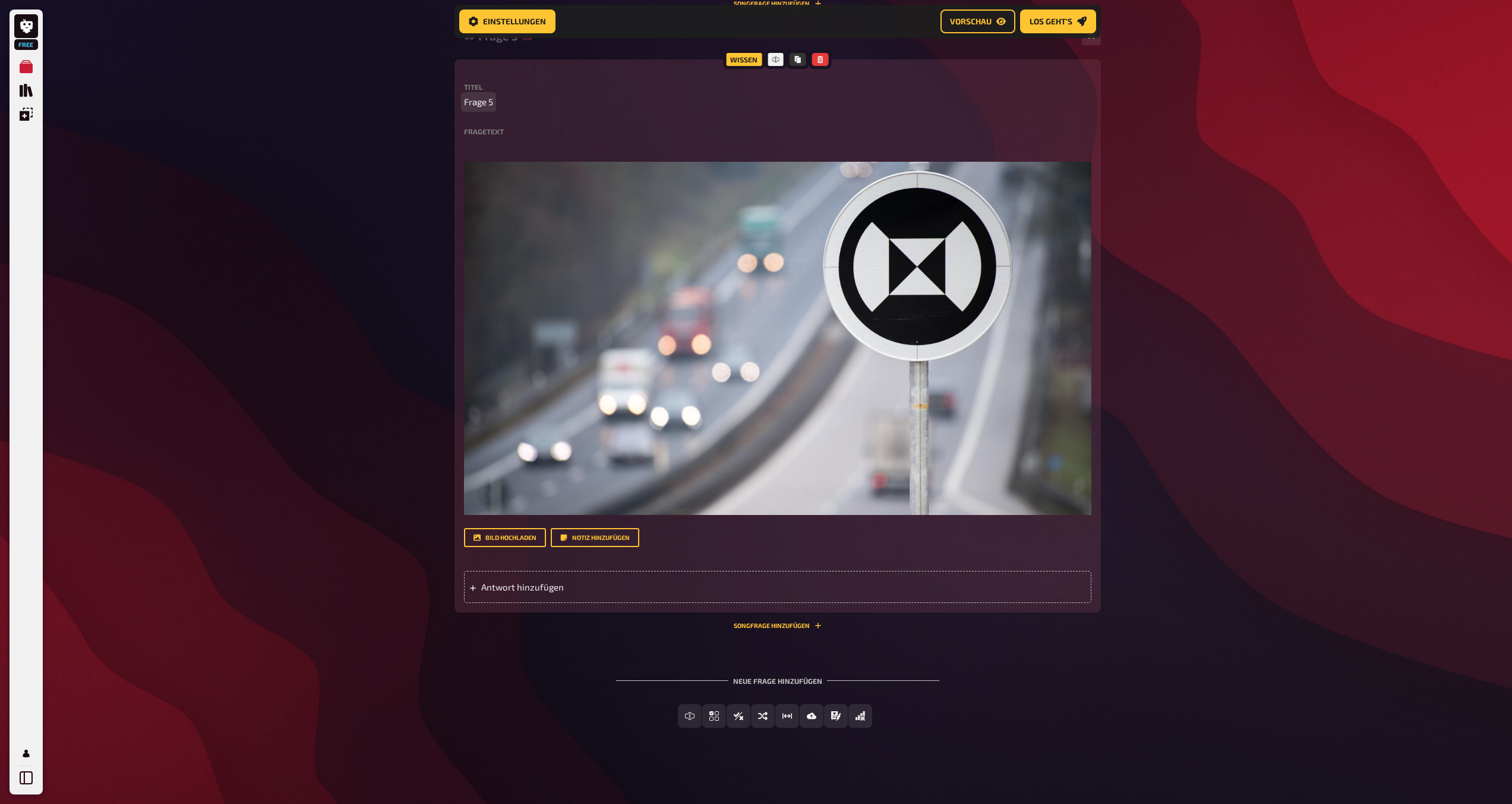
click at [511, 100] on p "Frage 5" at bounding box center [778, 102] width 627 height 14
click at [488, 128] on label "Fragetext" at bounding box center [778, 131] width 627 height 7
click at [488, 132] on label "Fragetext" at bounding box center [778, 131] width 627 height 7
click at [518, 137] on div "Fragetext ﻿ ﻿ Hier hinziehen für Dateiupload" at bounding box center [778, 322] width 627 height 391
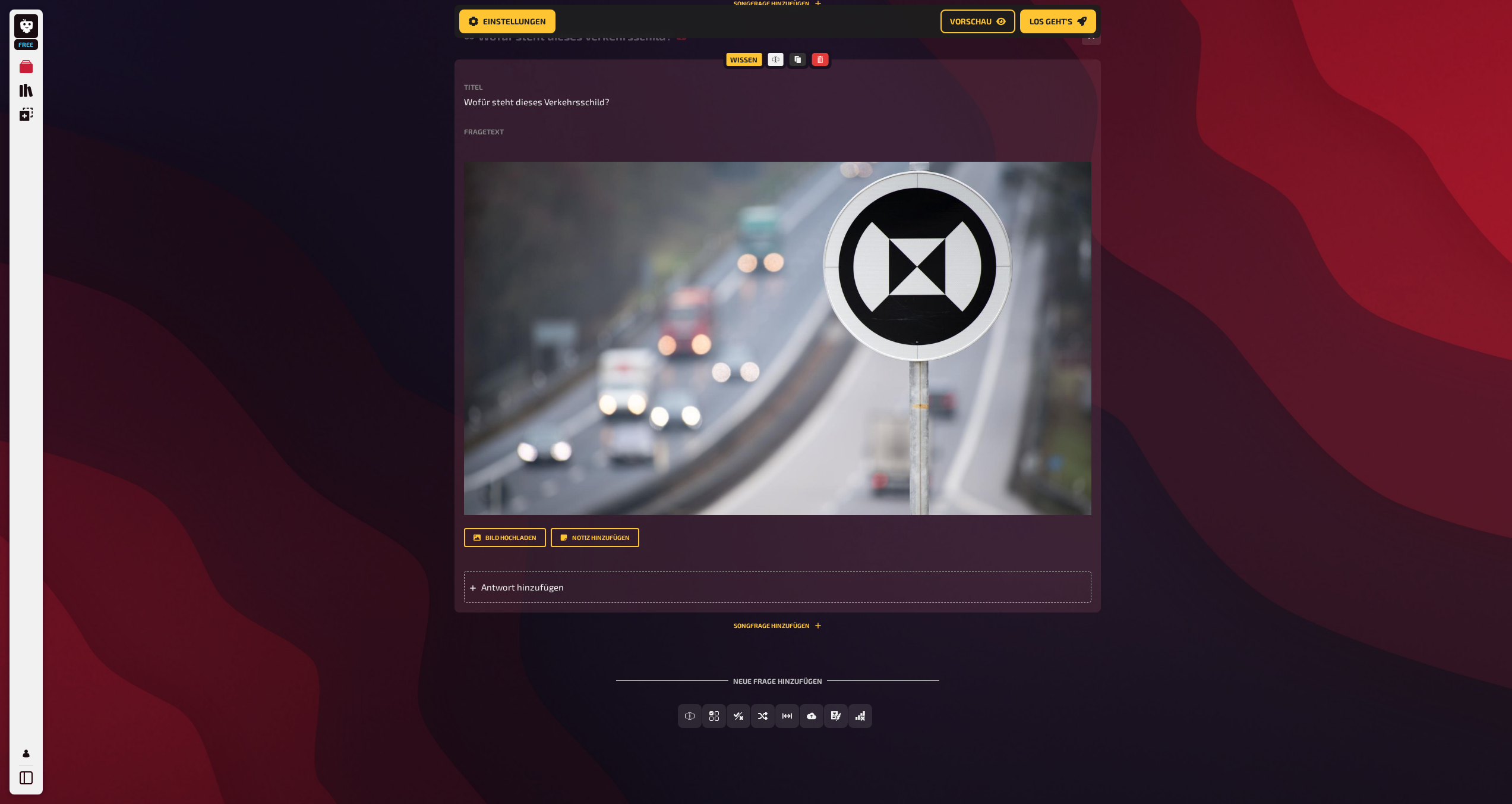
click at [478, 130] on label "Fragetext" at bounding box center [778, 131] width 627 height 7
click at [523, 585] on span "Antwort hinzufügen" at bounding box center [573, 586] width 185 height 11
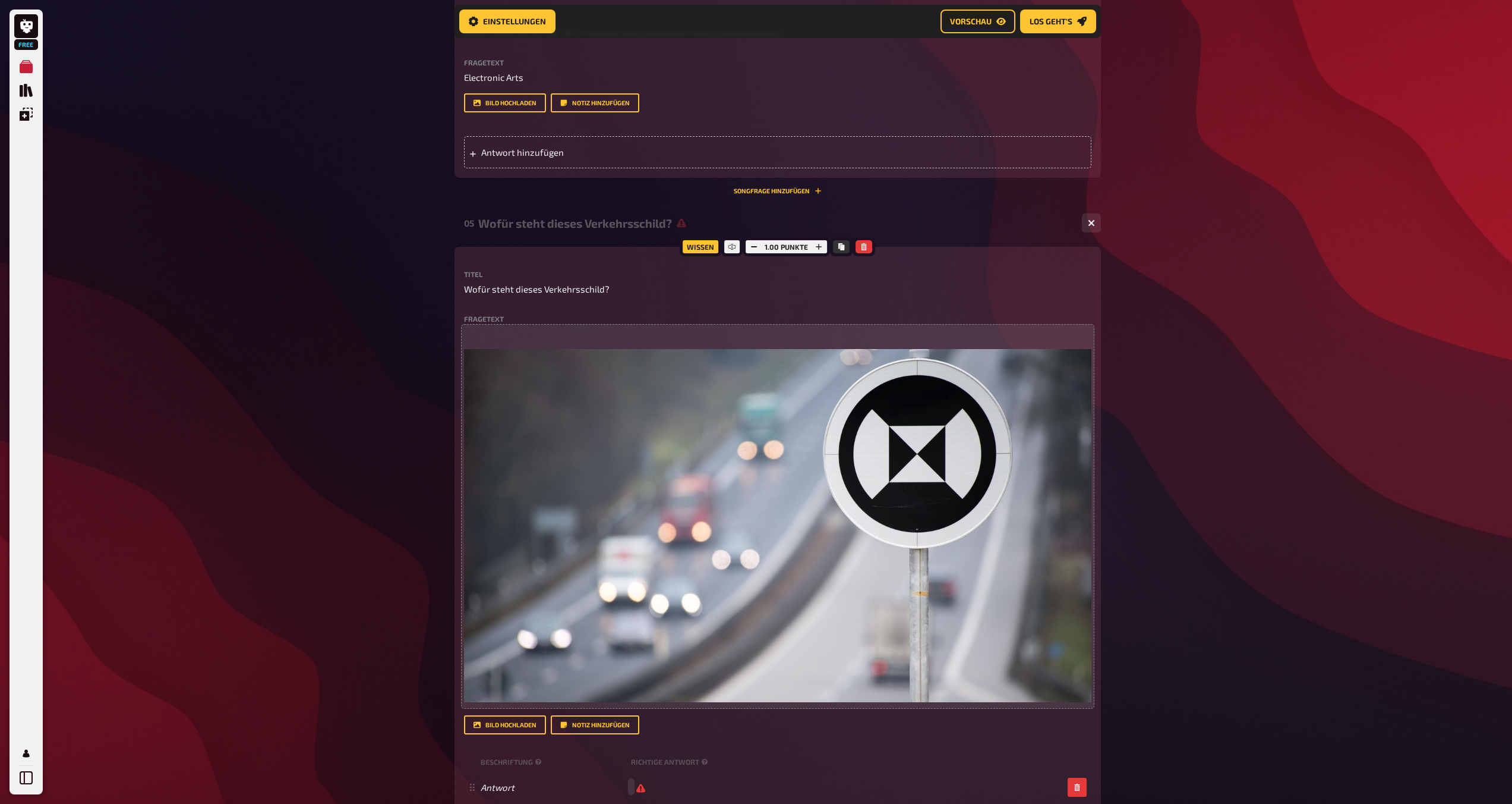
scroll to position [1480, 0]
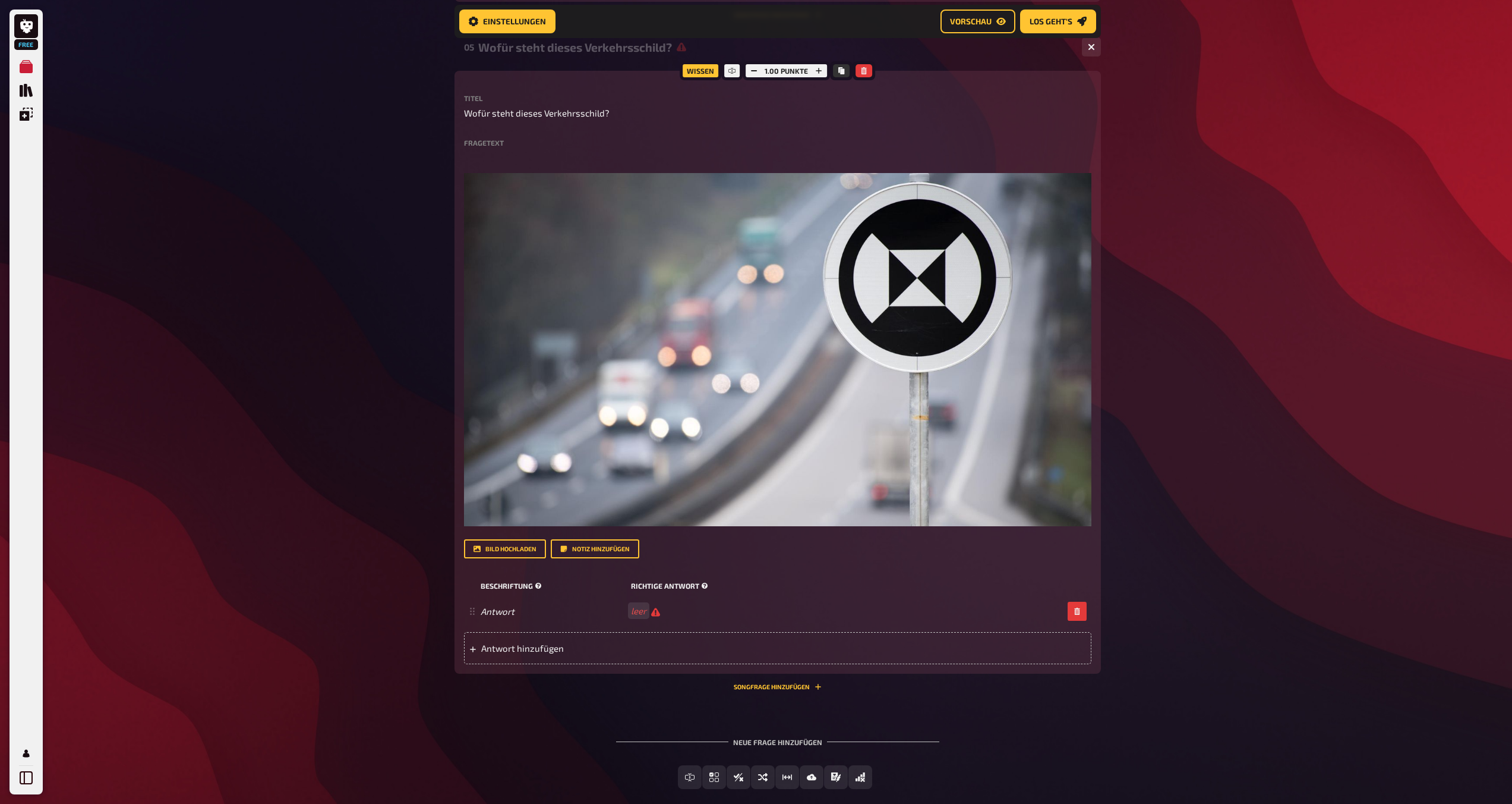
click at [671, 588] on small "Richtige Antwort" at bounding box center [671, 586] width 80 height 10
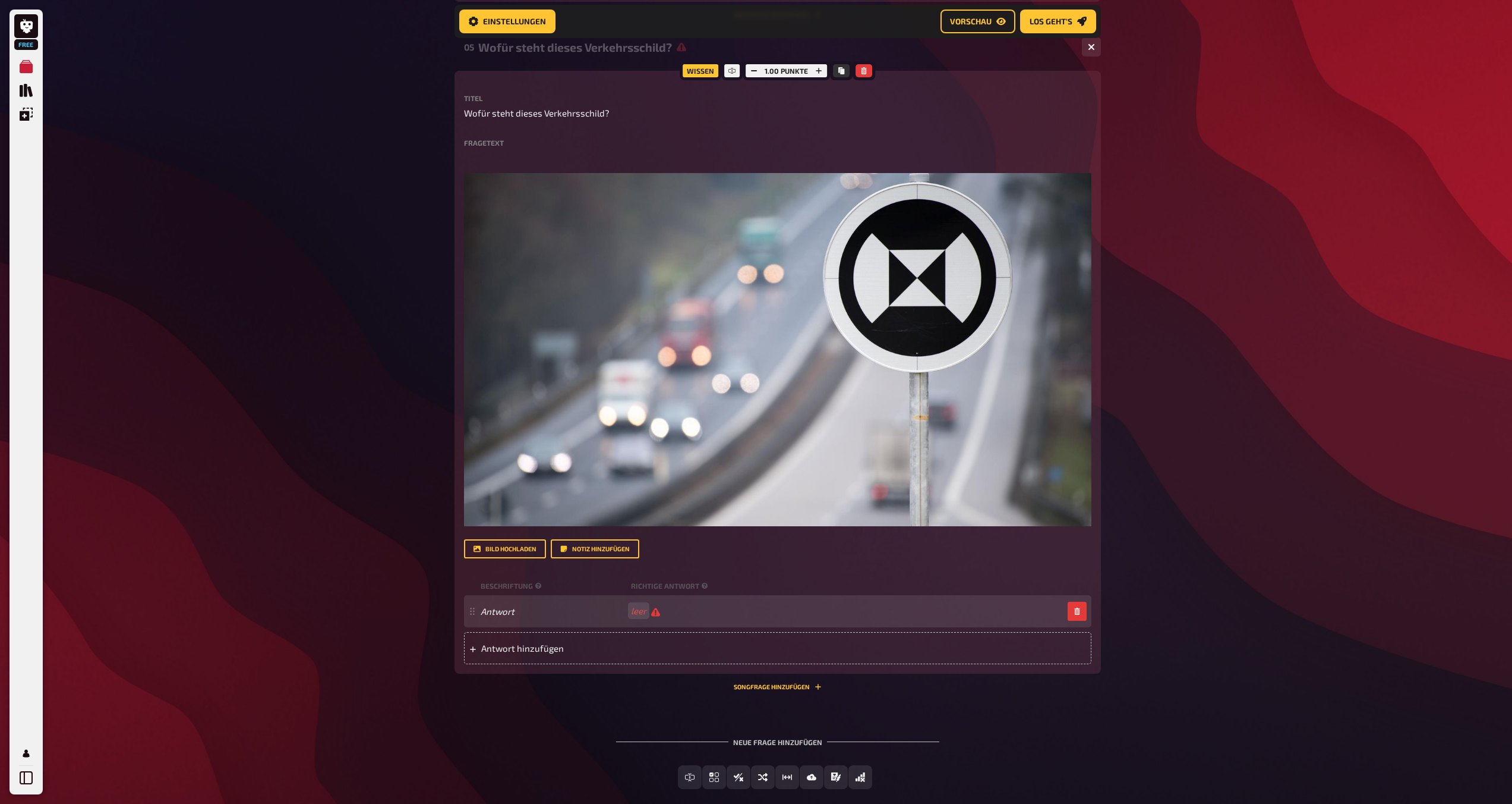
click at [635, 621] on div "Antwort leer" at bounding box center [778, 611] width 627 height 32
click at [653, 614] on span "leer" at bounding box center [645, 611] width 29 height 11
click at [570, 641] on div "Antwort hinzufügen" at bounding box center [778, 648] width 627 height 32
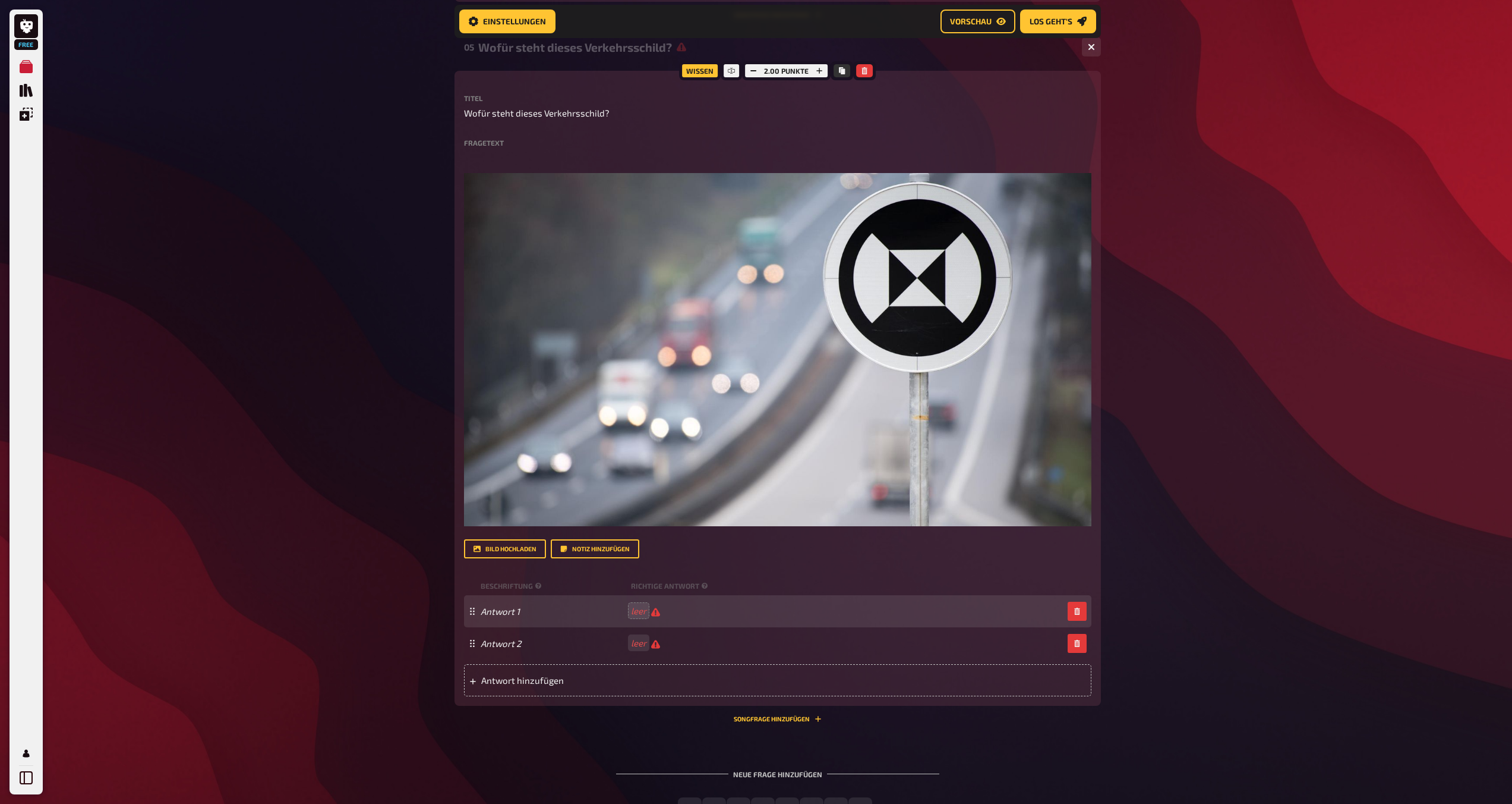
click at [689, 610] on div "Antwort 1 leer" at bounding box center [771, 611] width 582 height 11
click at [753, 614] on icon "button" at bounding box center [1076, 612] width 6 height 7
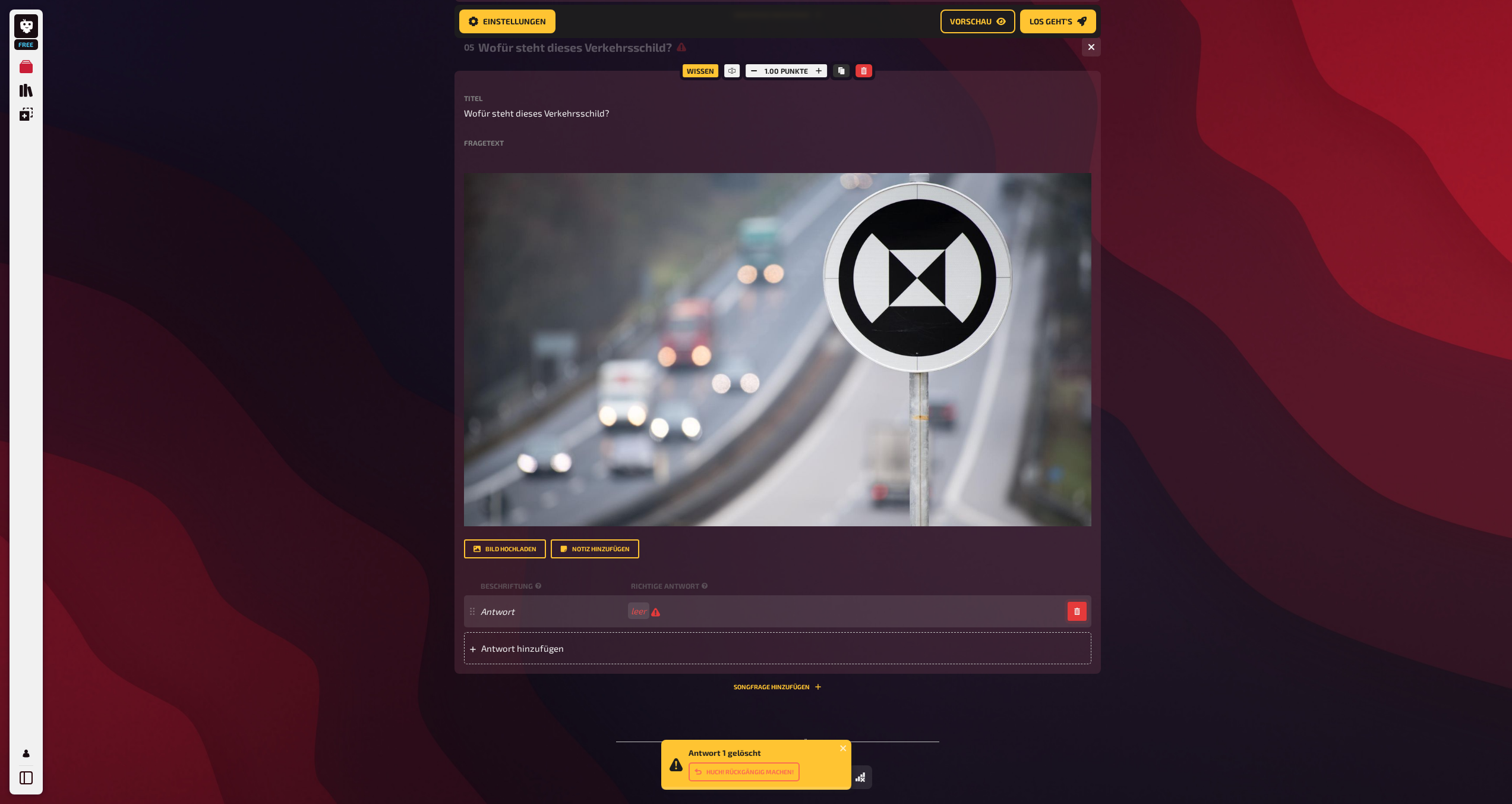
click at [753, 613] on icon "button" at bounding box center [1076, 612] width 6 height 7
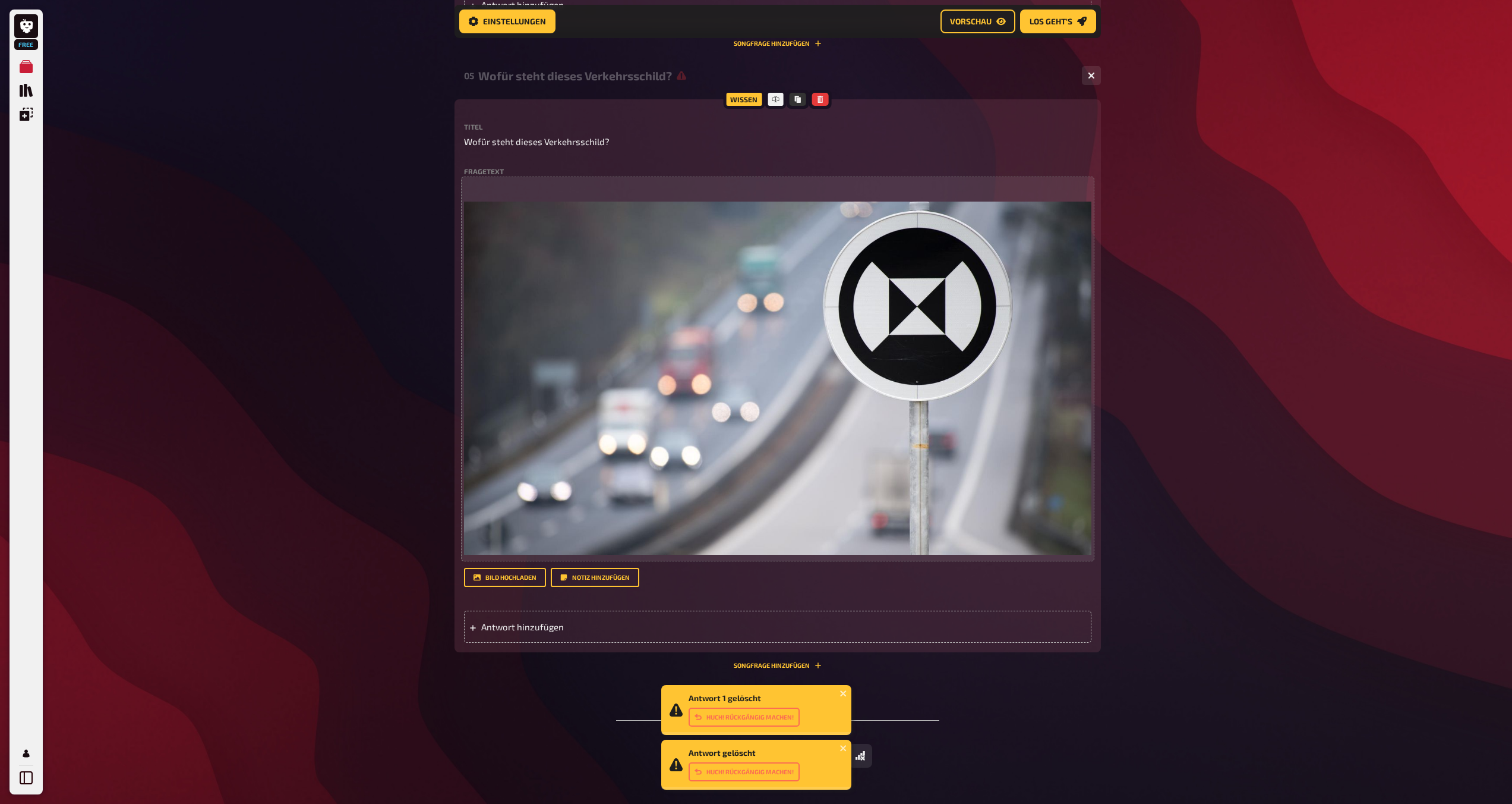
scroll to position [1384, 0]
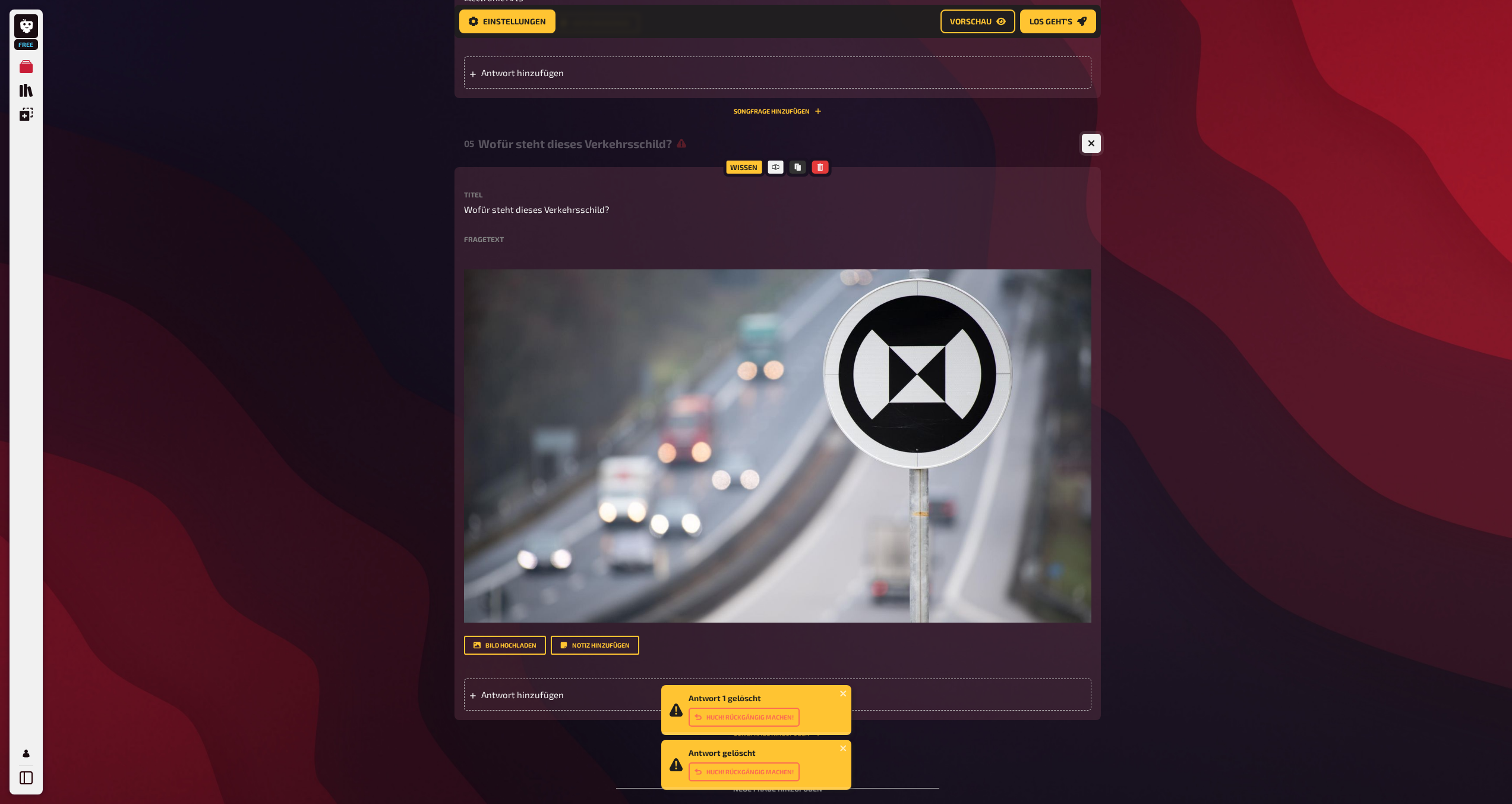
click at [753, 141] on button "button" at bounding box center [1091, 143] width 19 height 19
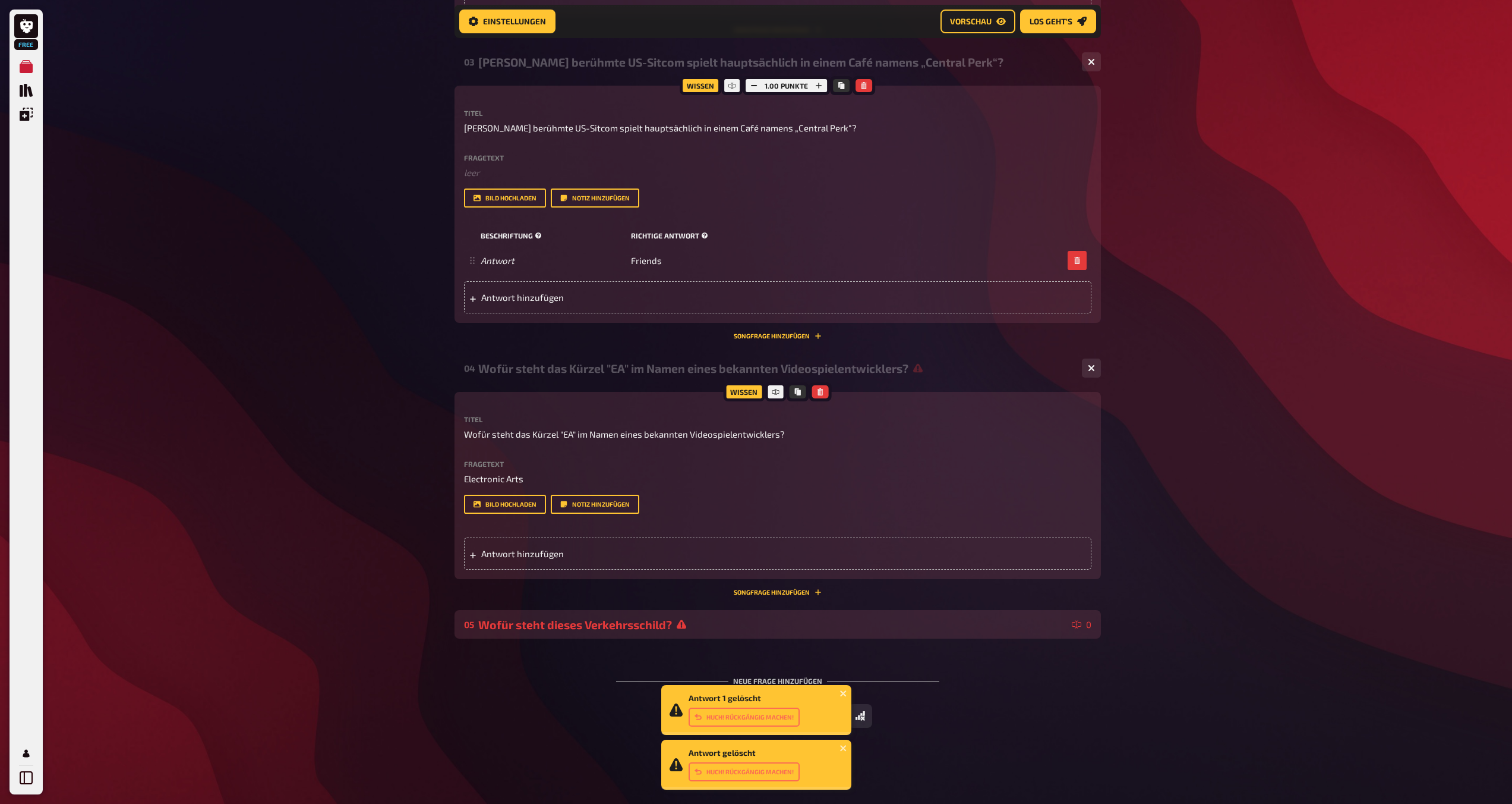
scroll to position [903, 0]
click at [732, 624] on div "Wofür steht dieses Verkehrsschild?" at bounding box center [773, 625] width 589 height 14
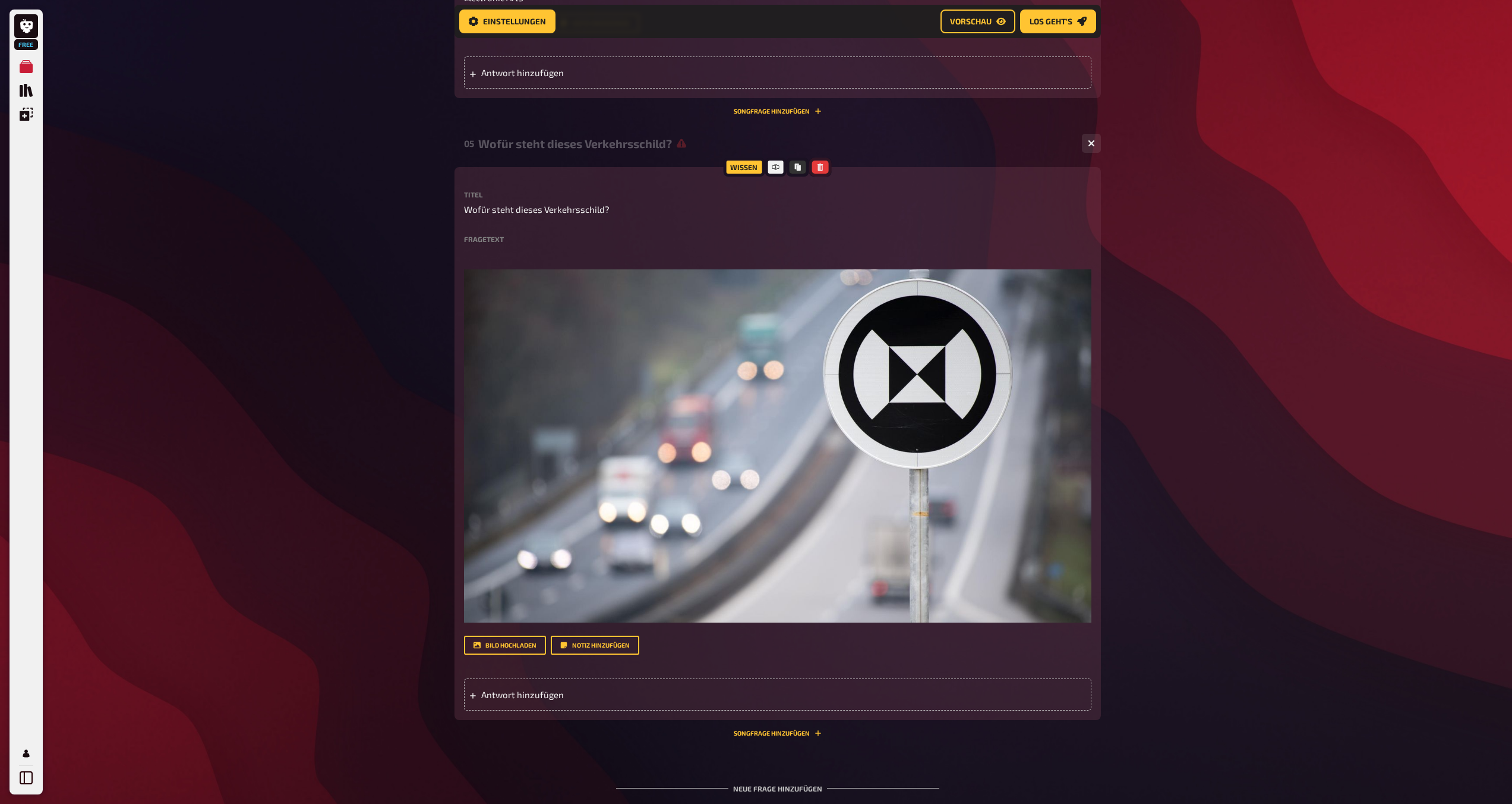
click at [753, 166] on button "button" at bounding box center [820, 166] width 17 height 13
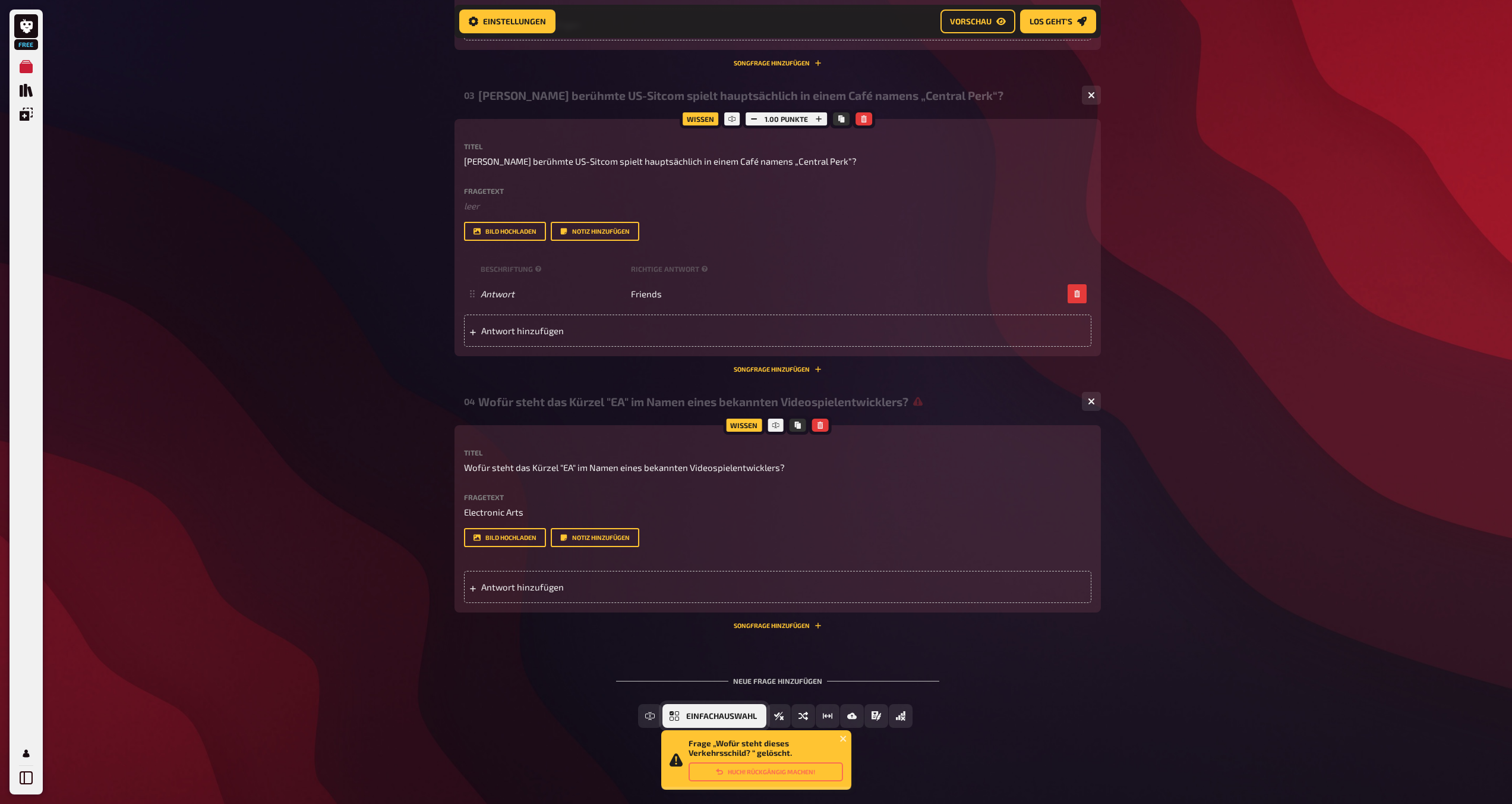
click at [740, 717] on span "Einfachauswahl" at bounding box center [721, 716] width 71 height 8
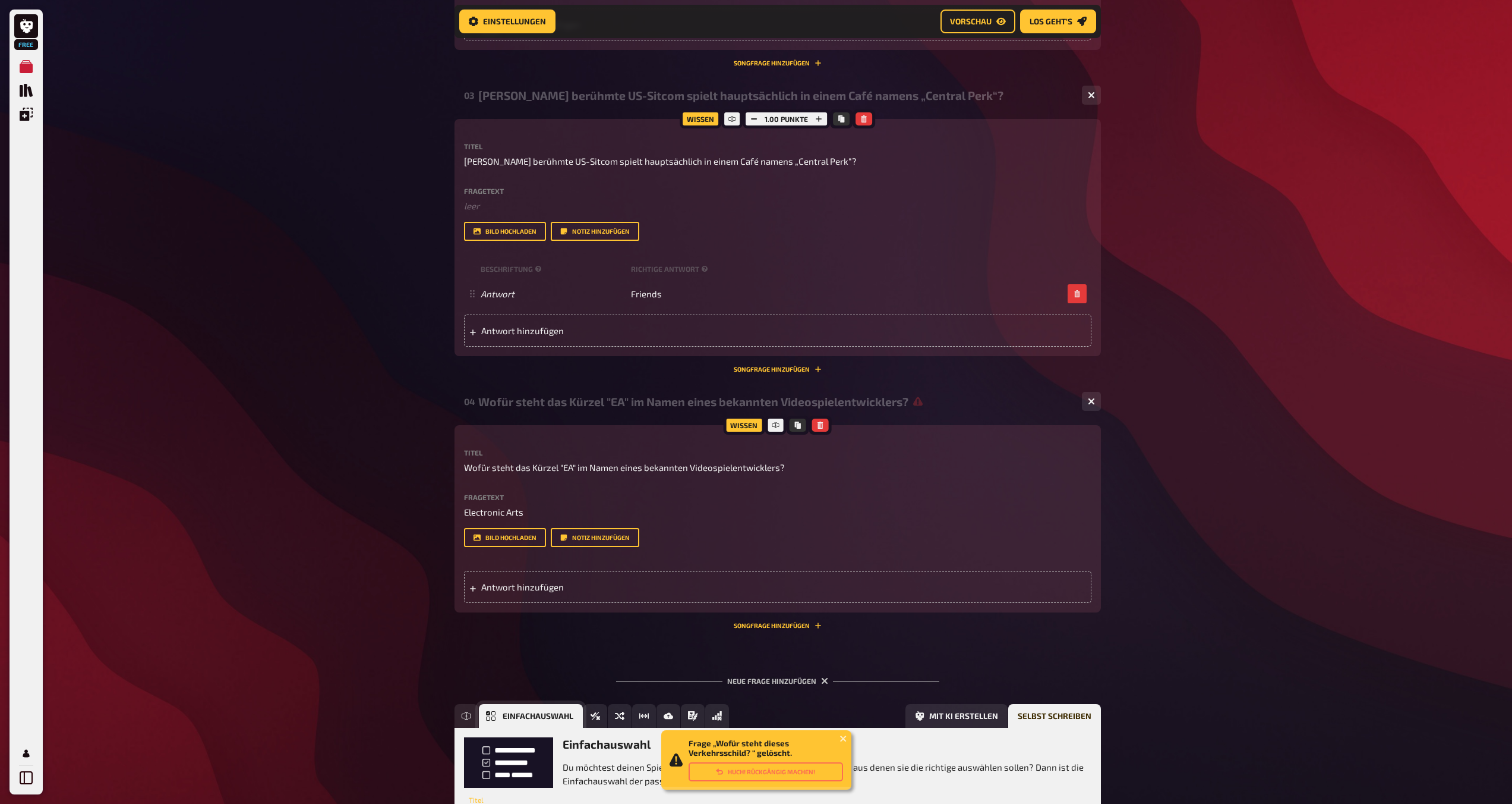
scroll to position [980, 0]
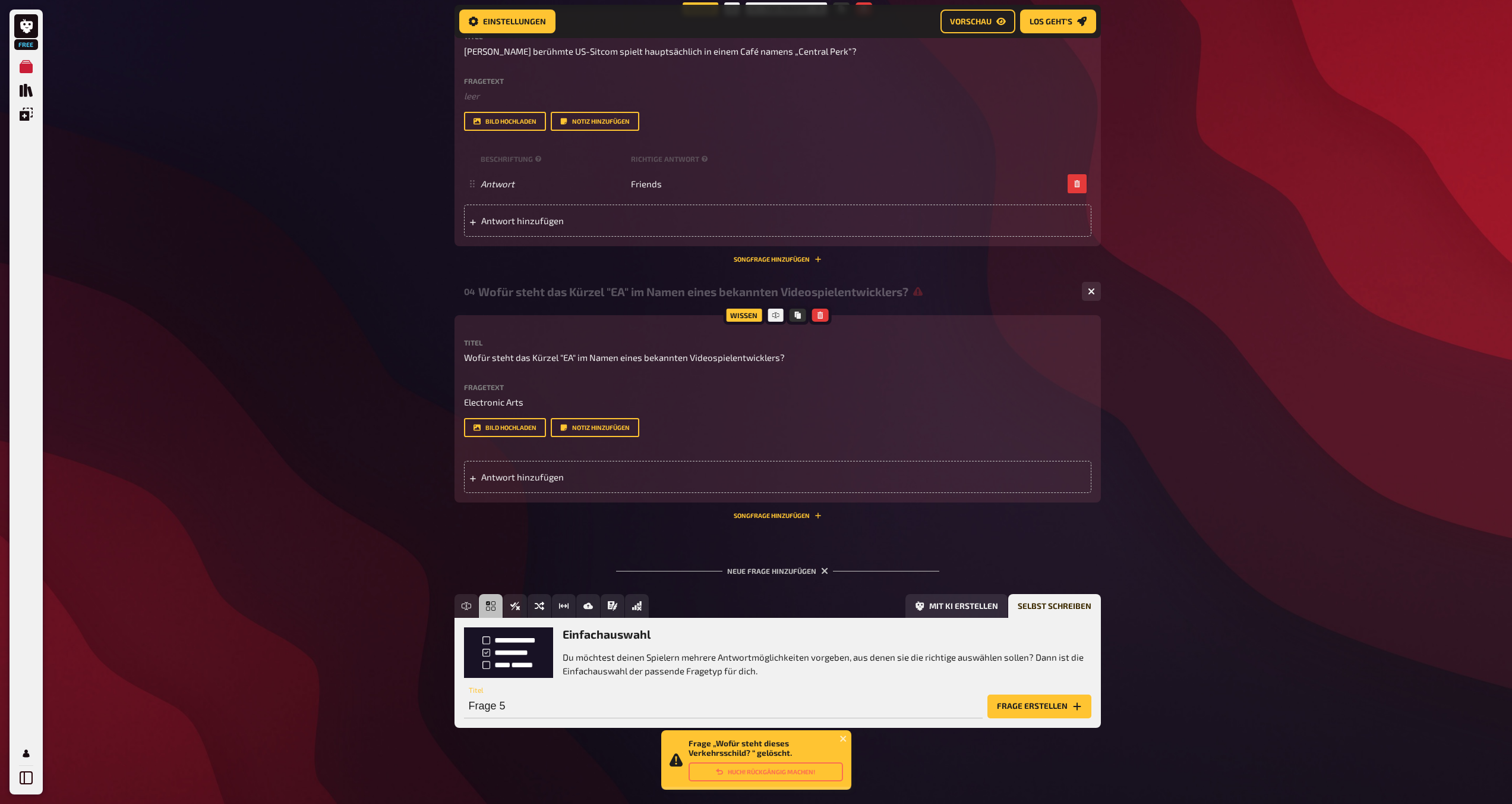
click at [648, 666] on p "Du möchtest deinen Spielern mehrere Antwortmöglichkeiten vorgeben, aus denen si…" at bounding box center [827, 664] width 529 height 27
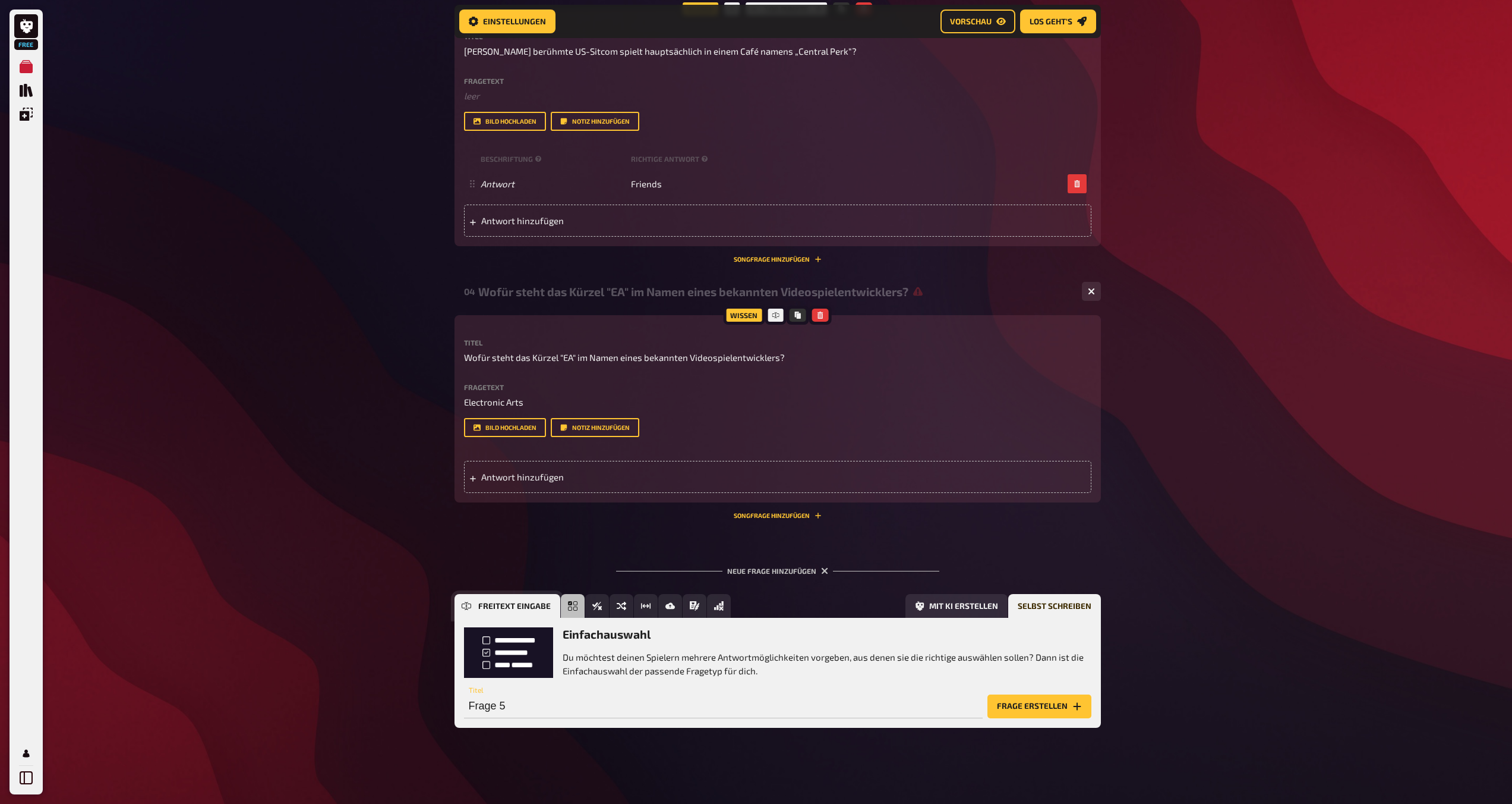
click at [472, 608] on button "Freitext Eingabe" at bounding box center [507, 605] width 106 height 24
click at [496, 607] on button "Einfachauswahl" at bounding box center [531, 605] width 104 height 24
click at [753, 712] on button "Frage erstellen" at bounding box center [1039, 706] width 104 height 24
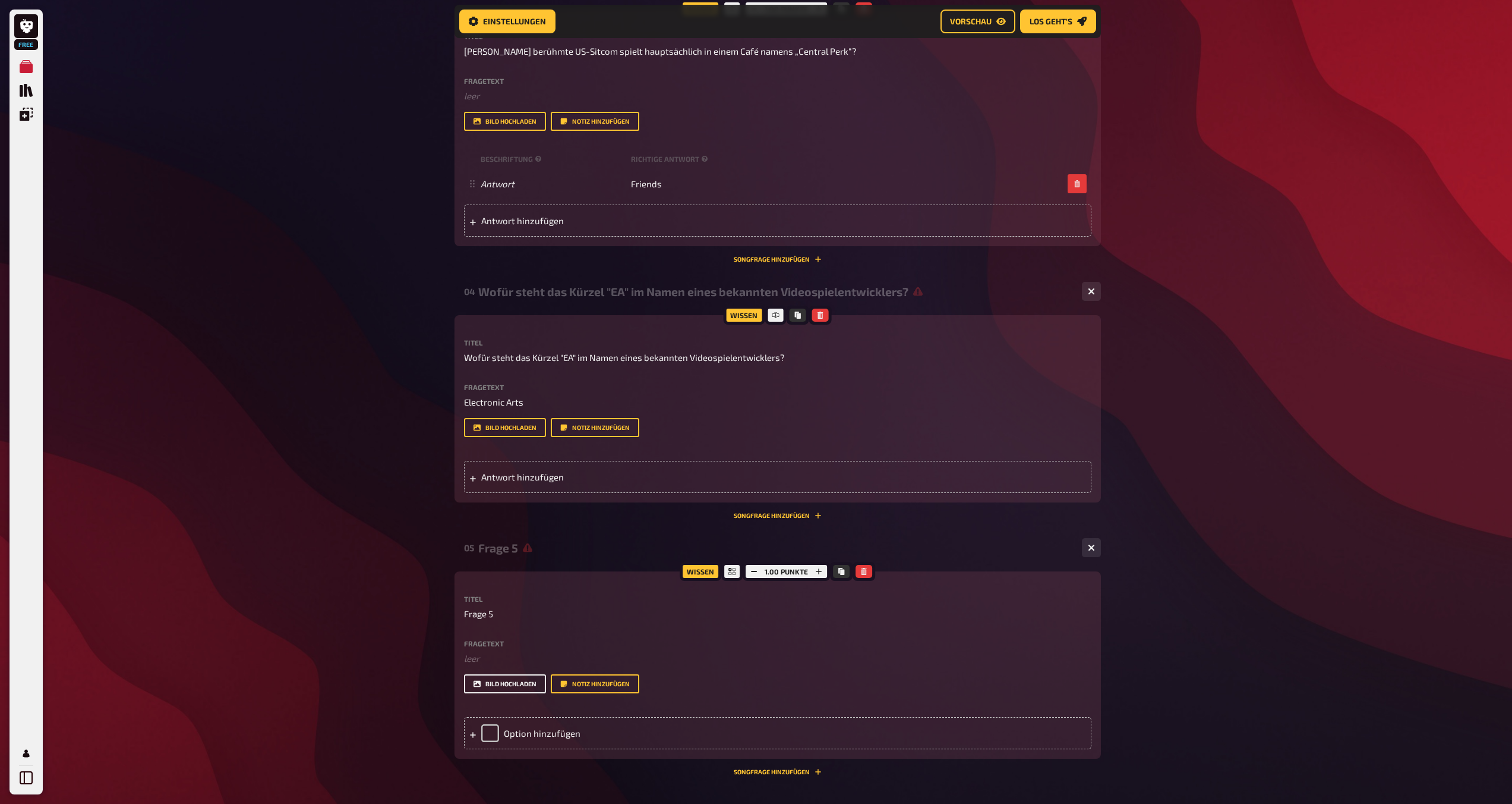
click at [498, 687] on button "Bild hochladen" at bounding box center [505, 683] width 82 height 19
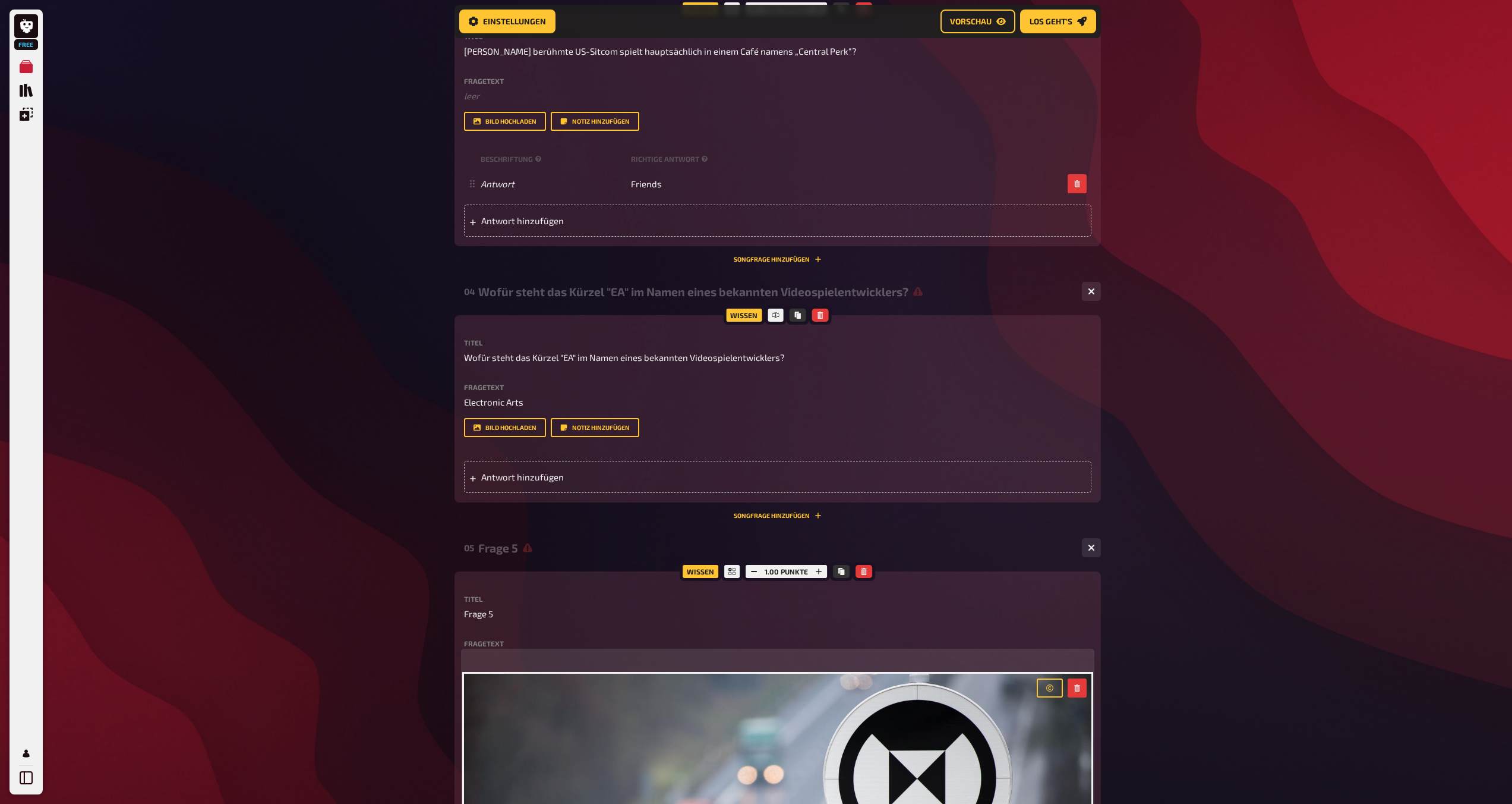
scroll to position [1359, 0]
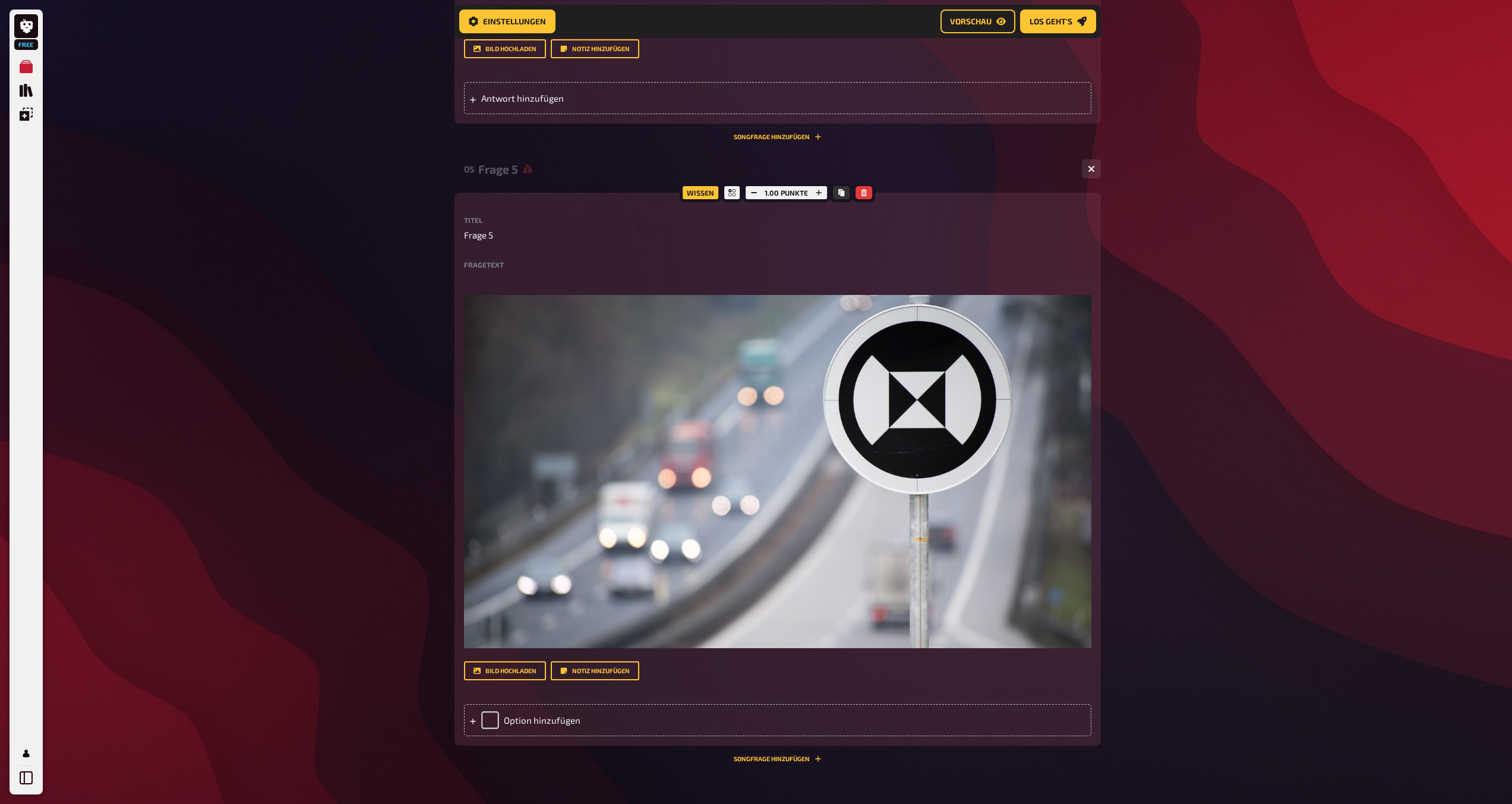
click at [513, 262] on label "Fragetext" at bounding box center [778, 265] width 627 height 7
click at [495, 266] on label "Fragetext" at bounding box center [778, 265] width 627 height 7
click at [488, 231] on span "Frage 5" at bounding box center [478, 235] width 29 height 14
click at [489, 231] on span "Frage 5" at bounding box center [478, 235] width 29 height 14
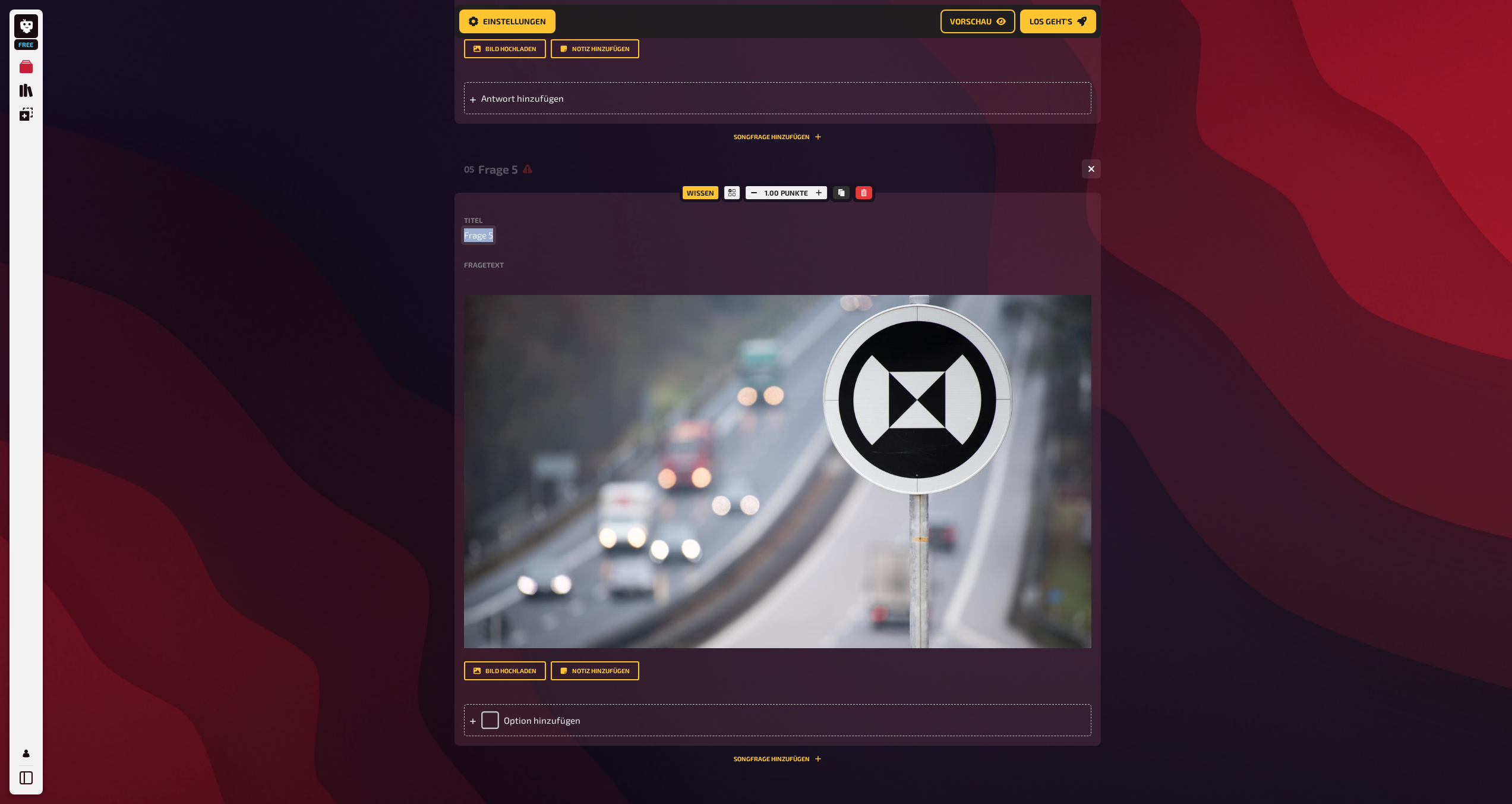
click at [489, 231] on span "Frage 5" at bounding box center [478, 235] width 29 height 14
click at [567, 724] on div "Option hinzufügen" at bounding box center [778, 720] width 627 height 32
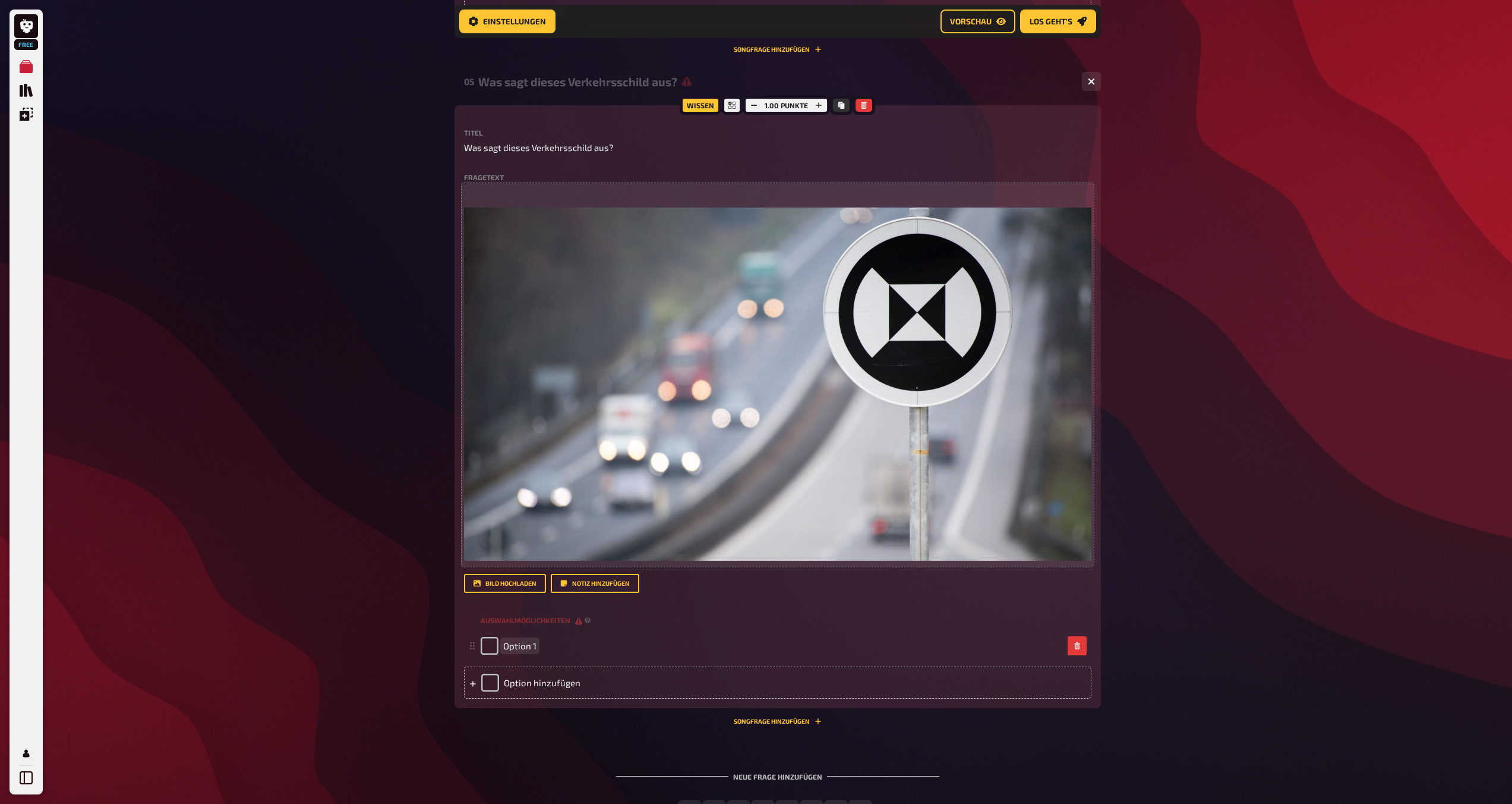
scroll to position [1541, 0]
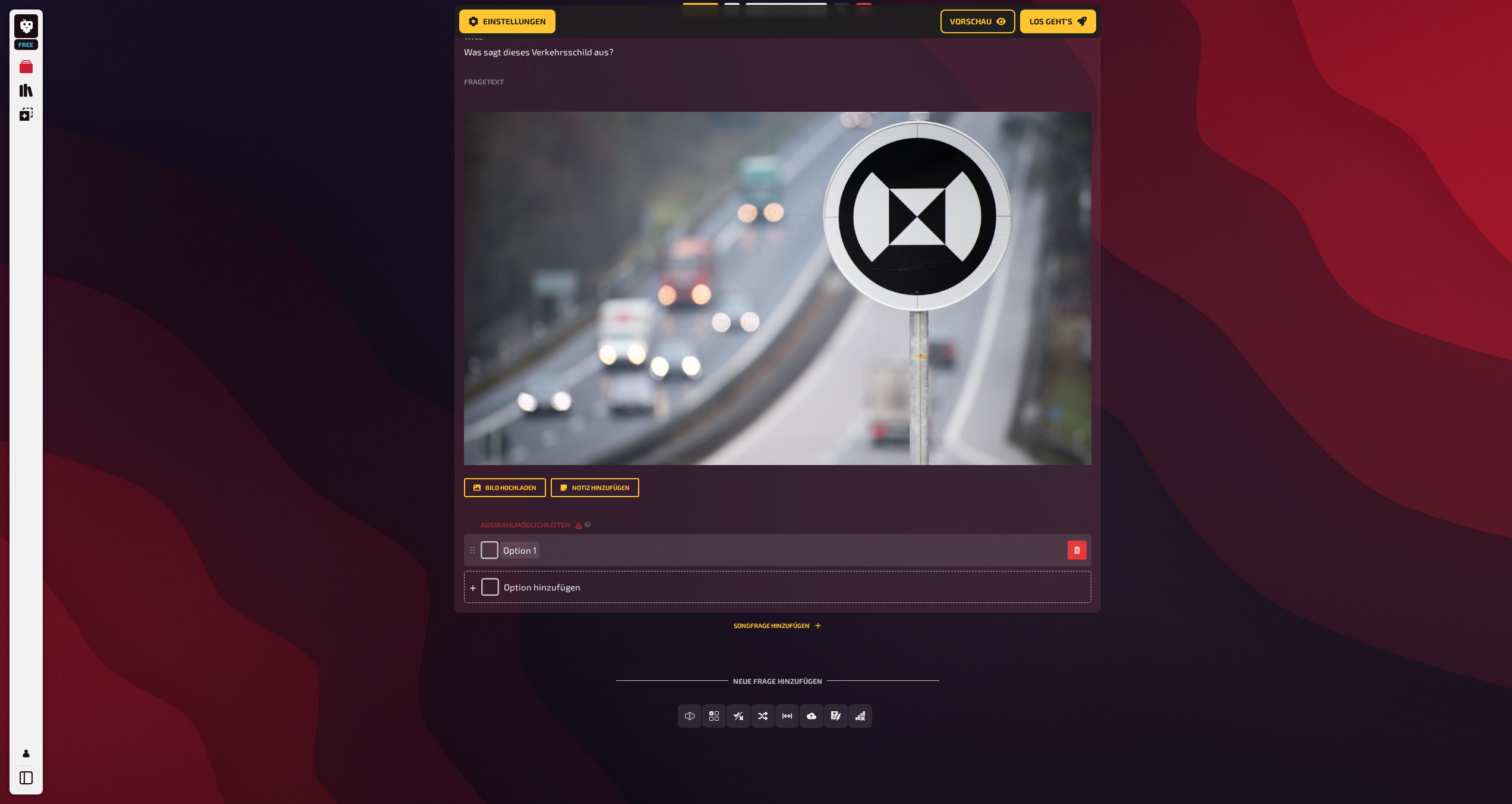
click at [520, 553] on span "Option 1" at bounding box center [520, 550] width 33 height 11
paste span
click at [528, 588] on div "Option hinzufügen" at bounding box center [778, 587] width 627 height 32
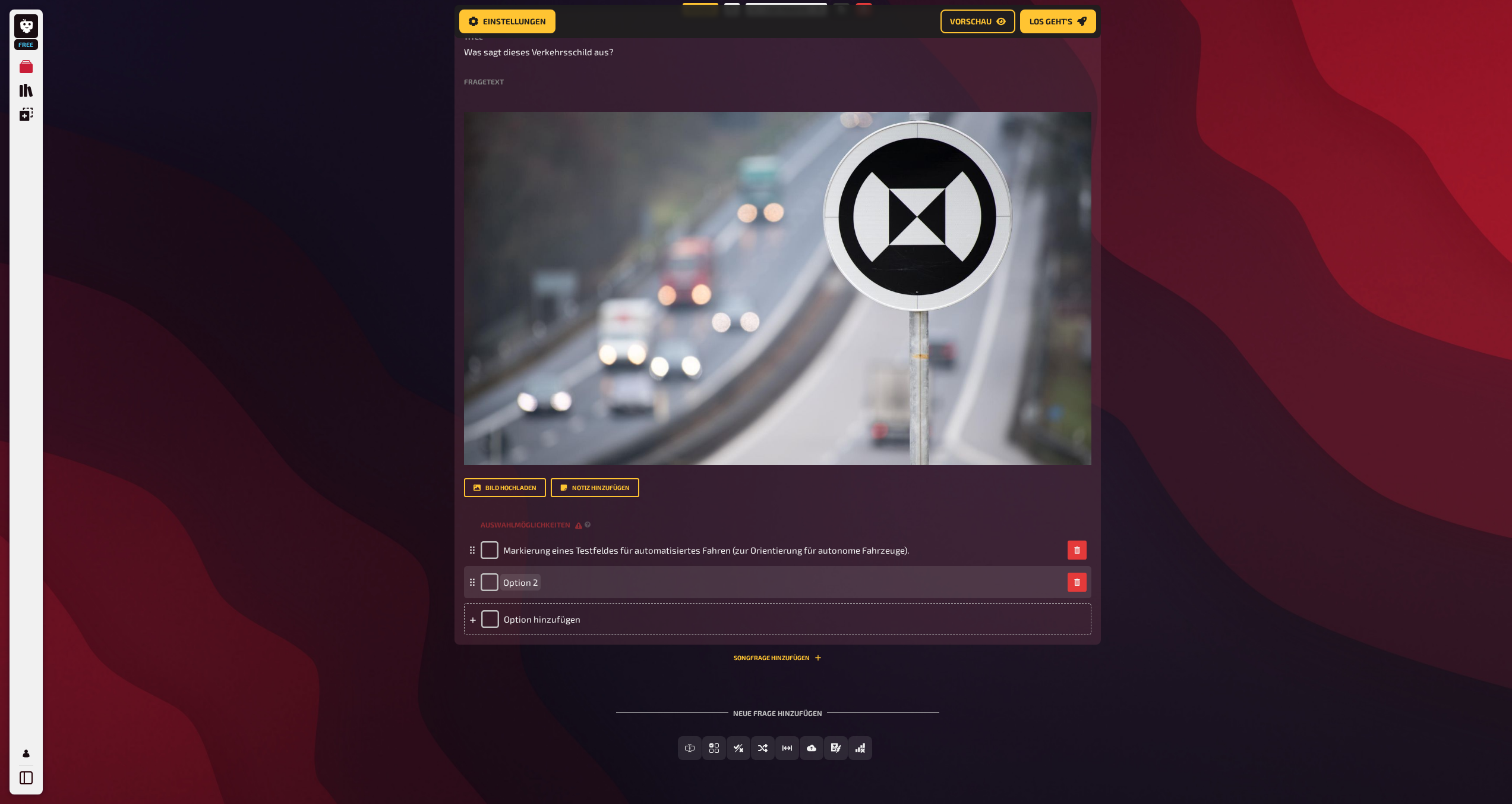
click at [529, 582] on span "Option 2" at bounding box center [520, 582] width 35 height 11
paste span
click at [533, 582] on span "OptionHinweis auf eine Autobahnraststätte mit Ladestationen für Elektrofahrzeug…" at bounding box center [684, 582] width 363 height 11
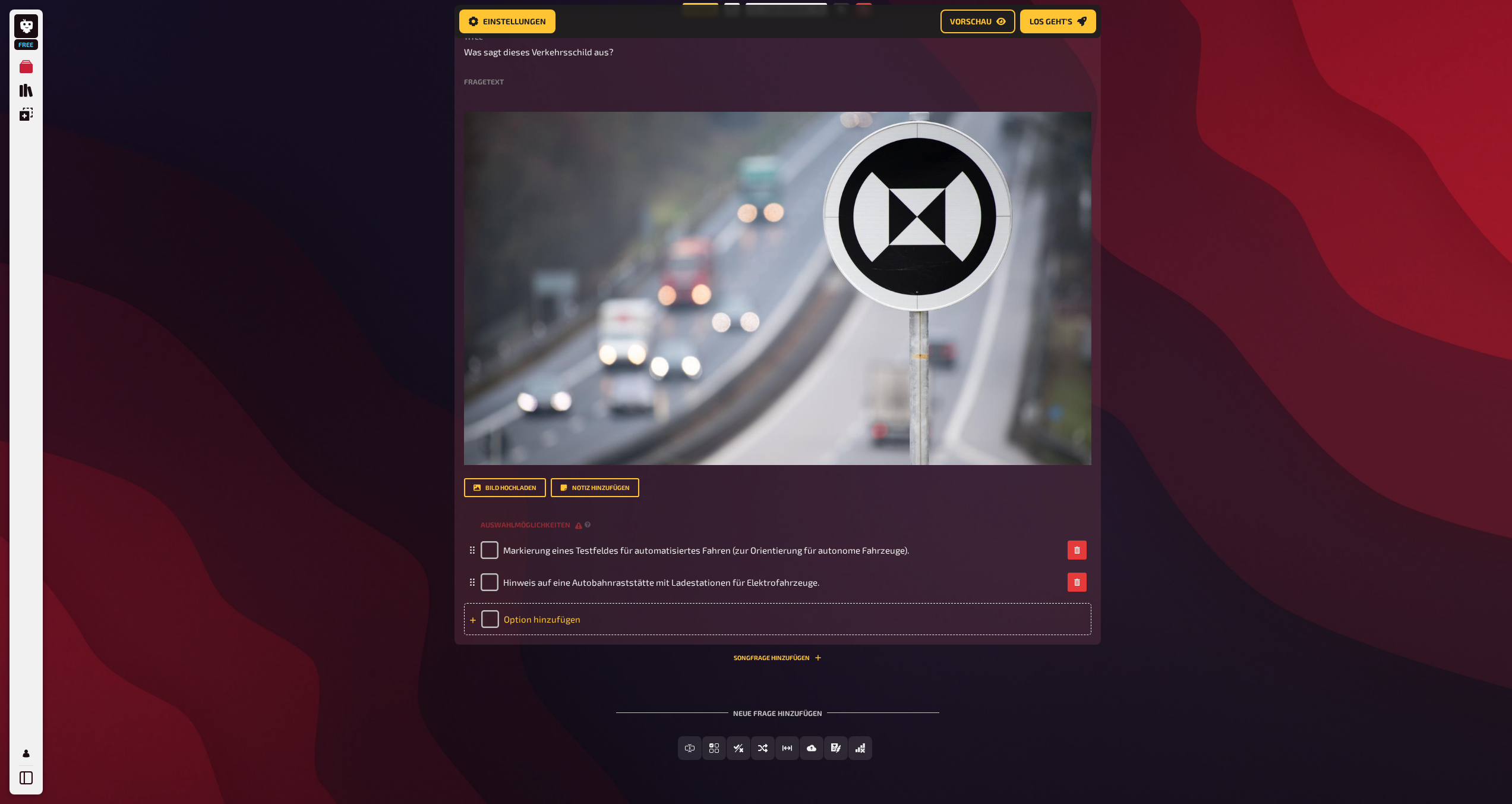
click at [591, 616] on div "Option hinzufügen" at bounding box center [778, 619] width 627 height 32
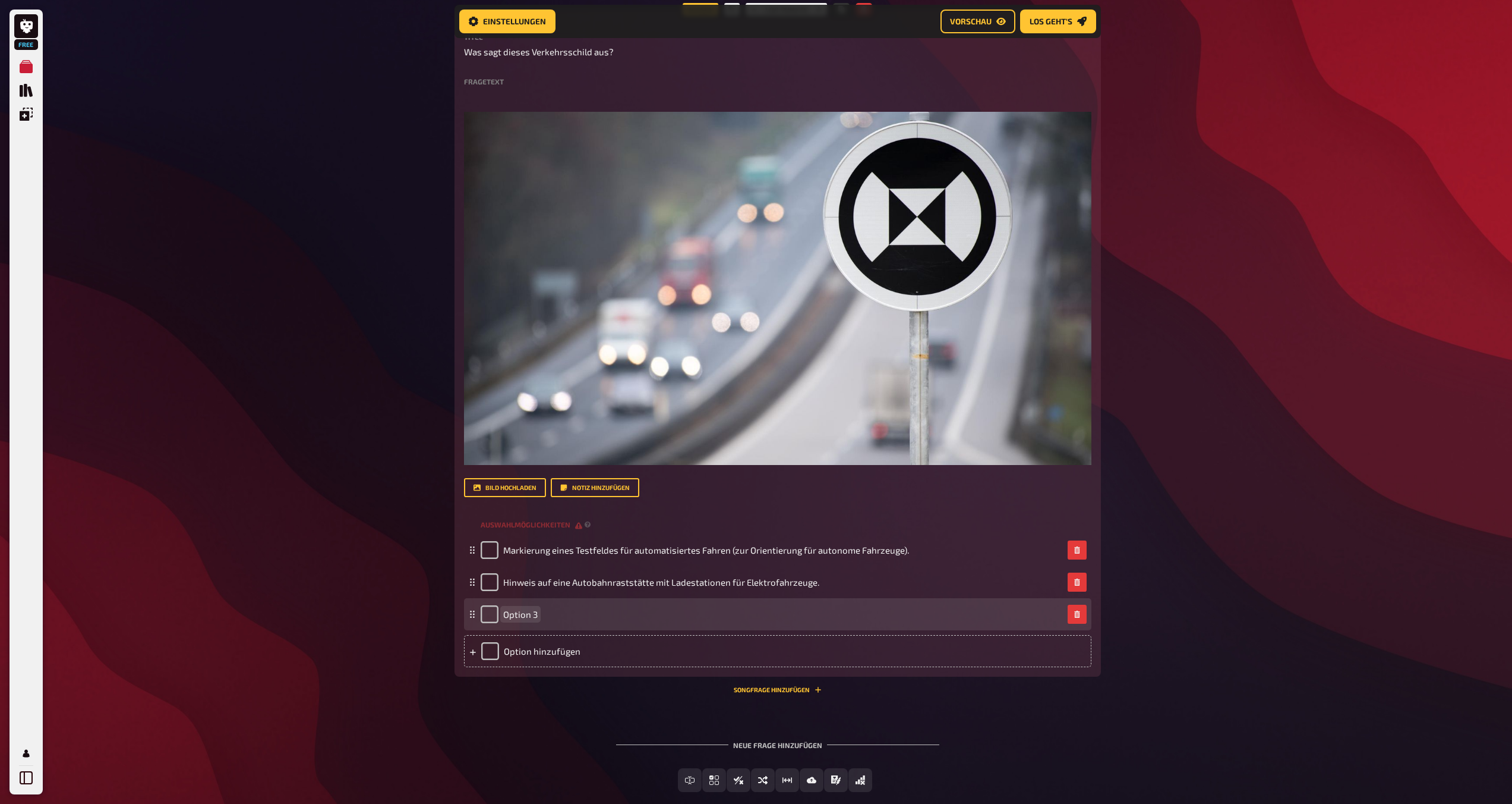
click at [521, 618] on span "Option 3" at bounding box center [520, 613] width 35 height 11
paste span
click at [533, 654] on div "Option hinzufügen" at bounding box center [778, 651] width 627 height 32
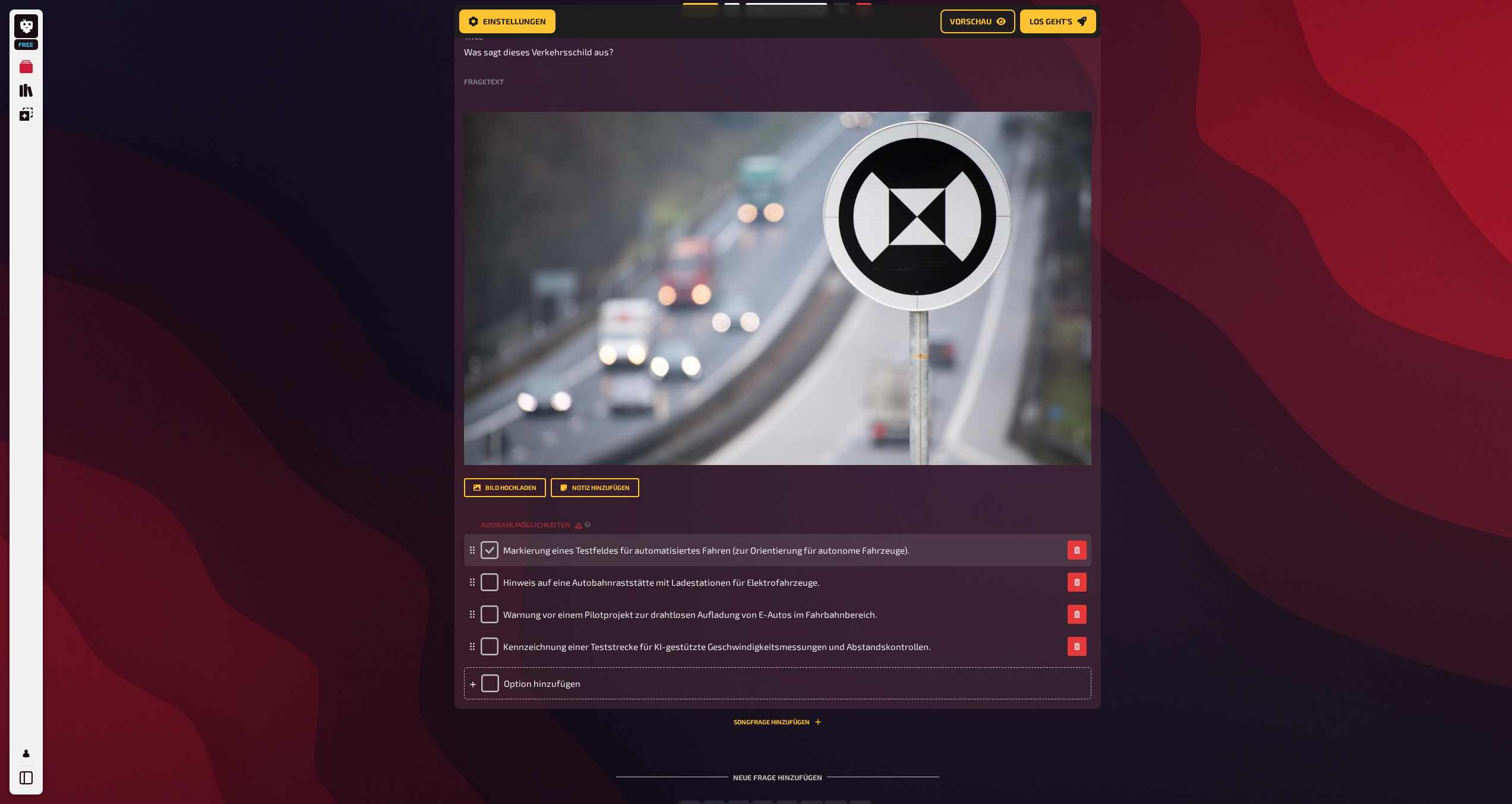
click at [491, 548] on input "checkbox" at bounding box center [489, 550] width 18 height 18
checkbox input "true"
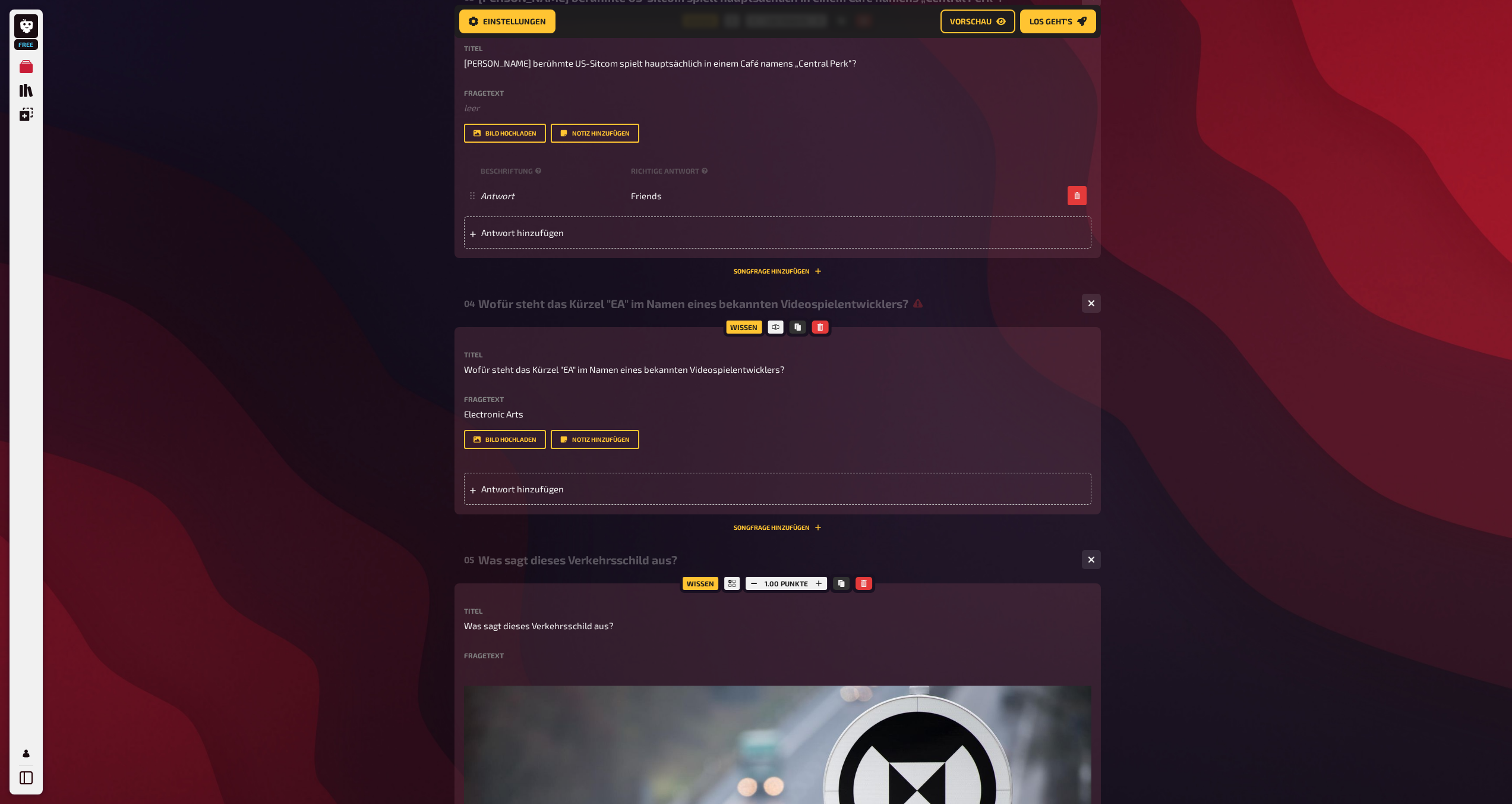
scroll to position [748, 0]
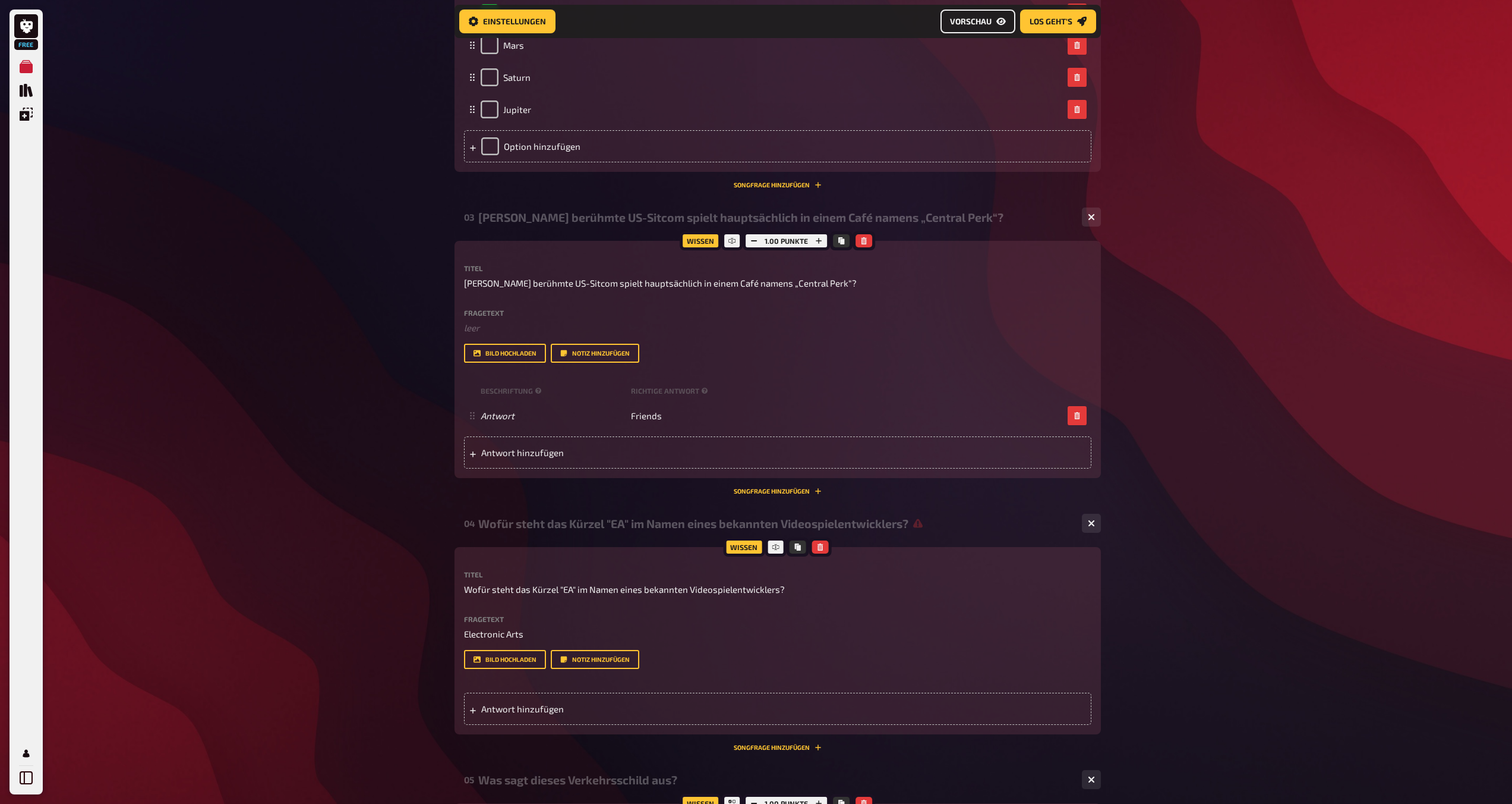
click at [753, 17] on span "Vorschau" at bounding box center [971, 21] width 41 height 8
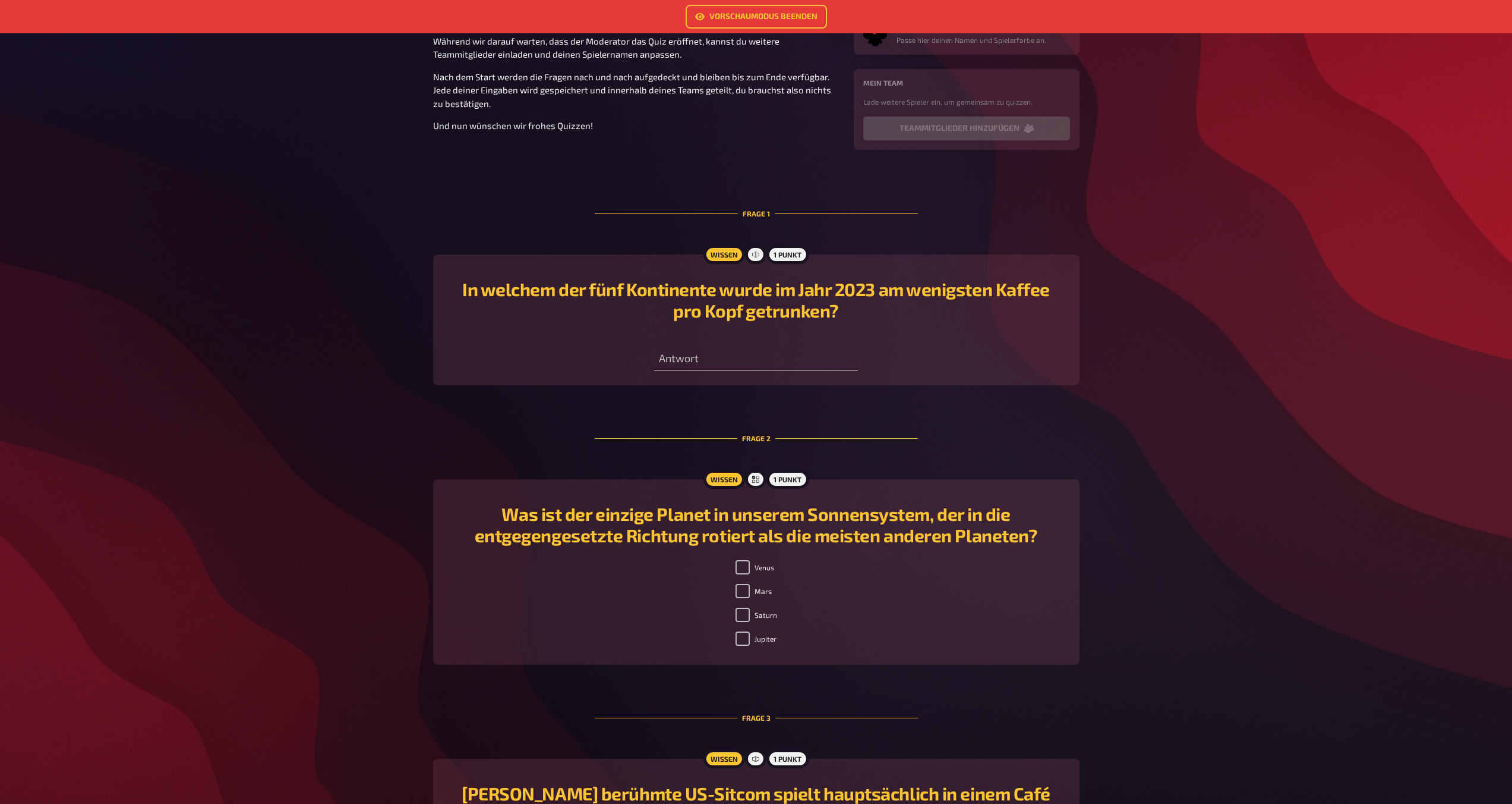
scroll to position [165, 0]
click at [717, 358] on input "text" at bounding box center [755, 357] width 204 height 24
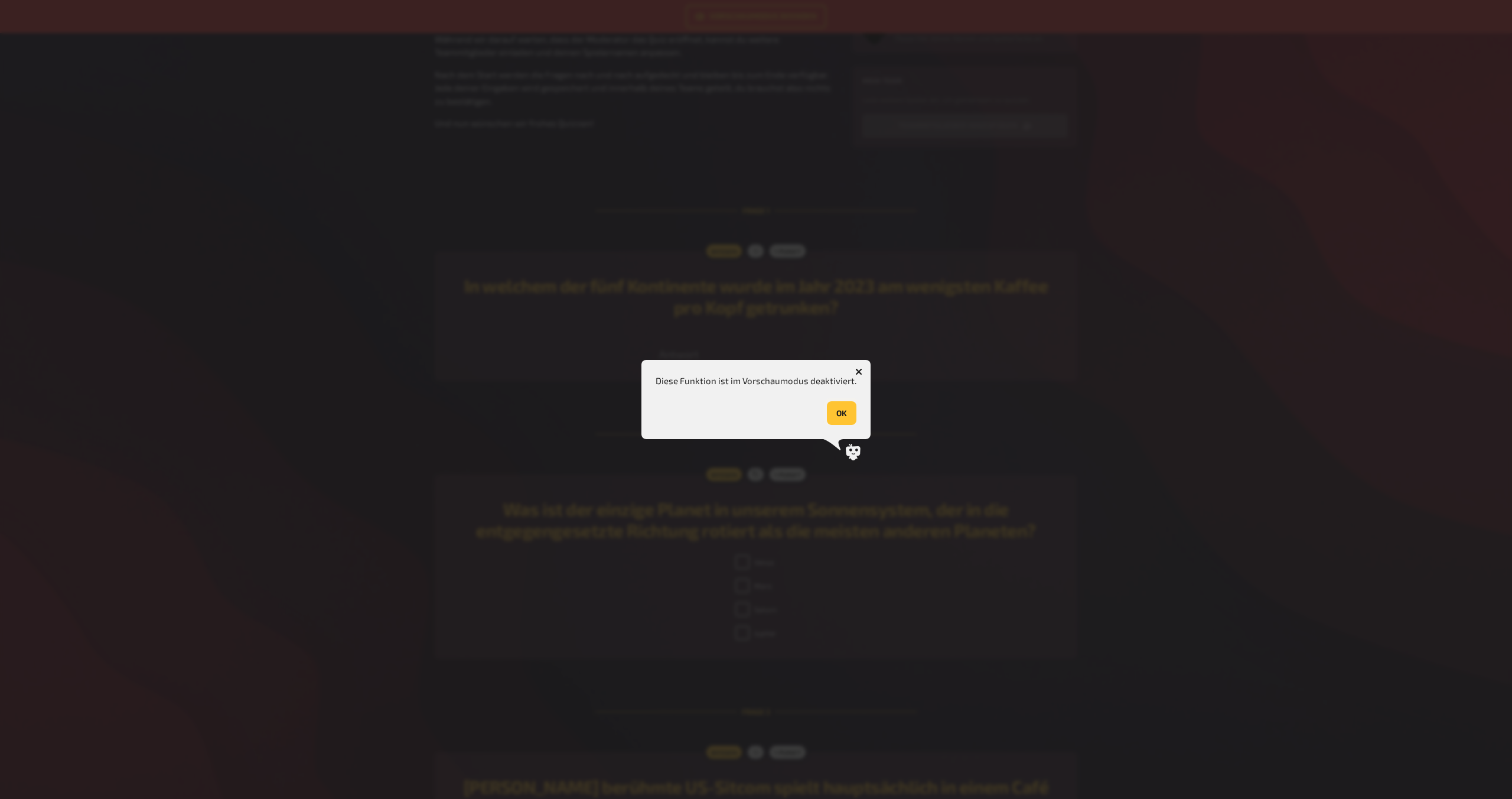
click at [748, 410] on button "OK" at bounding box center [842, 413] width 30 height 23
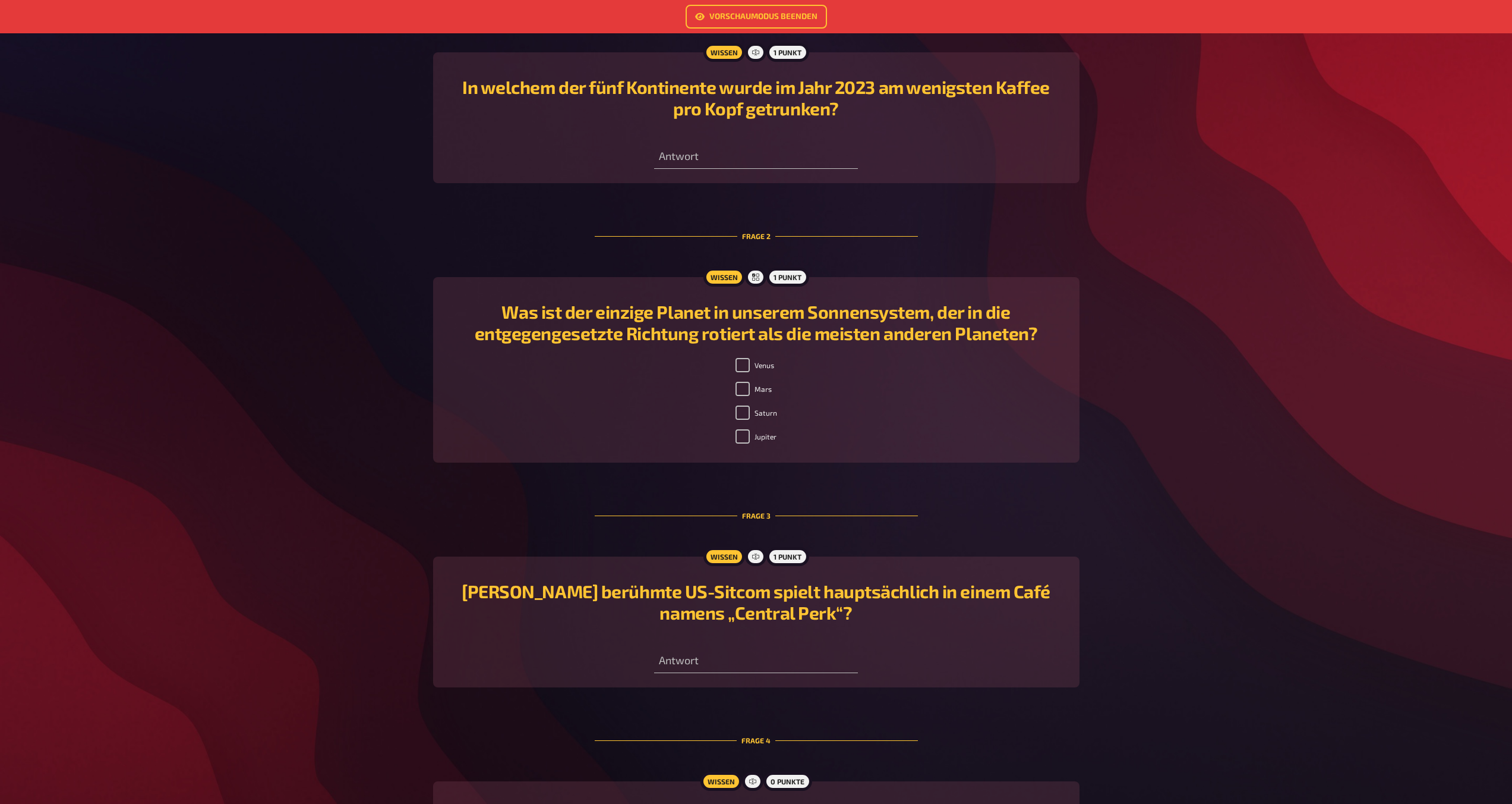
scroll to position [0, 0]
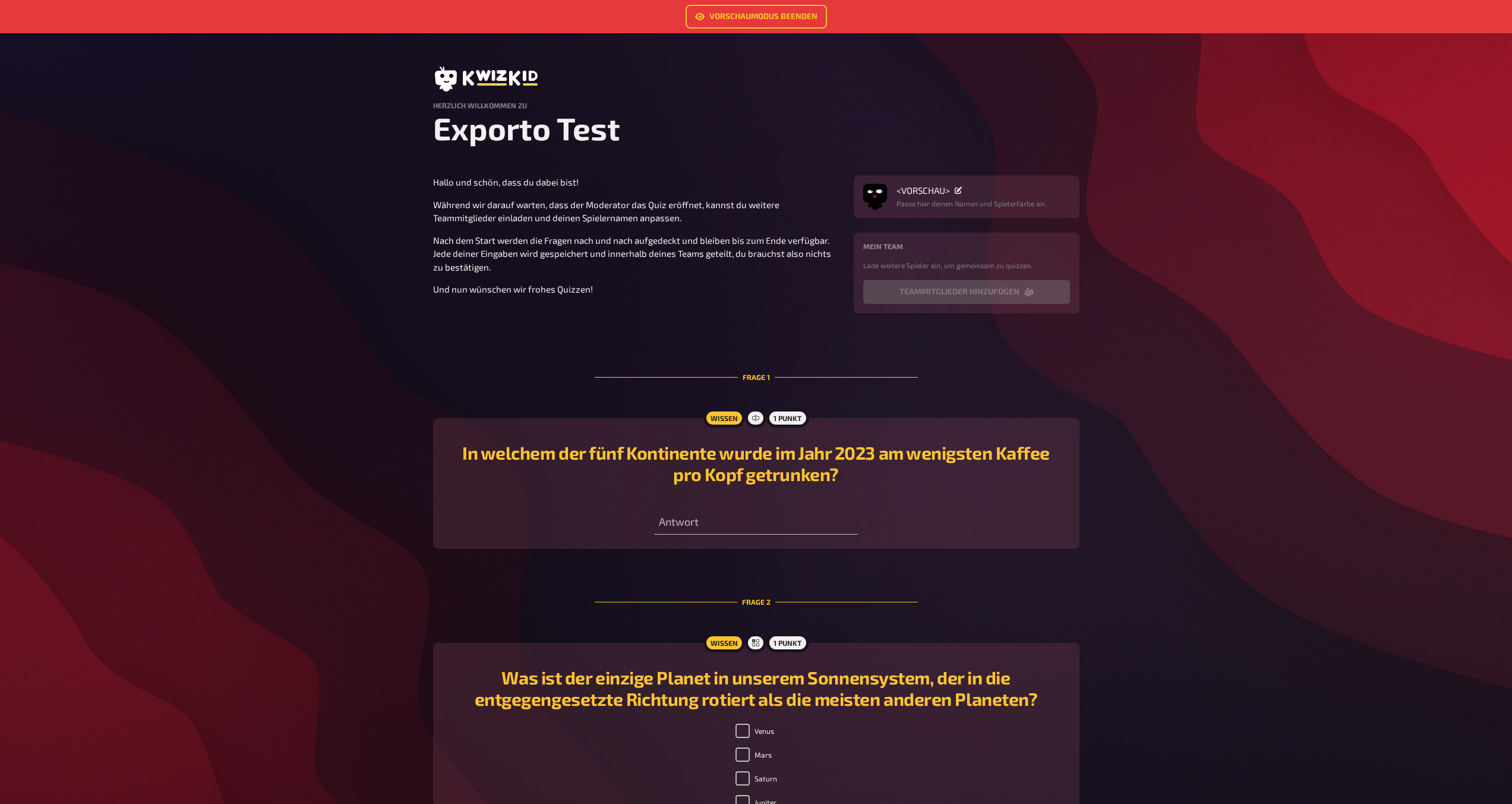
click at [732, 22] on link "Vorschaumodus beenden" at bounding box center [756, 17] width 142 height 24
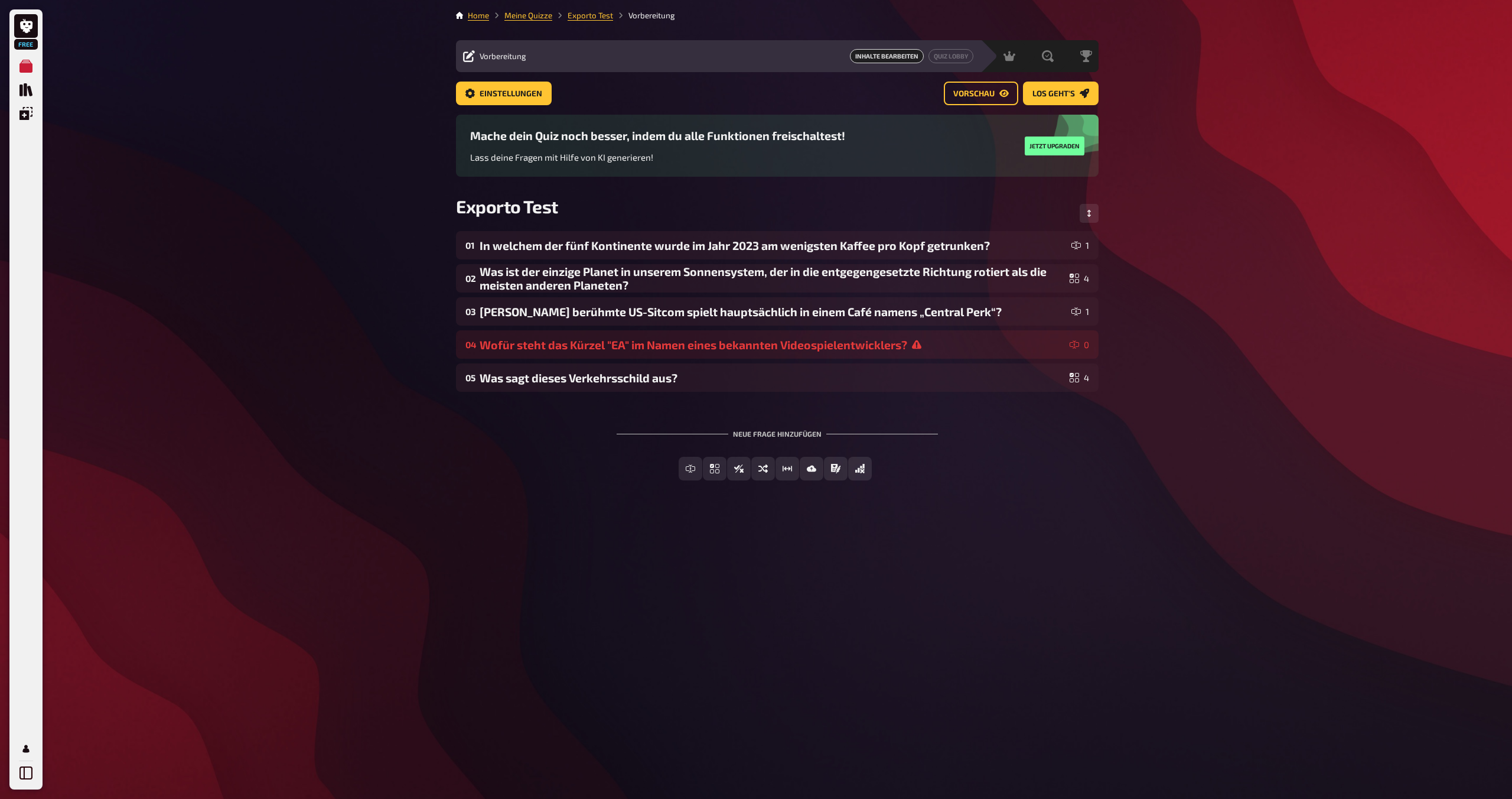
click at [748, 57] on span "Inhalte Bearbeiten" at bounding box center [887, 56] width 74 height 14
click at [748, 57] on span "Inhalte Bearbeiten" at bounding box center [887, 56] width 74 height 14
click at [440, 57] on div "Free Meine Quizze Quiz Sammlung Einblendungen Mein Konto Home Meine Quizze Expo…" at bounding box center [756, 399] width 1512 height 799
click at [486, 56] on span "Vorbereitung" at bounding box center [503, 56] width 47 height 9
click at [456, 55] on div "Vorbereitung Inhalte Bearbeiten Quiz Lobby" at bounding box center [718, 56] width 524 height 14
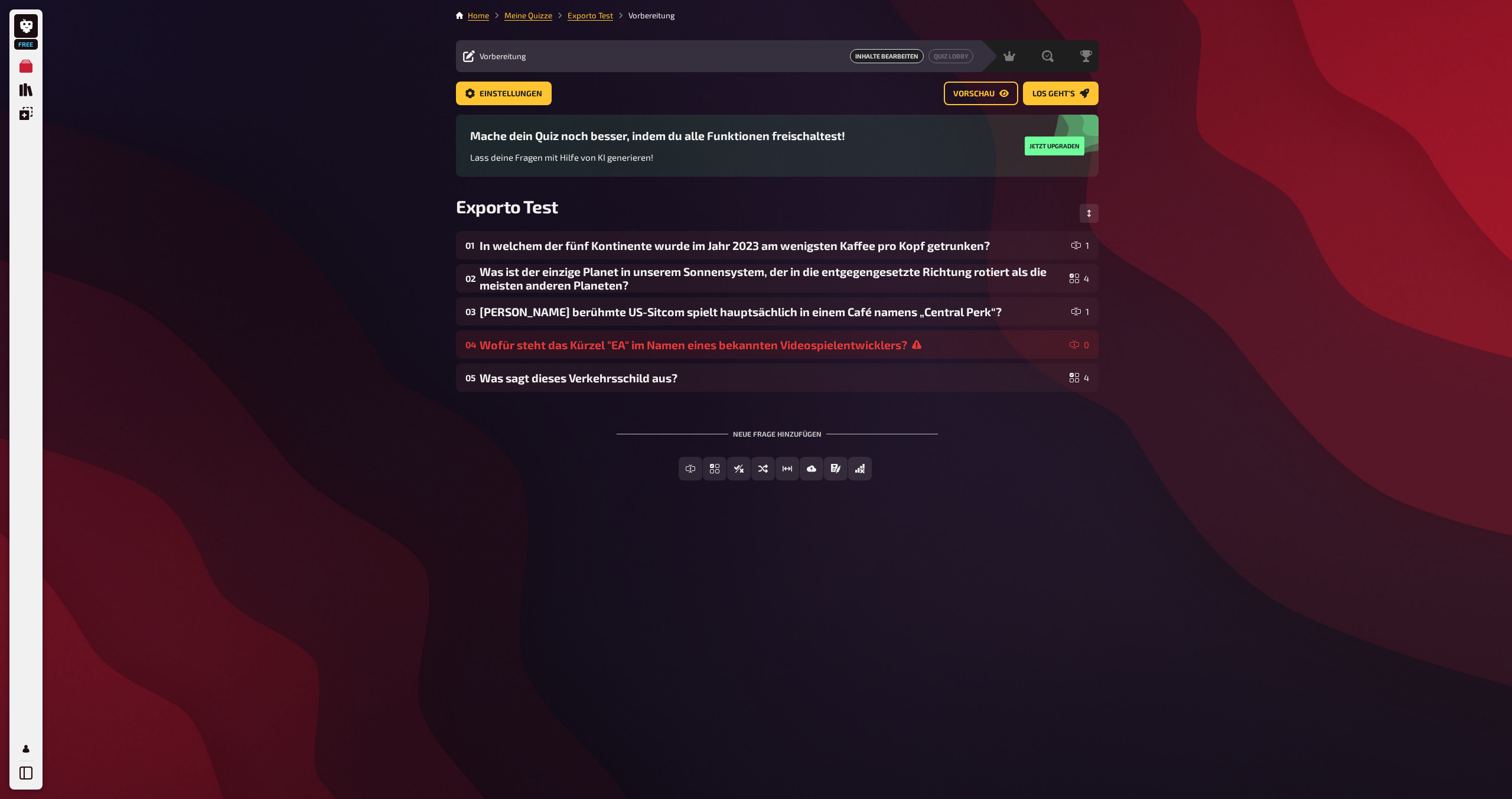
click at [471, 55] on icon at bounding box center [469, 56] width 12 height 12
click at [484, 102] on link "Einstellungen" at bounding box center [504, 93] width 96 height 23
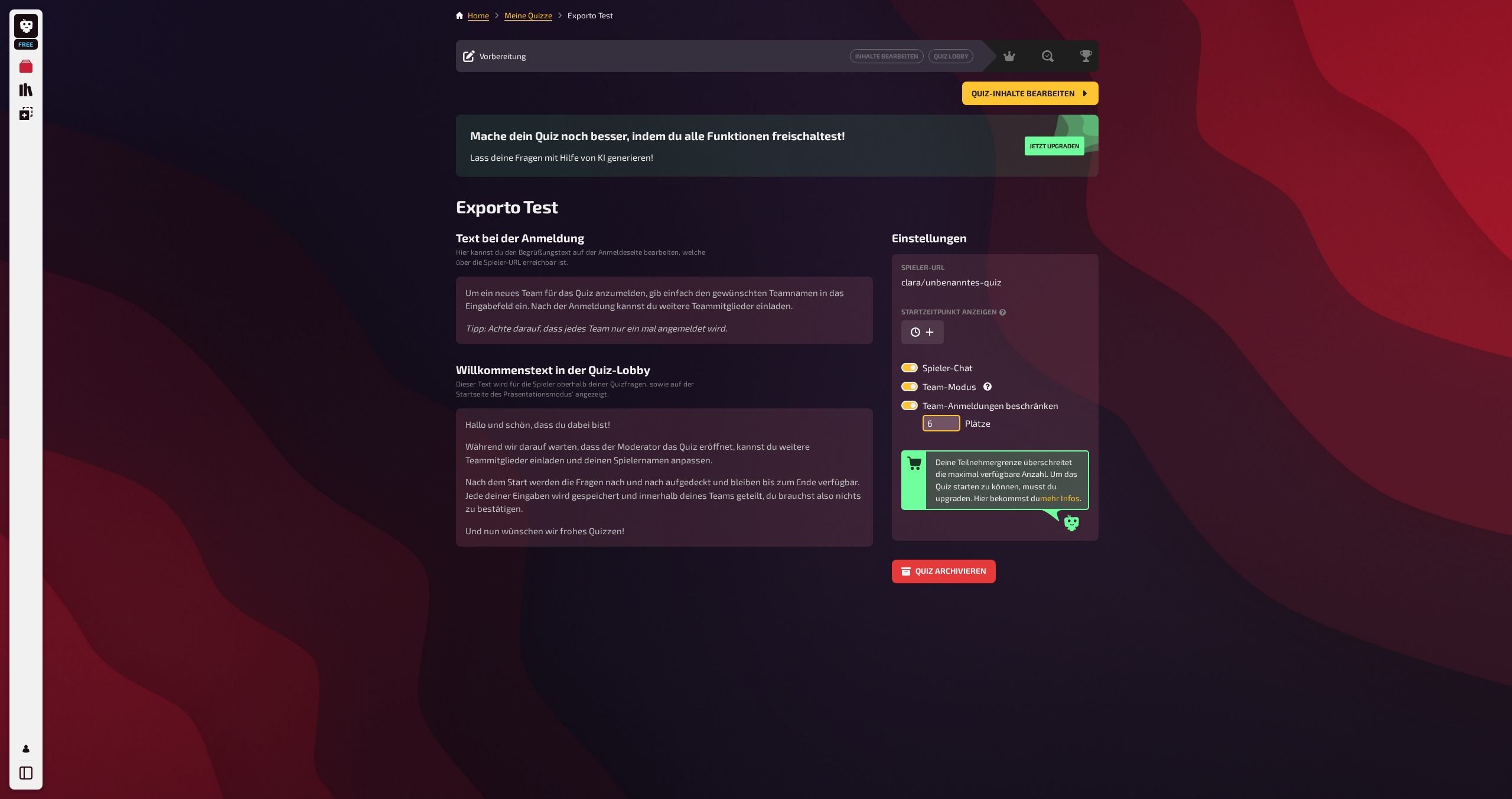
click at [748, 421] on input "6" at bounding box center [941, 423] width 38 height 17
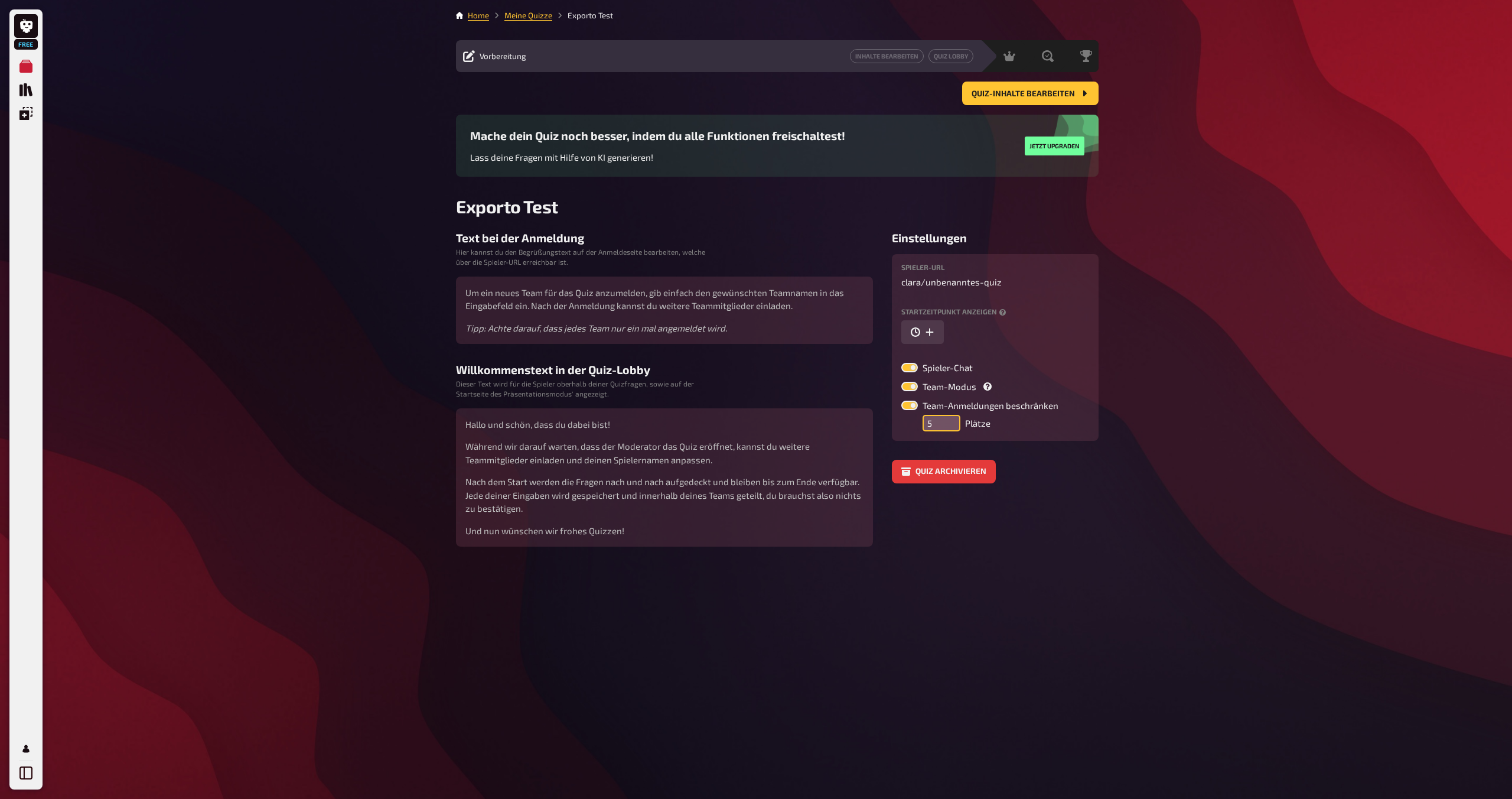
type input "5"
click at [748, 429] on input "5" at bounding box center [941, 423] width 38 height 17
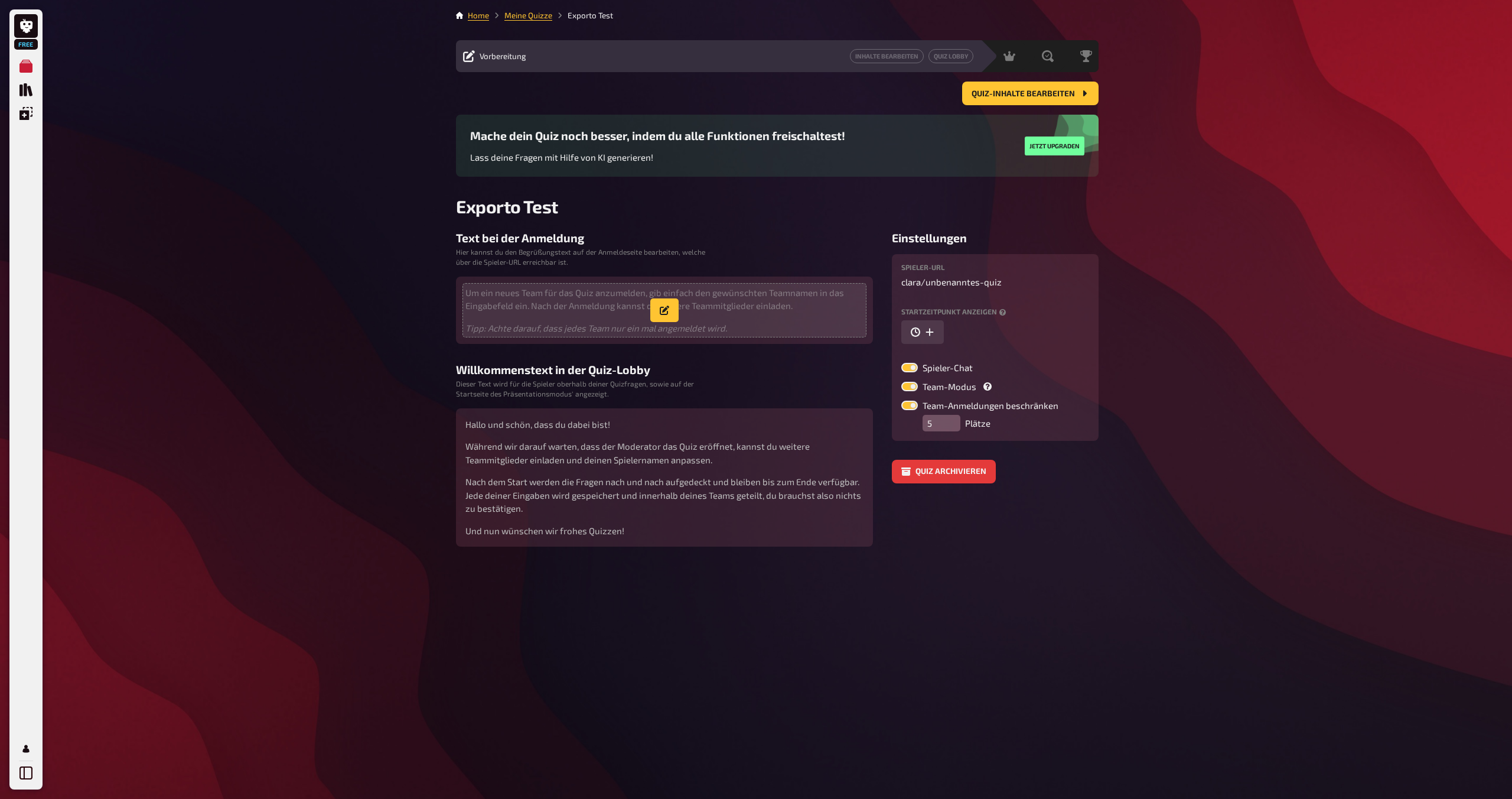
click at [684, 314] on span "Um ein neues Team für das Quiz anzumelden, gib einfach den gewünschten Teamname…" at bounding box center [664, 311] width 398 height 49
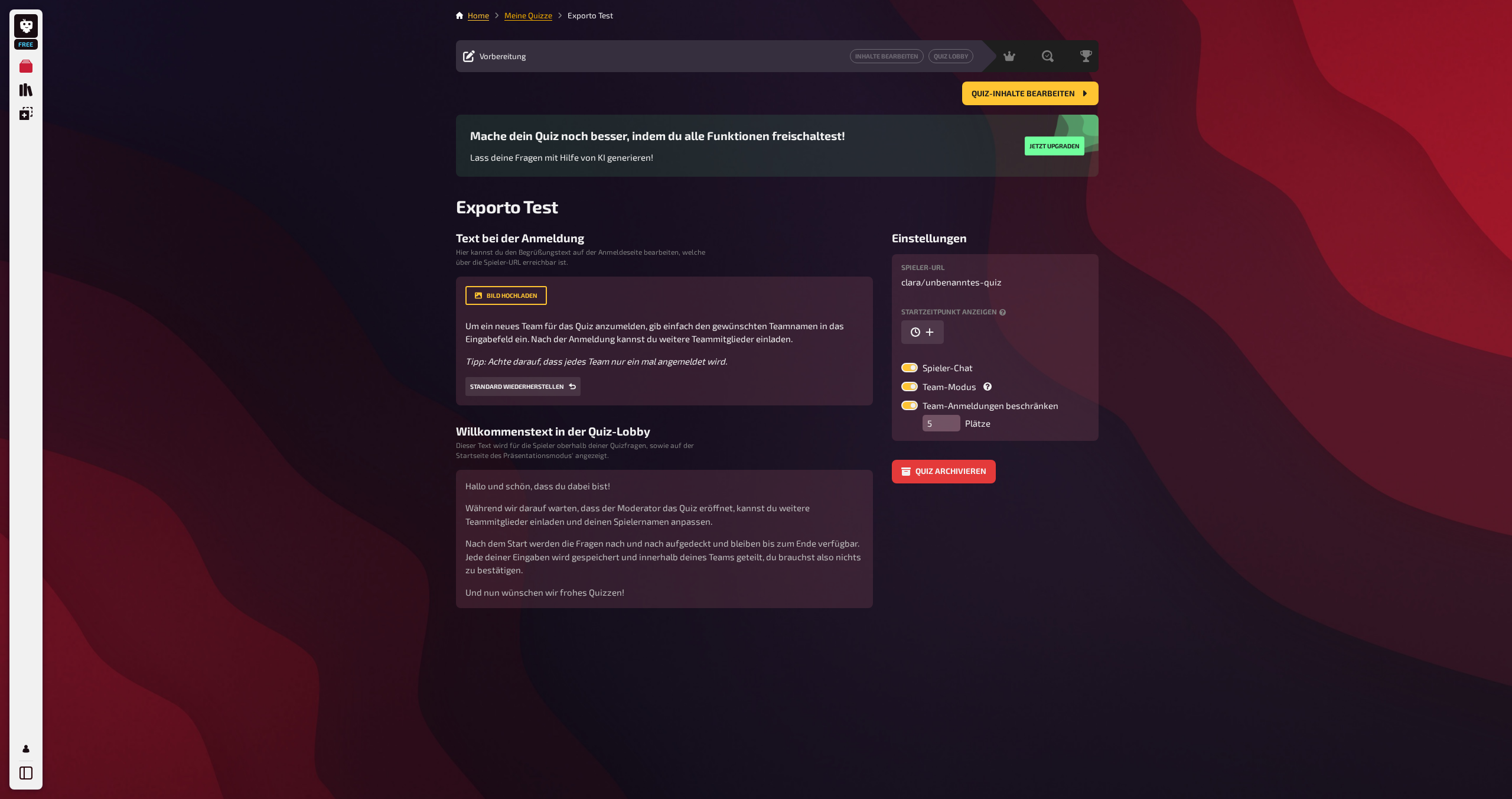
click at [538, 18] on link "Meine Quizze" at bounding box center [528, 15] width 48 height 9
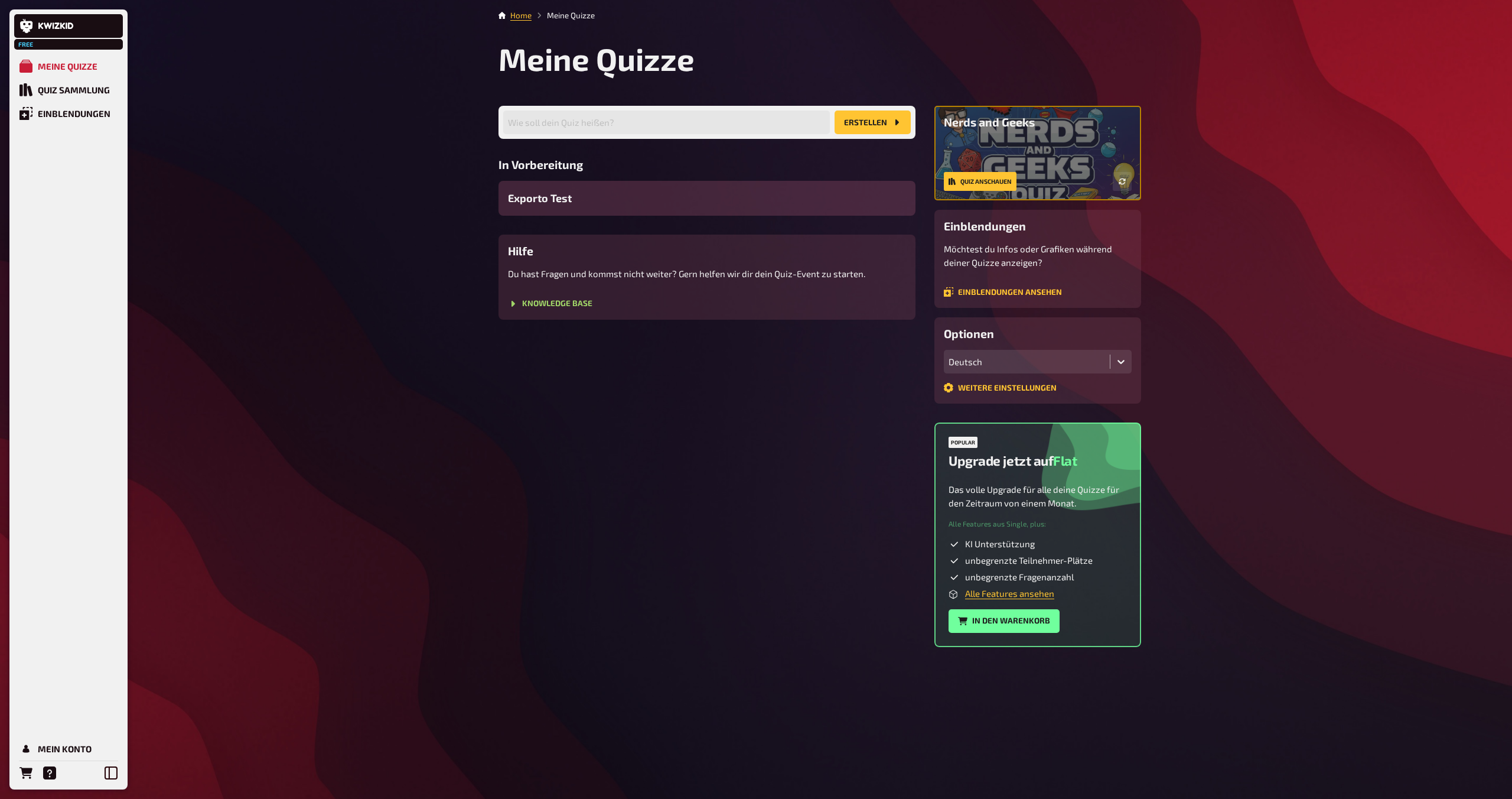
click at [573, 204] on div "Exporto Test" at bounding box center [707, 198] width 417 height 35
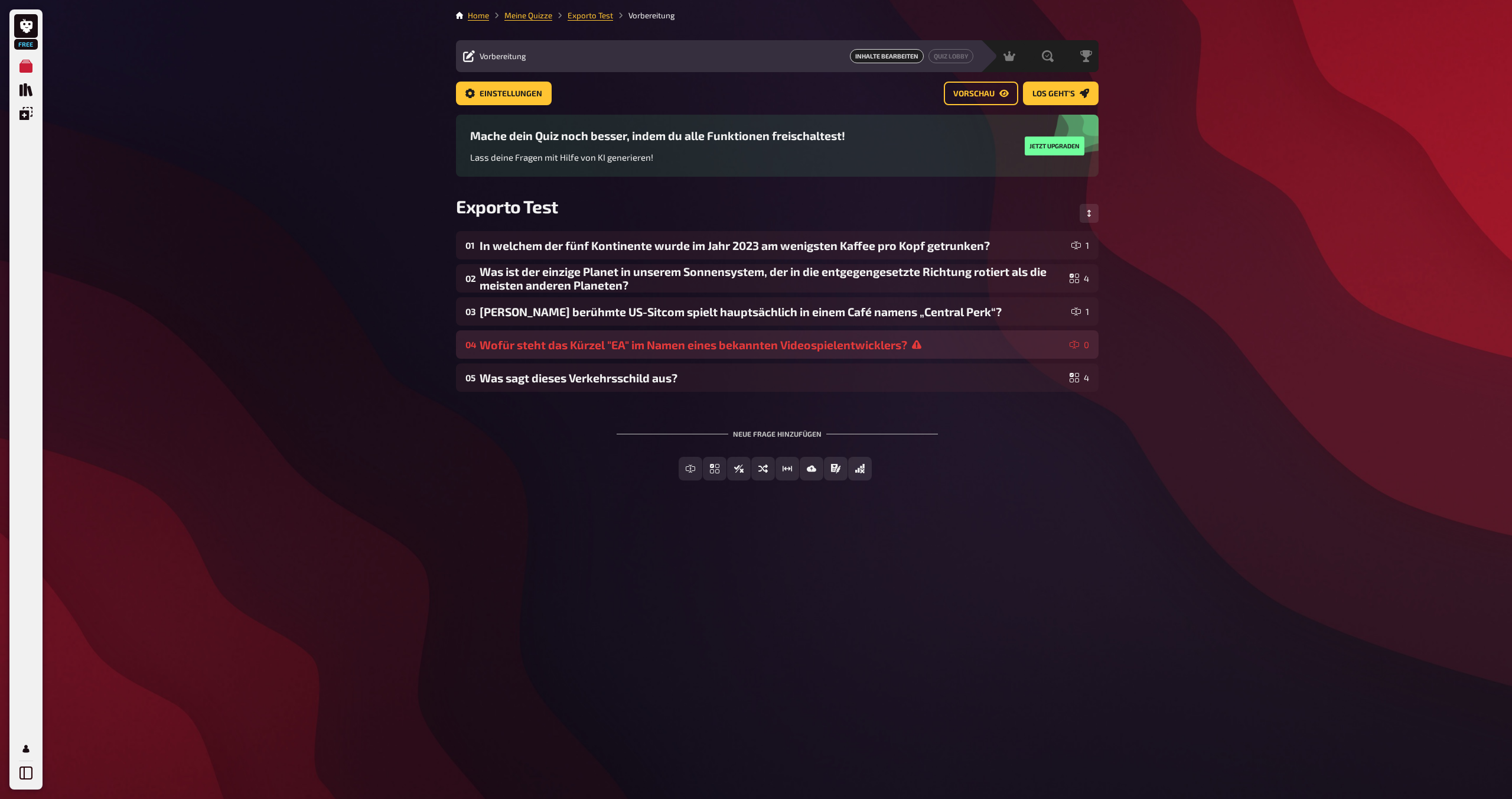
click at [748, 354] on div "04 Wofür steht das Kürzel "EA" im Namen eines bekannten Videospielentwicklers? 0" at bounding box center [777, 344] width 643 height 28
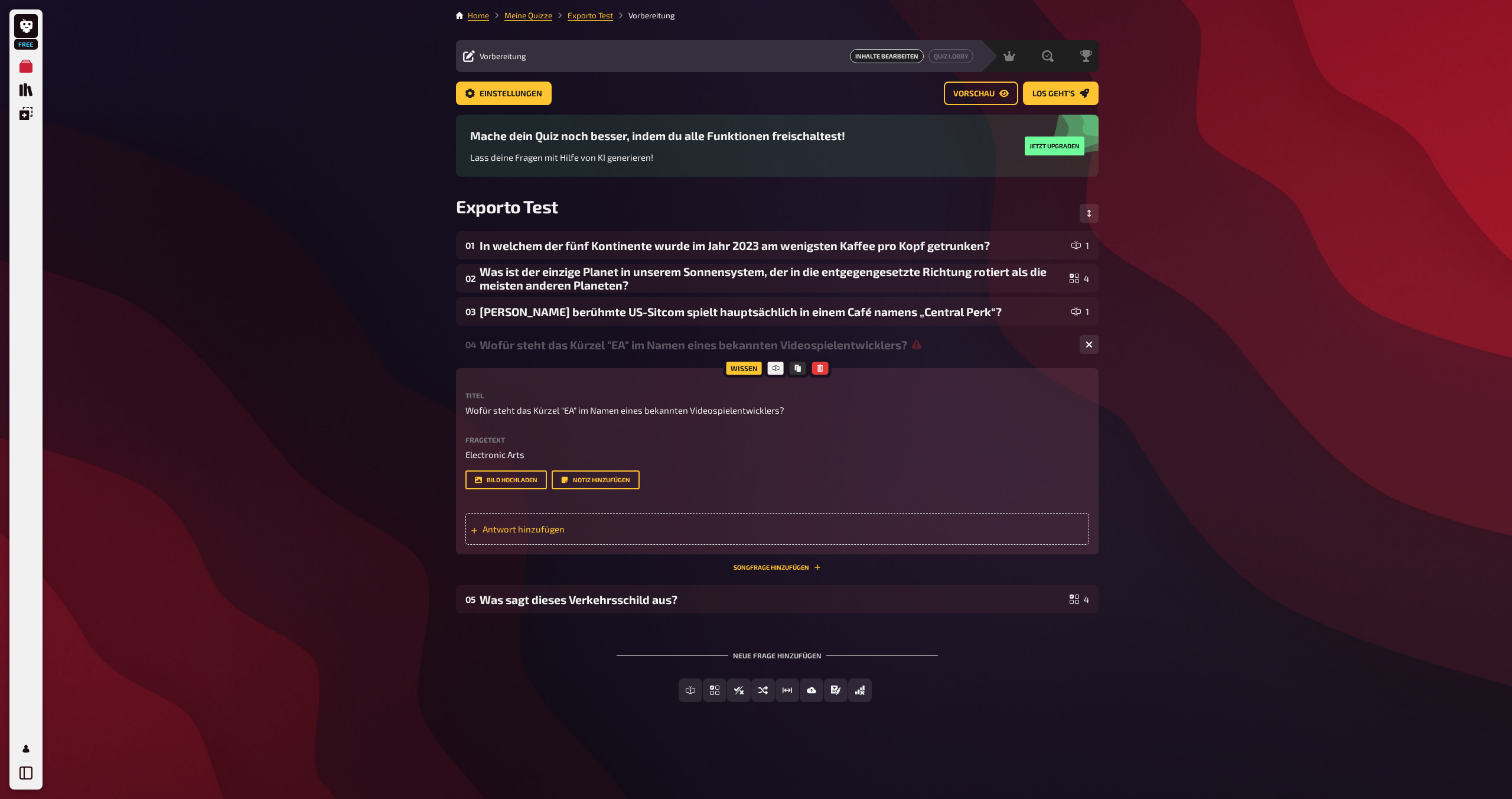
click at [516, 530] on span "Antwort hinzufügen" at bounding box center [574, 528] width 184 height 10
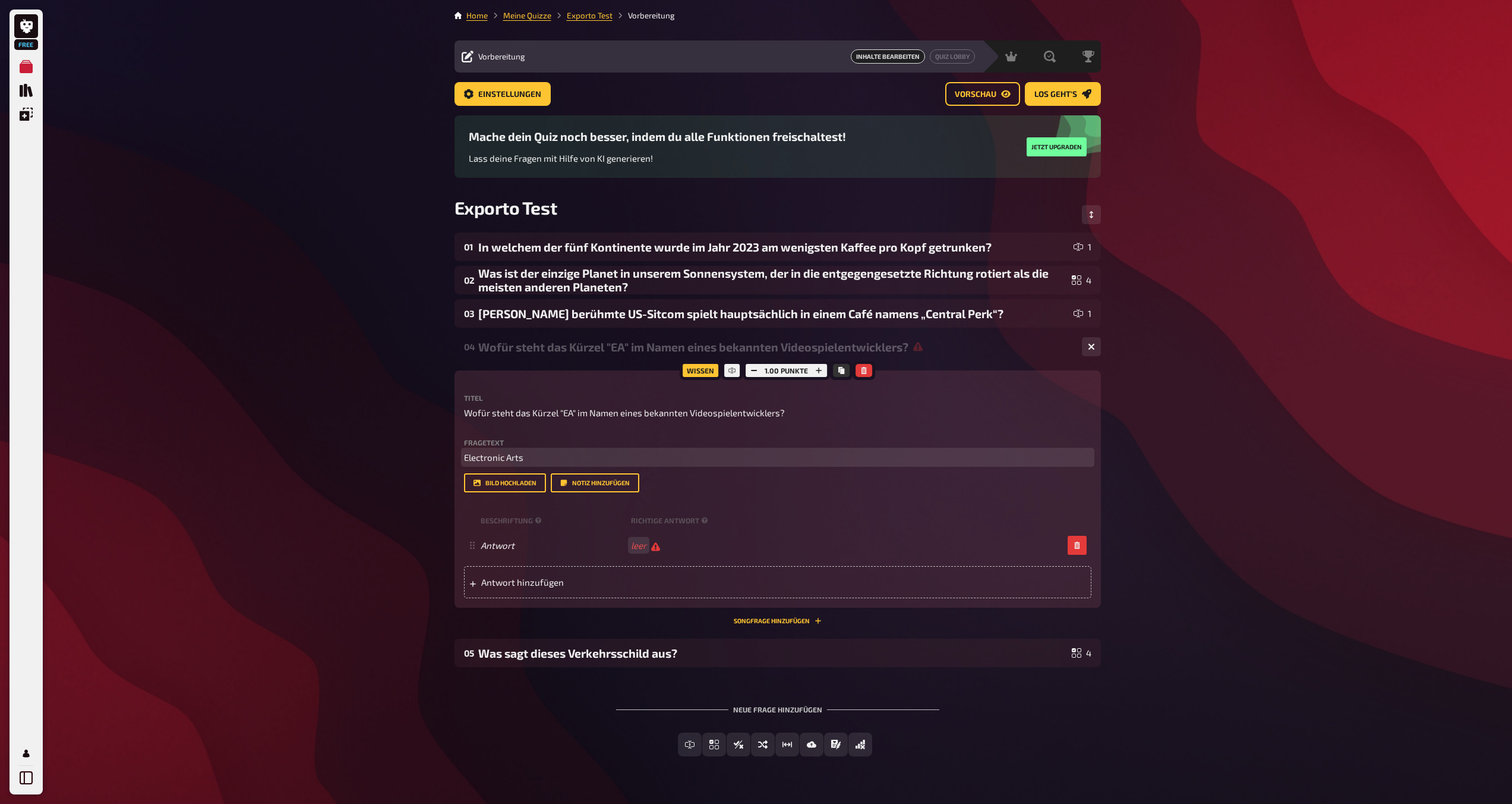
click at [500, 459] on span "Electronic Arts" at bounding box center [494, 457] width 59 height 11
click at [522, 459] on span "Electronic Arts" at bounding box center [494, 457] width 59 height 11
copy span "Electronic Arts"
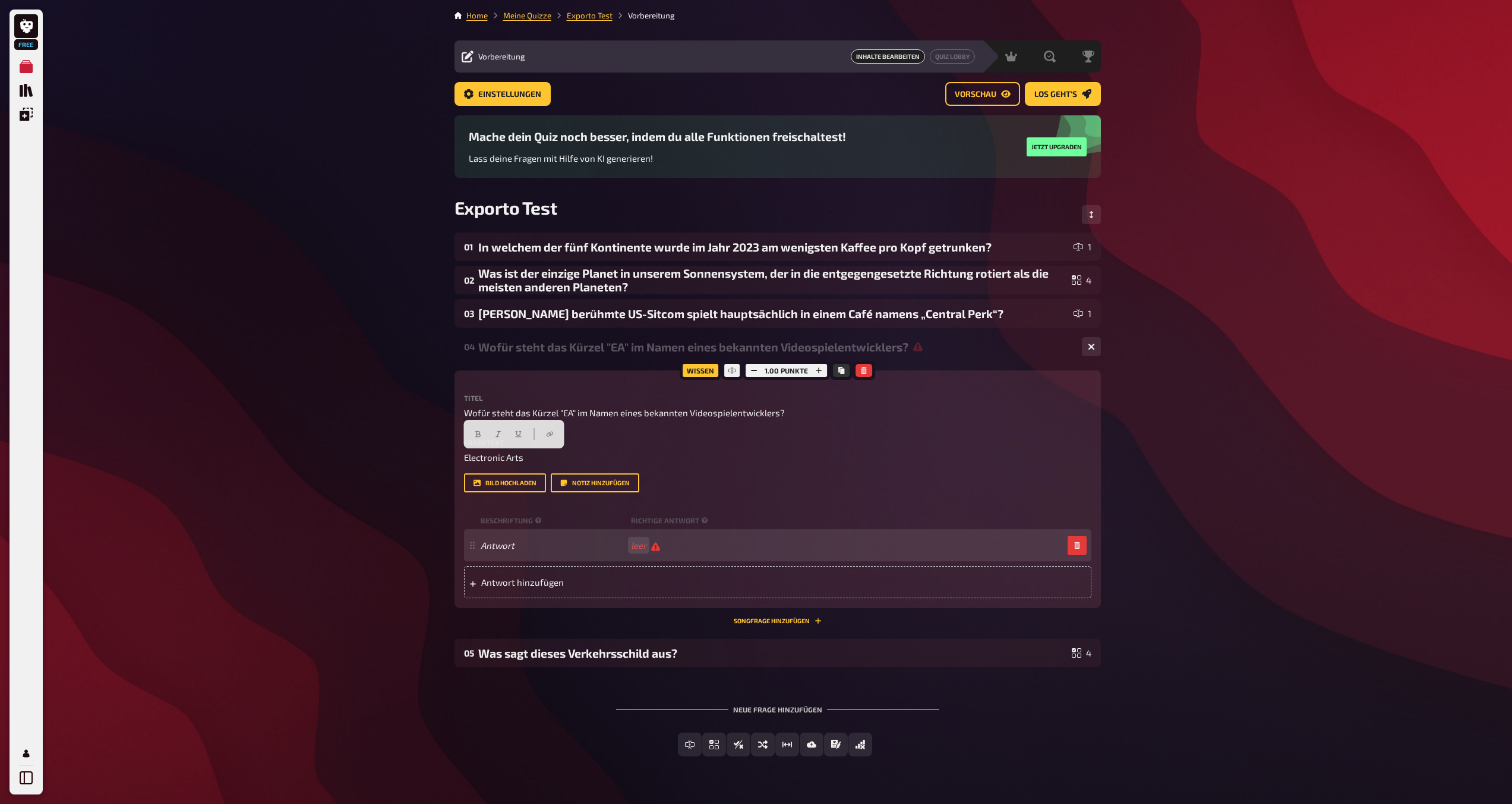
click at [702, 547] on div "Antwort leer" at bounding box center [771, 545] width 582 height 11
click at [632, 548] on div "Antwort" at bounding box center [771, 545] width 582 height 11
paste span
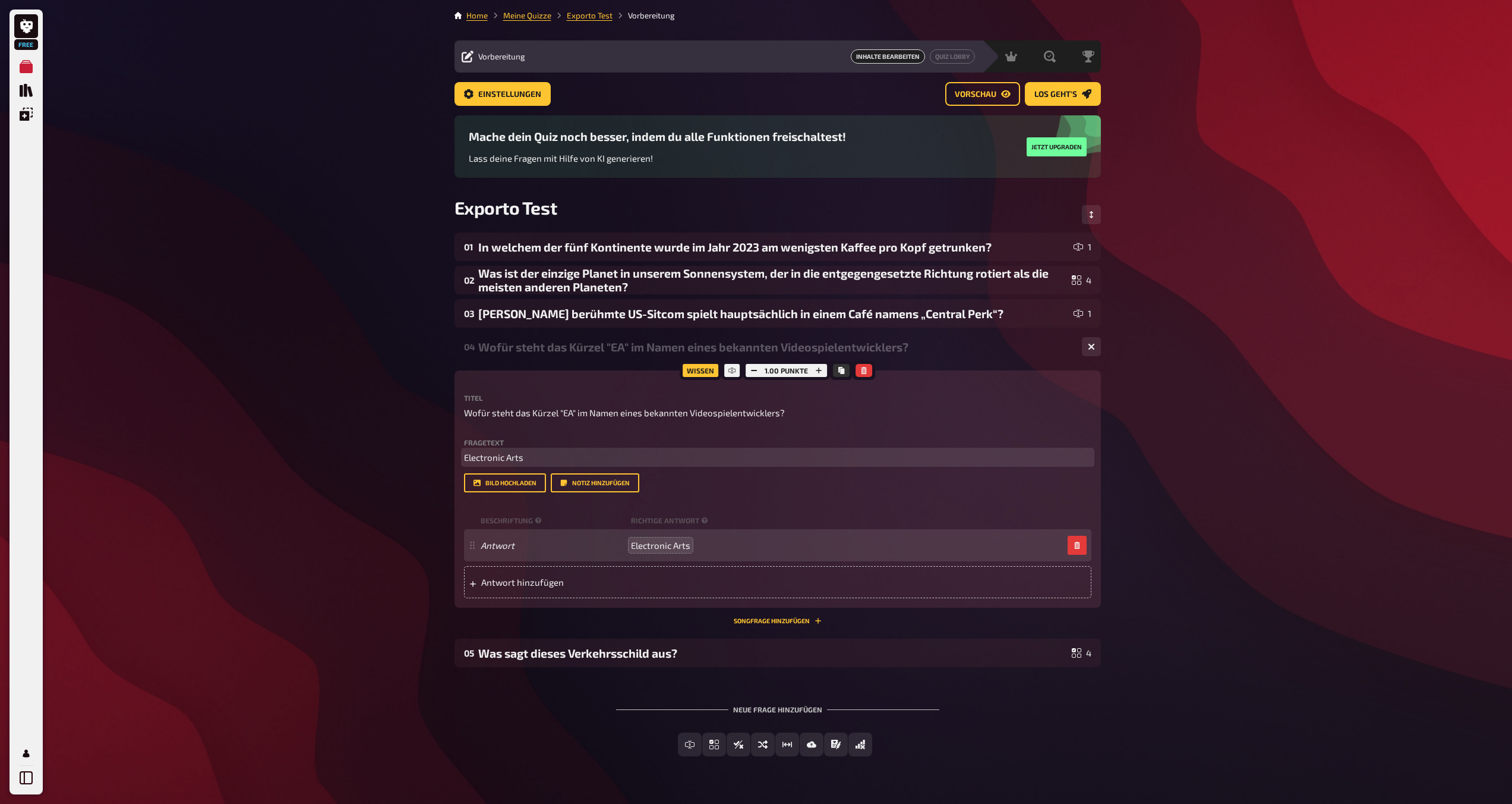
click at [492, 458] on span "Electronic Arts" at bounding box center [494, 457] width 59 height 11
click at [427, 573] on div "Free Meine Quizze Quiz Sammlung Einblendungen Mein Konto Home Meine Quizze Expo…" at bounding box center [756, 416] width 1512 height 832
click at [338, 506] on div "Free Meine Quizze Quiz Sammlung Einblendungen Mein Konto Home Meine Quizze Expo…" at bounding box center [756, 416] width 1512 height 832
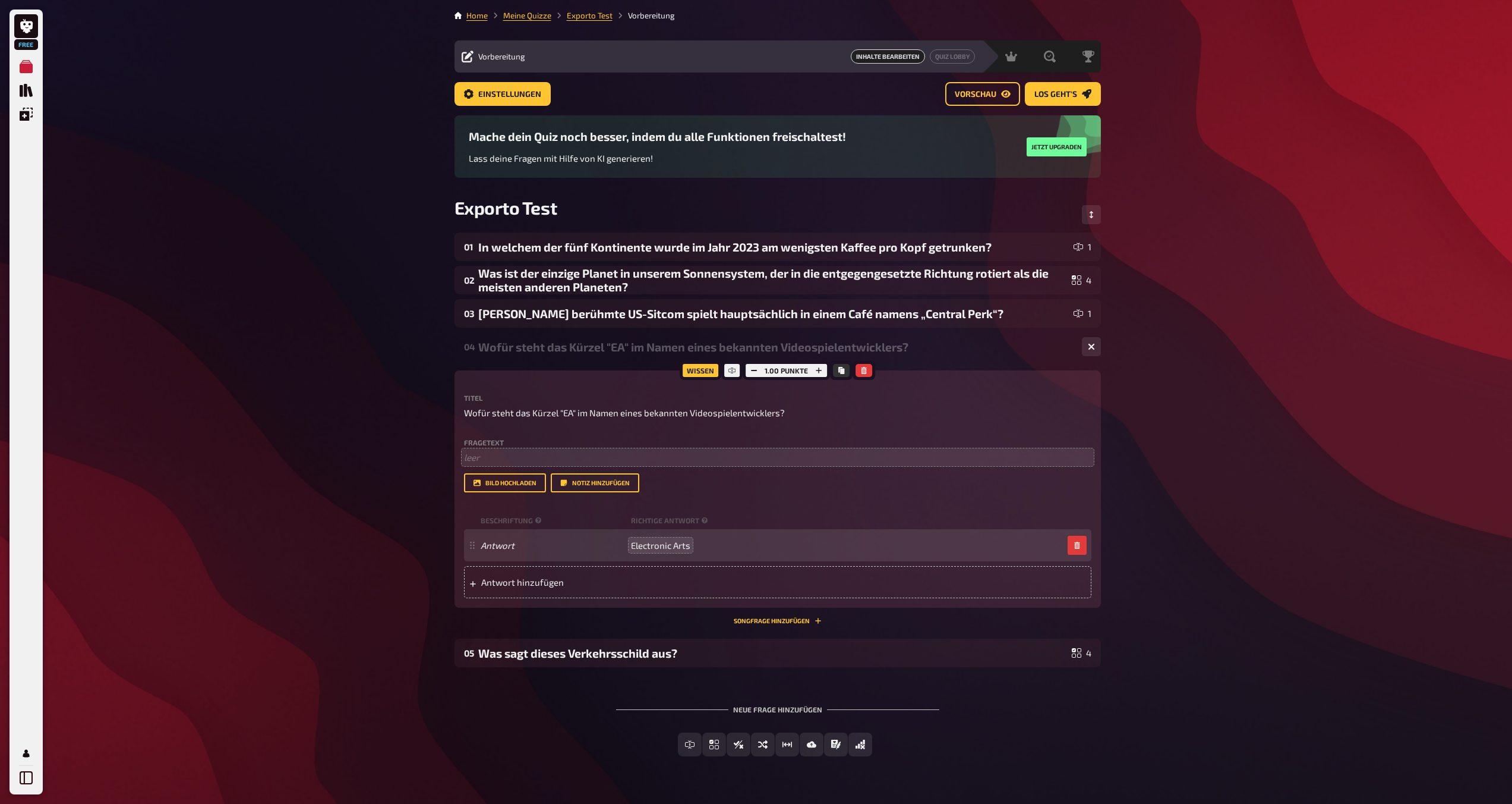
click at [753, 334] on div "Home Meine Quizze Exporto Test Vorbereitung Vorbereitung Inhalte Bearbeiten Qui…" at bounding box center [778, 416] width 666 height 832
click at [753, 306] on div "Free Meine Quizze Quiz Sammlung Einblendungen Mein Konto Home Meine Quizze Expo…" at bounding box center [756, 416] width 1512 height 832
click at [532, 241] on div "In welchem der fünf Kontinente wurde im Jahr 2023 am wenigsten Kaffee pro Kopf …" at bounding box center [773, 247] width 591 height 14
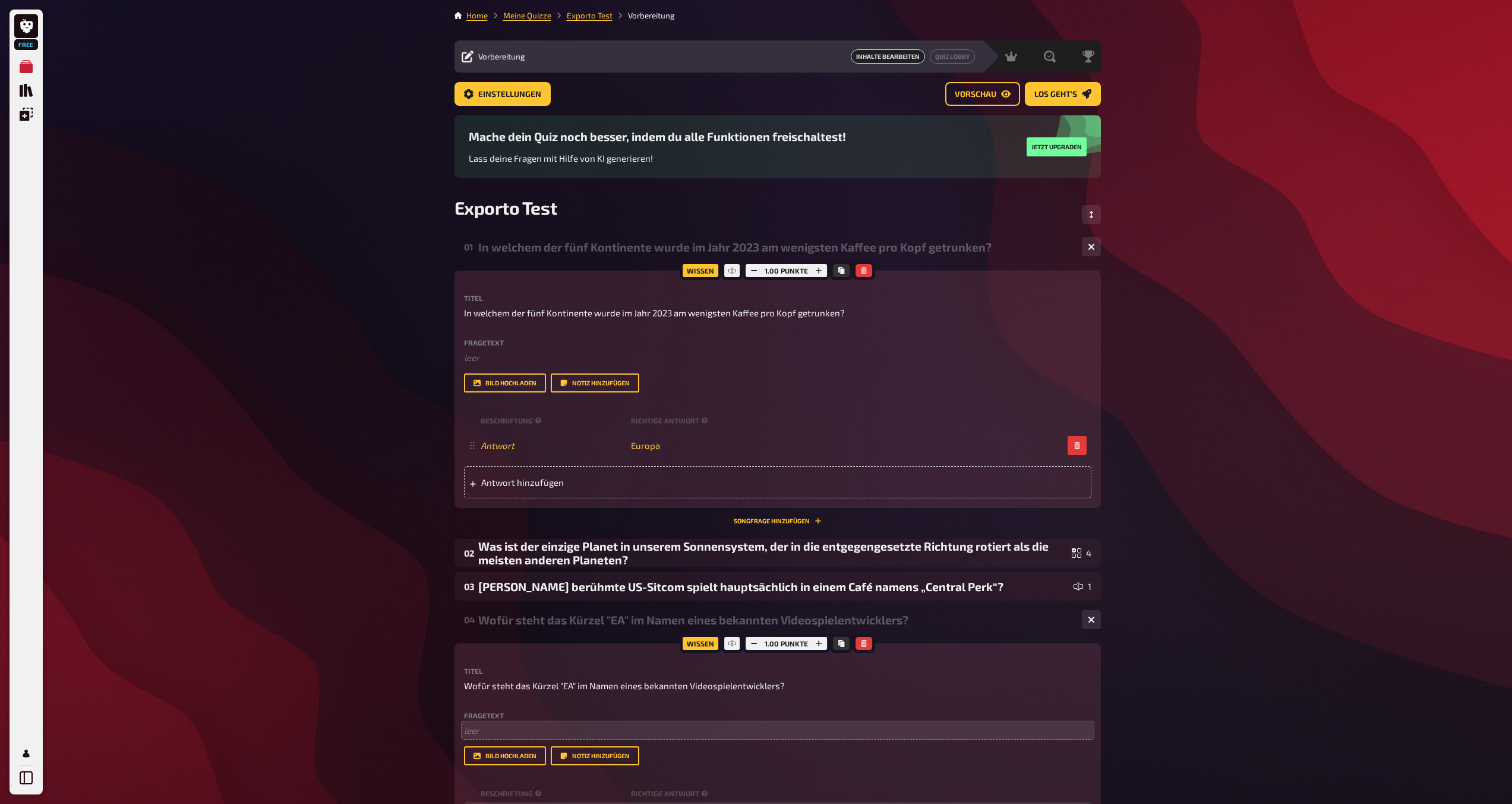
click at [535, 246] on div "In welchem der fünf Kontinente wurde im Jahr 2023 am wenigsten Kaffee pro Kopf …" at bounding box center [775, 247] width 594 height 14
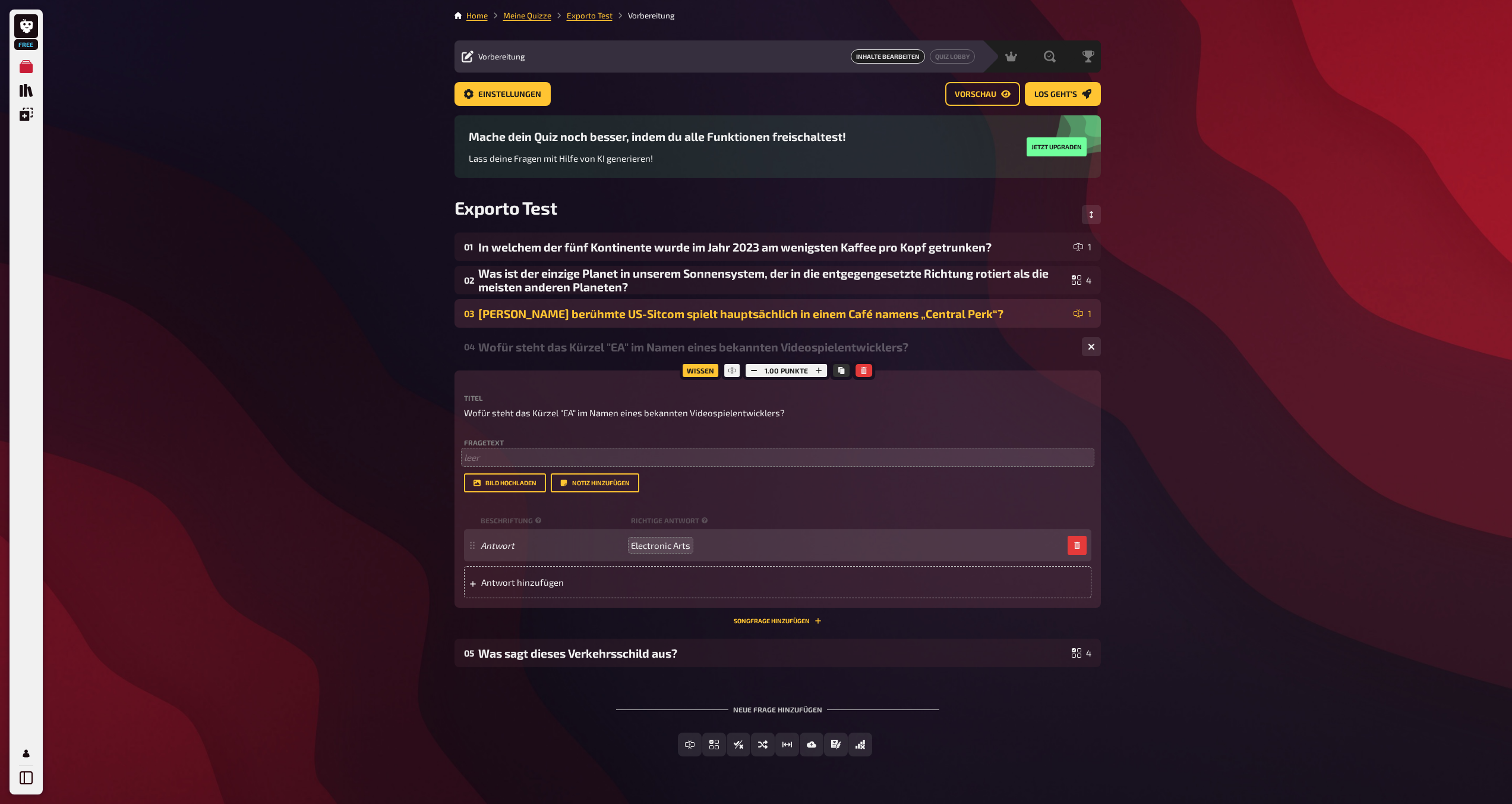
click at [543, 326] on div "03 [PERSON_NAME] berühmte US-Sitcom spielt hauptsächlich in einem Café namens „…" at bounding box center [778, 313] width 646 height 28
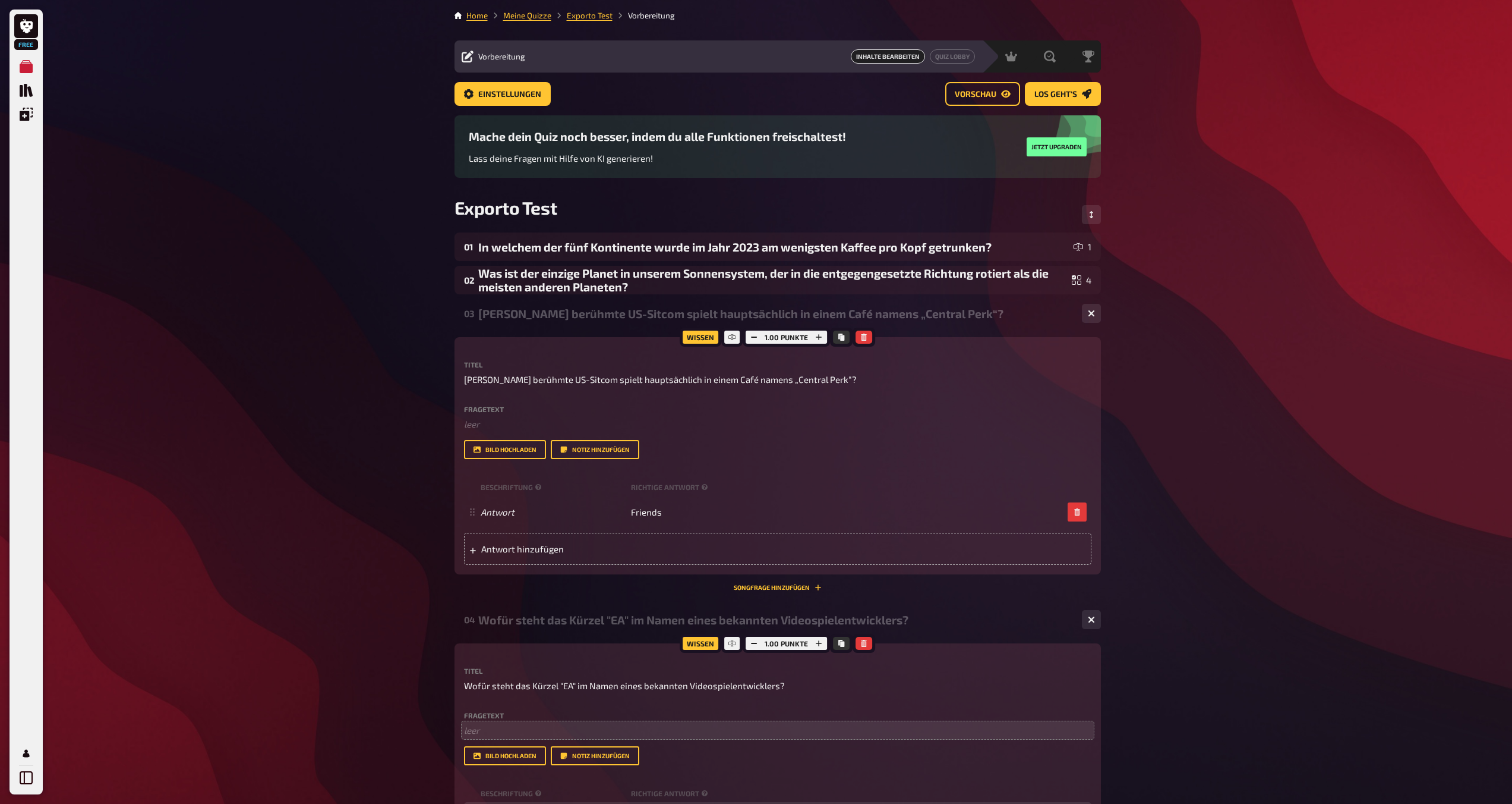
click at [536, 323] on div "03 [PERSON_NAME] berühmte US-Sitcom spielt hauptsächlich in einem Café namens „…" at bounding box center [778, 313] width 646 height 28
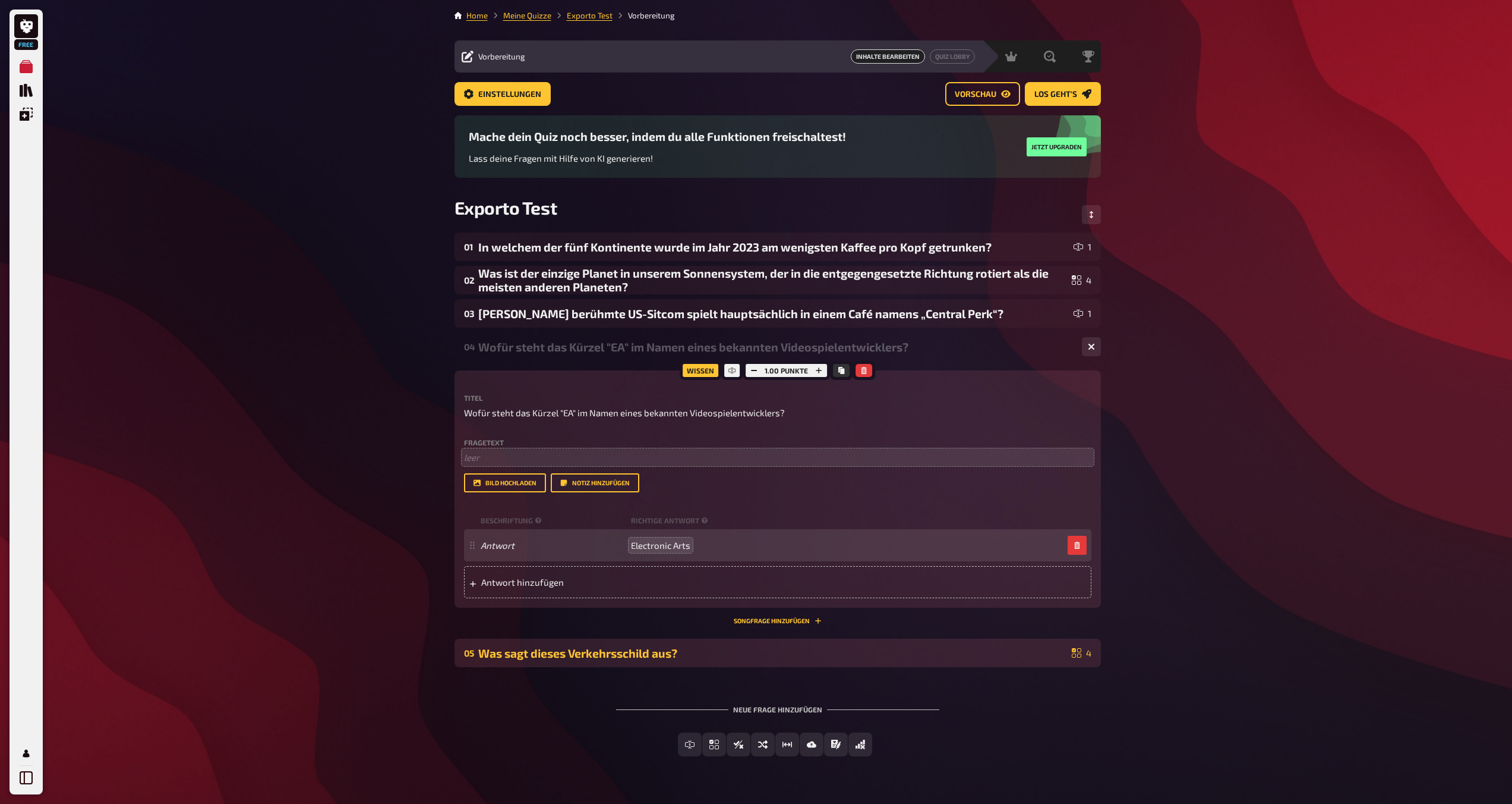
click at [536, 654] on div "Was sagt dieses Verkehrsschild aus?" at bounding box center [773, 653] width 589 height 14
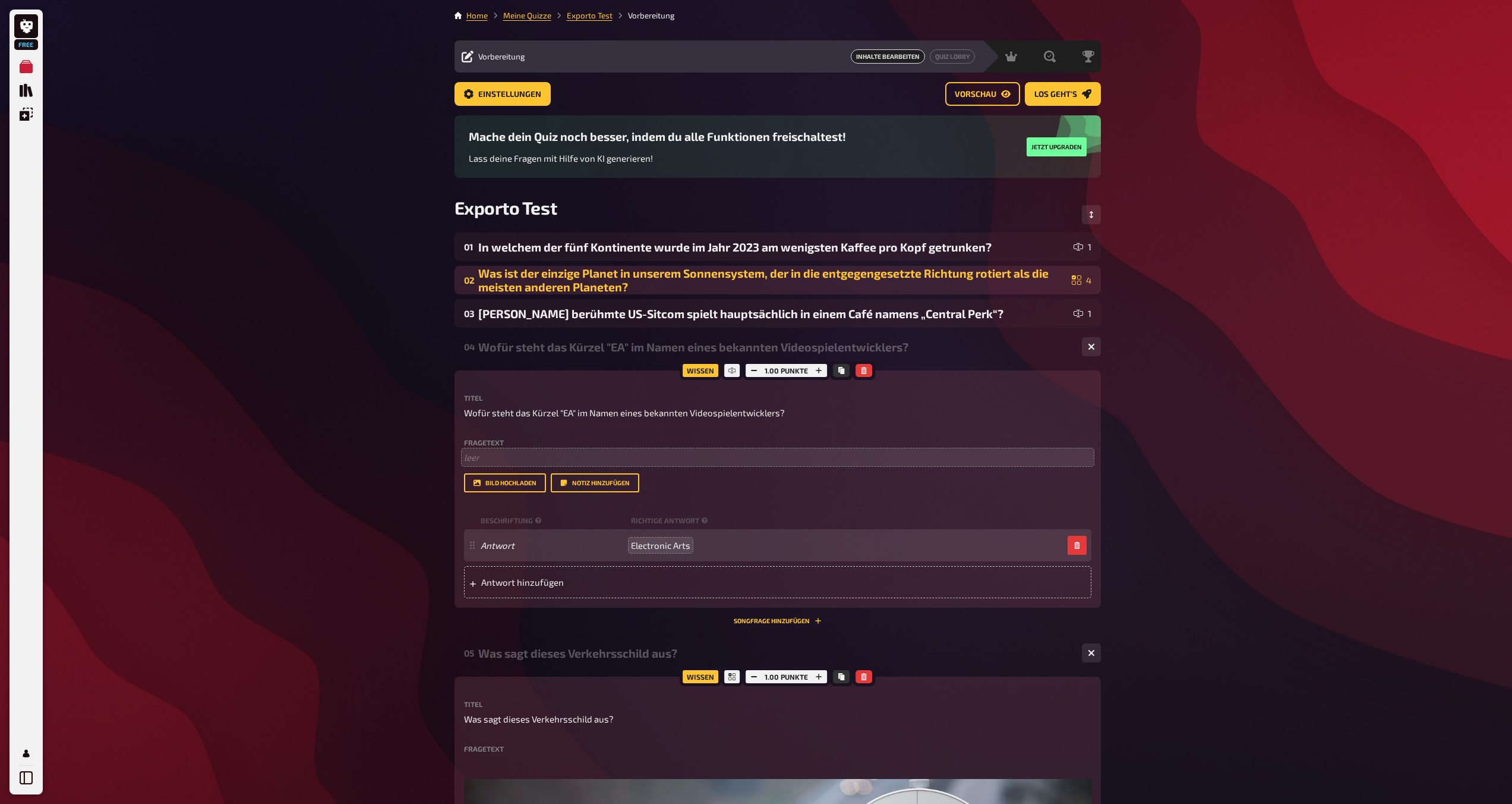
click at [536, 275] on div "Was ist der einzige Planet in unserem Sonnensystem, der in die entgegengesetzte…" at bounding box center [773, 280] width 589 height 27
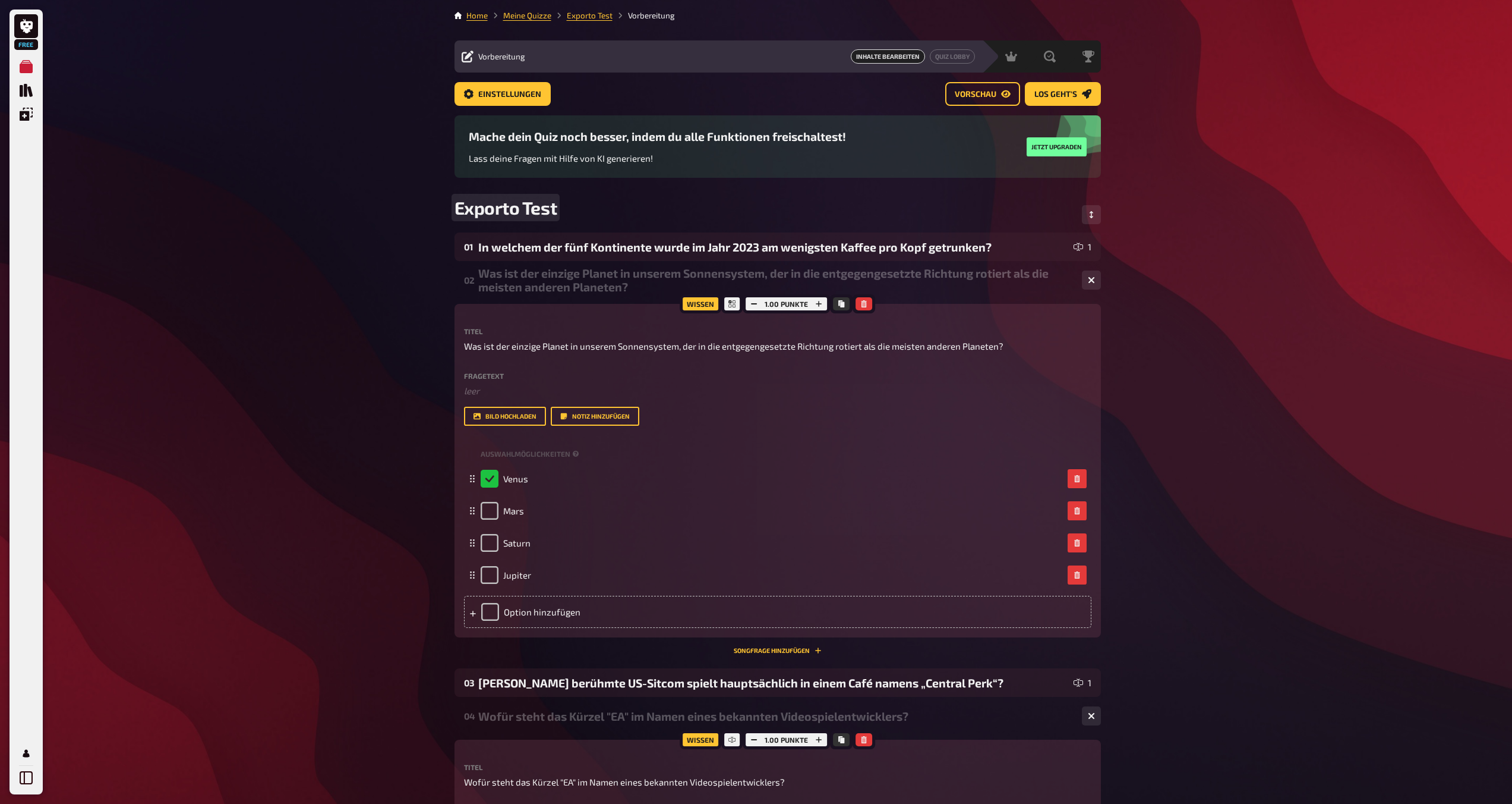
click at [567, 213] on div "Exporto Test" at bounding box center [778, 215] width 646 height 36
click at [579, 246] on div "In welchem der fünf Kontinente wurde im Jahr 2023 am wenigsten Kaffee pro Kopf …" at bounding box center [773, 247] width 591 height 14
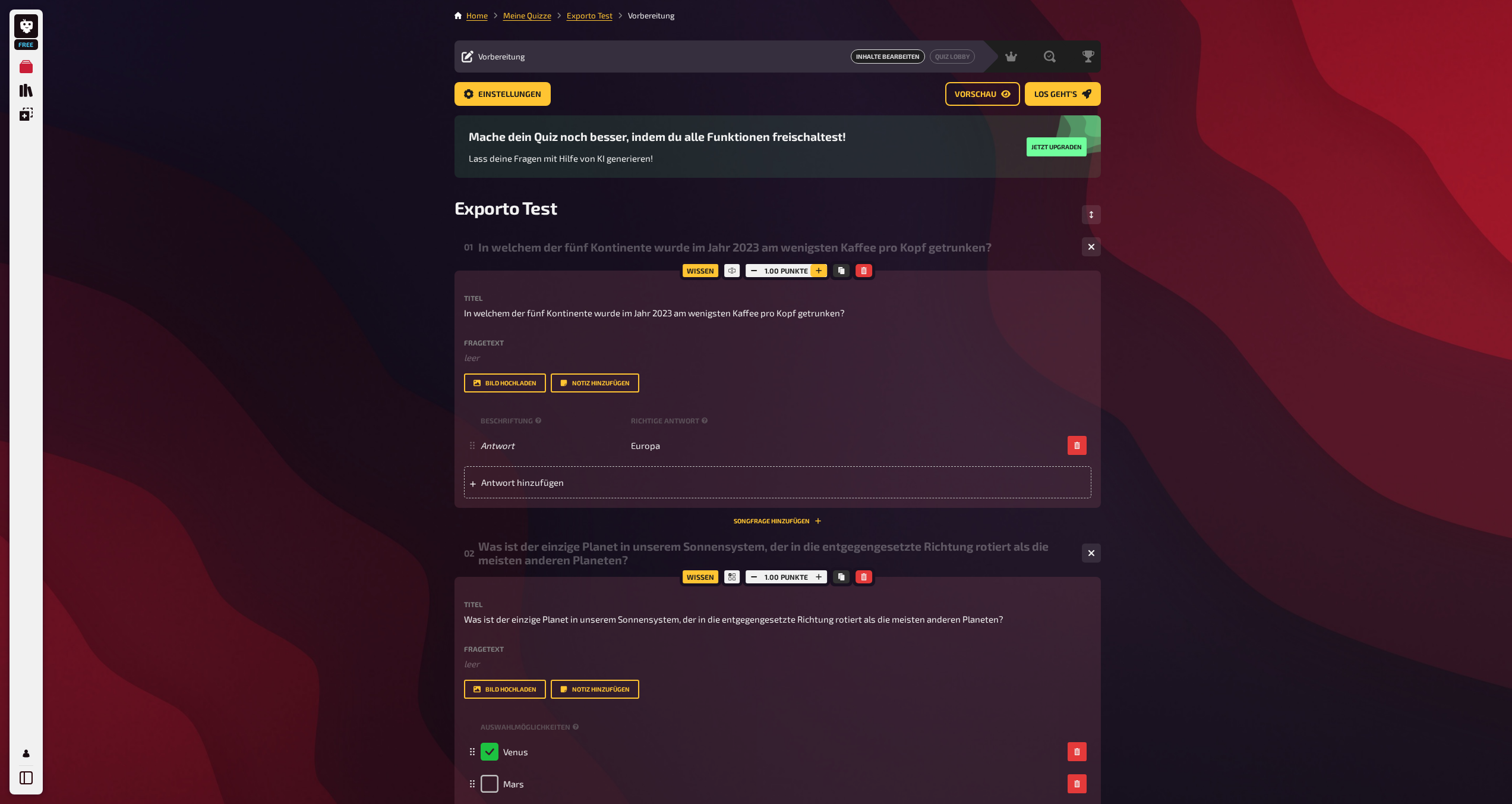
click at [753, 270] on button "button" at bounding box center [818, 270] width 17 height 13
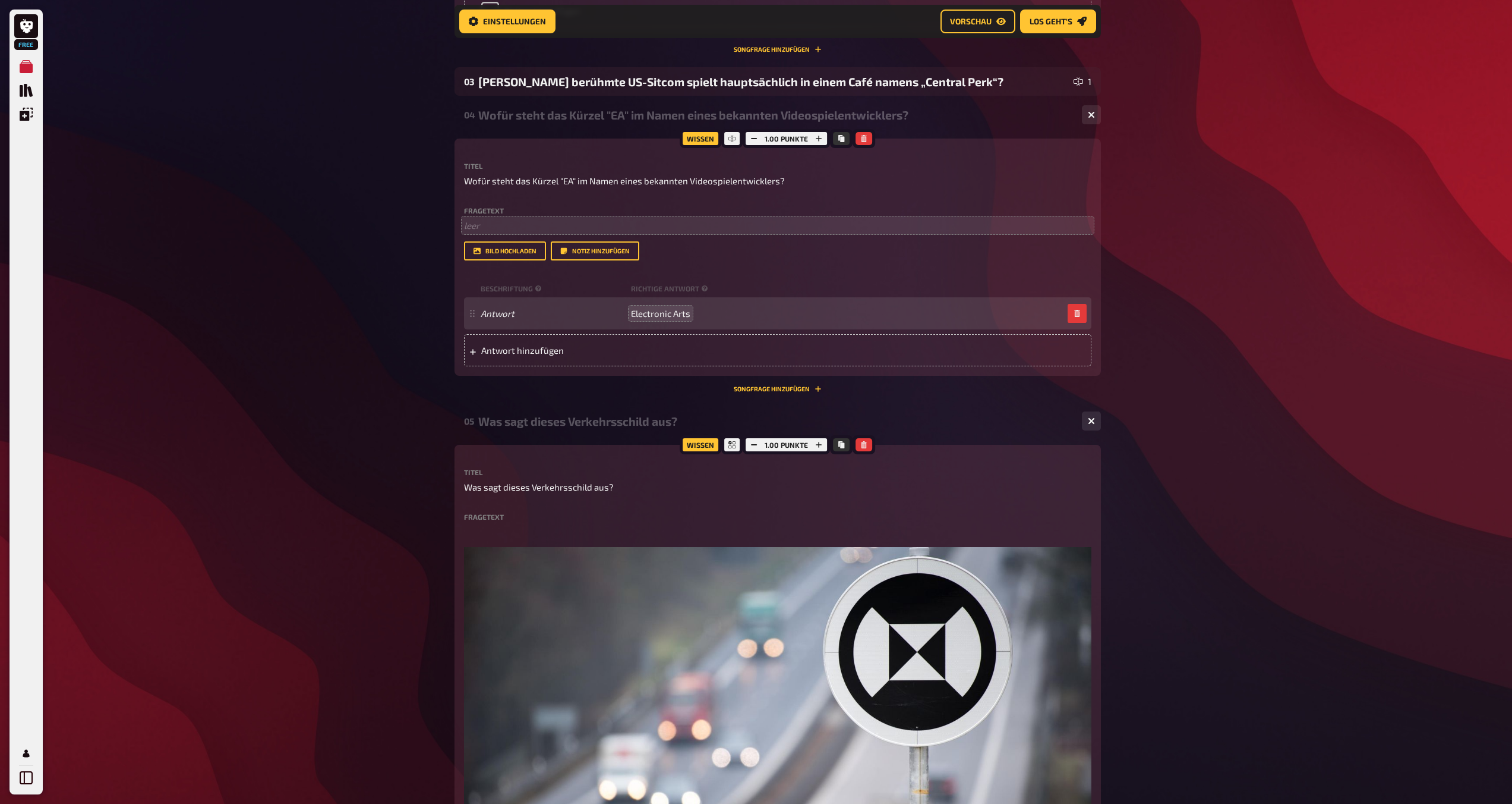
scroll to position [702, 0]
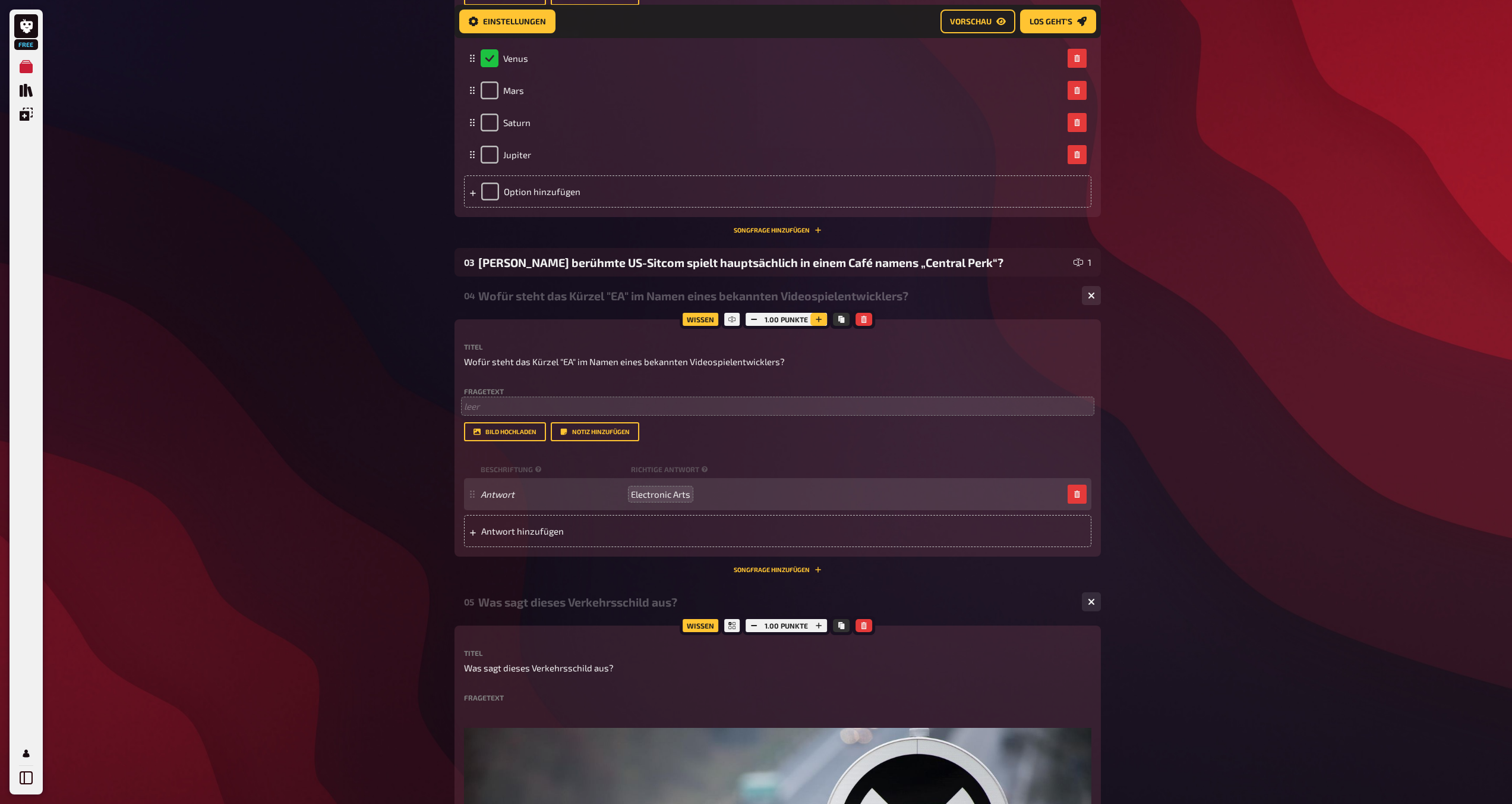
click at [753, 321] on button "button" at bounding box center [818, 319] width 17 height 13
click at [345, 269] on div "Free Meine Quizze Quiz Sammlung Einblendungen Mein Konto Home Meine Quizze Expo…" at bounding box center [756, 407] width 1512 height 2218
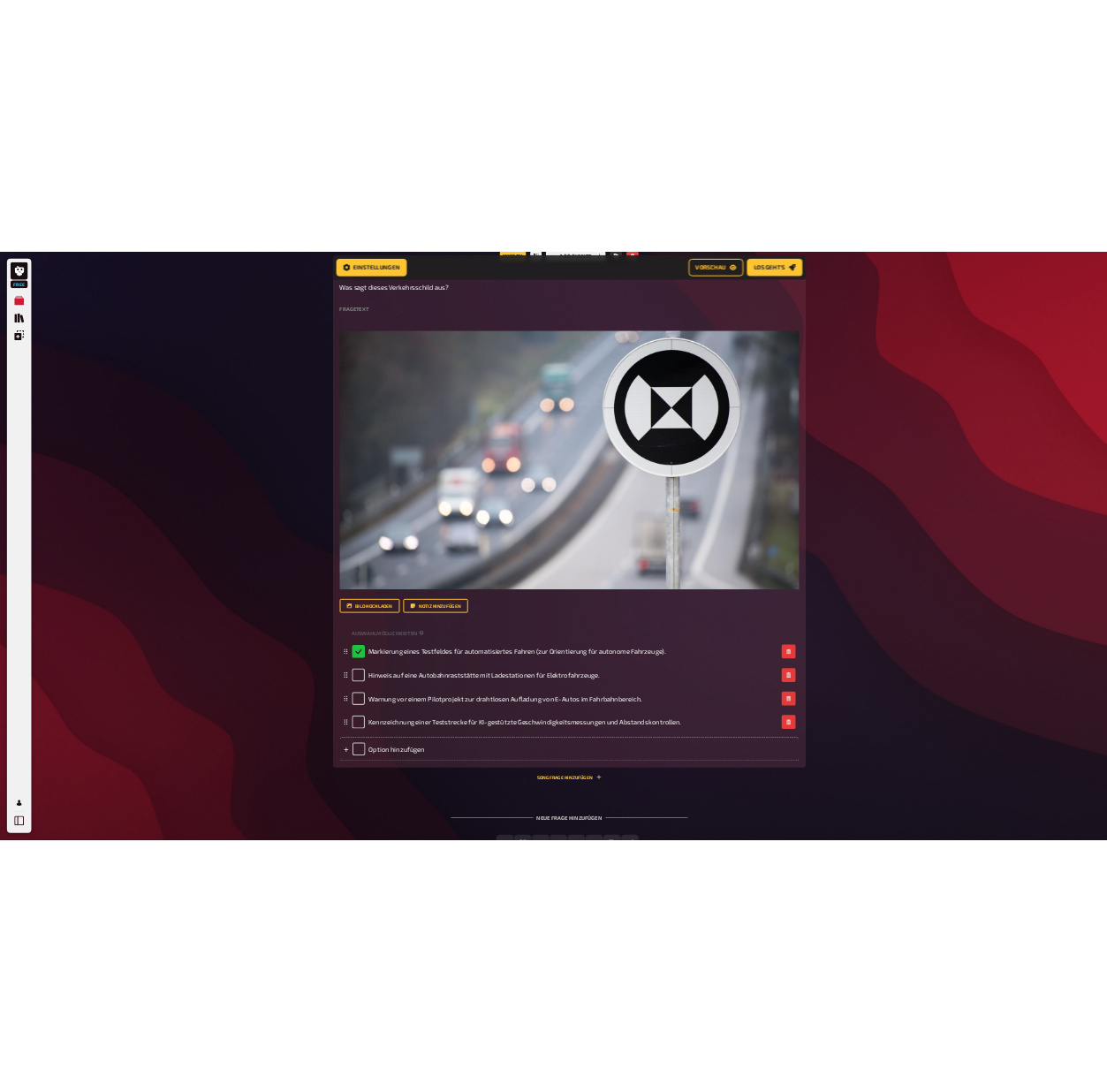
scroll to position [2103, 0]
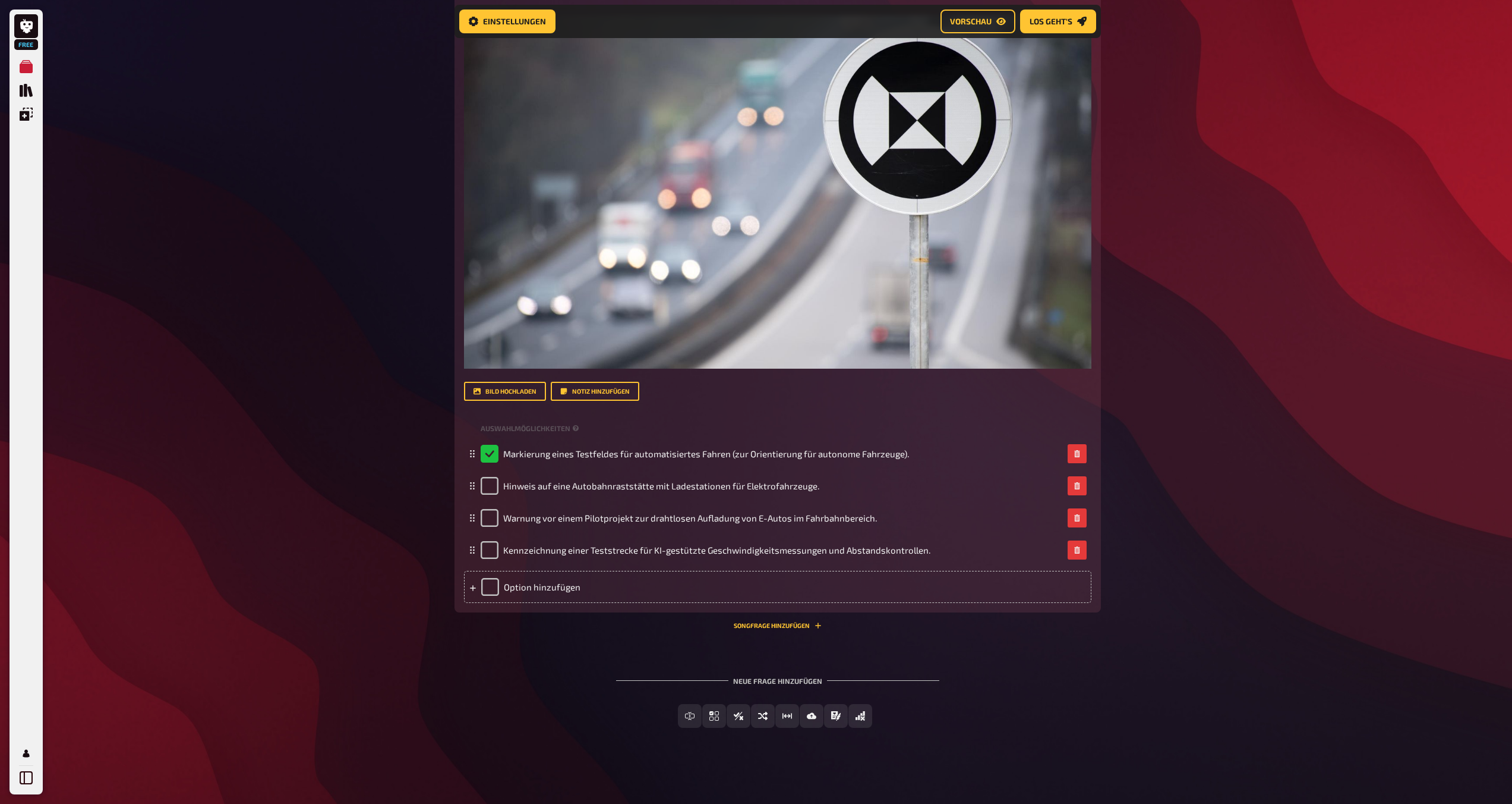
click at [753, 686] on div "Neue Frage hinzufügen" at bounding box center [778, 676] width 323 height 37
click at [753, 681] on div "Neue Frage hinzufügen" at bounding box center [778, 676] width 323 height 37
click at [753, 627] on button "Songfrage hinzufügen" at bounding box center [778, 626] width 88 height 7
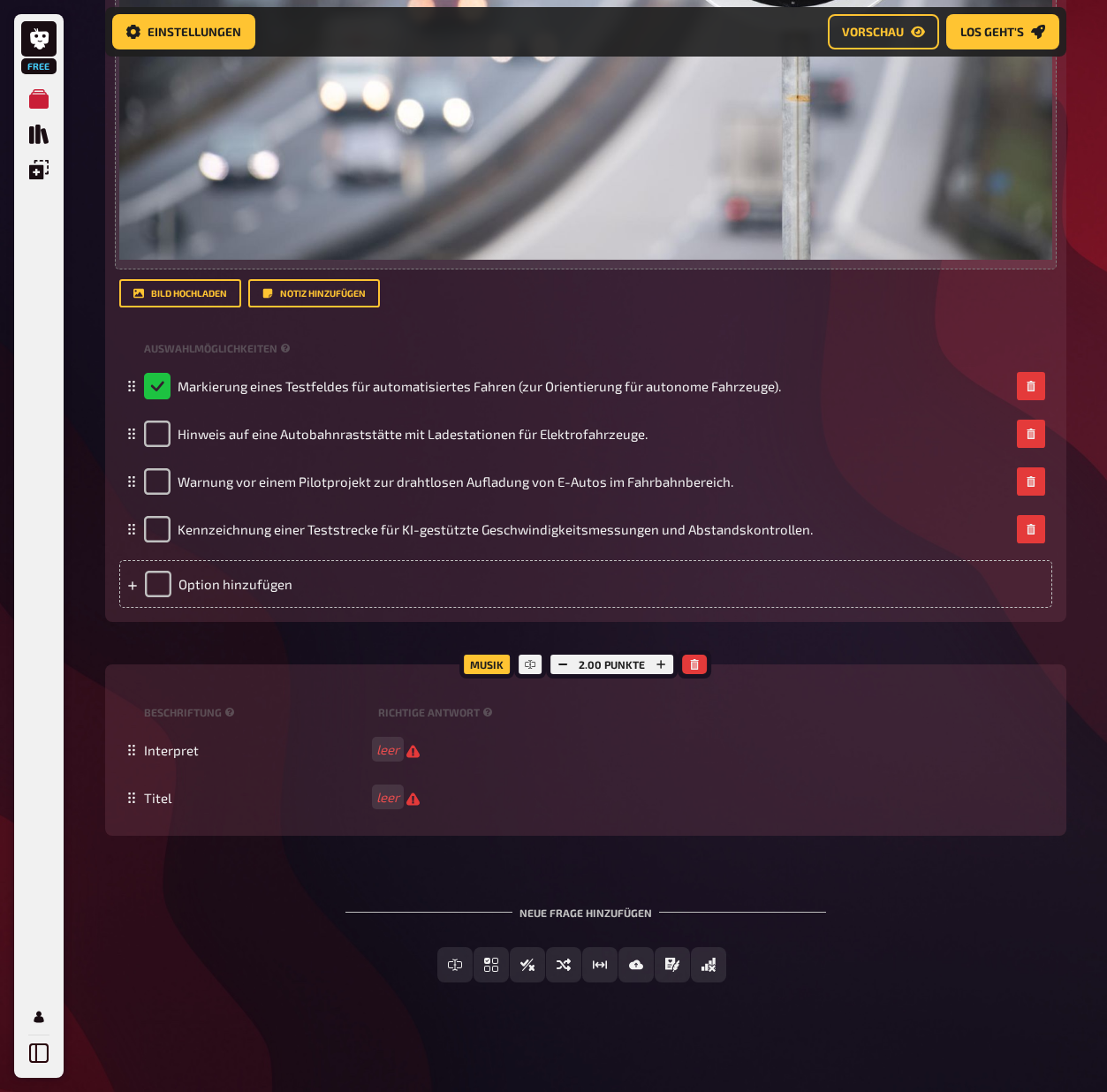
scroll to position [2395, 0]
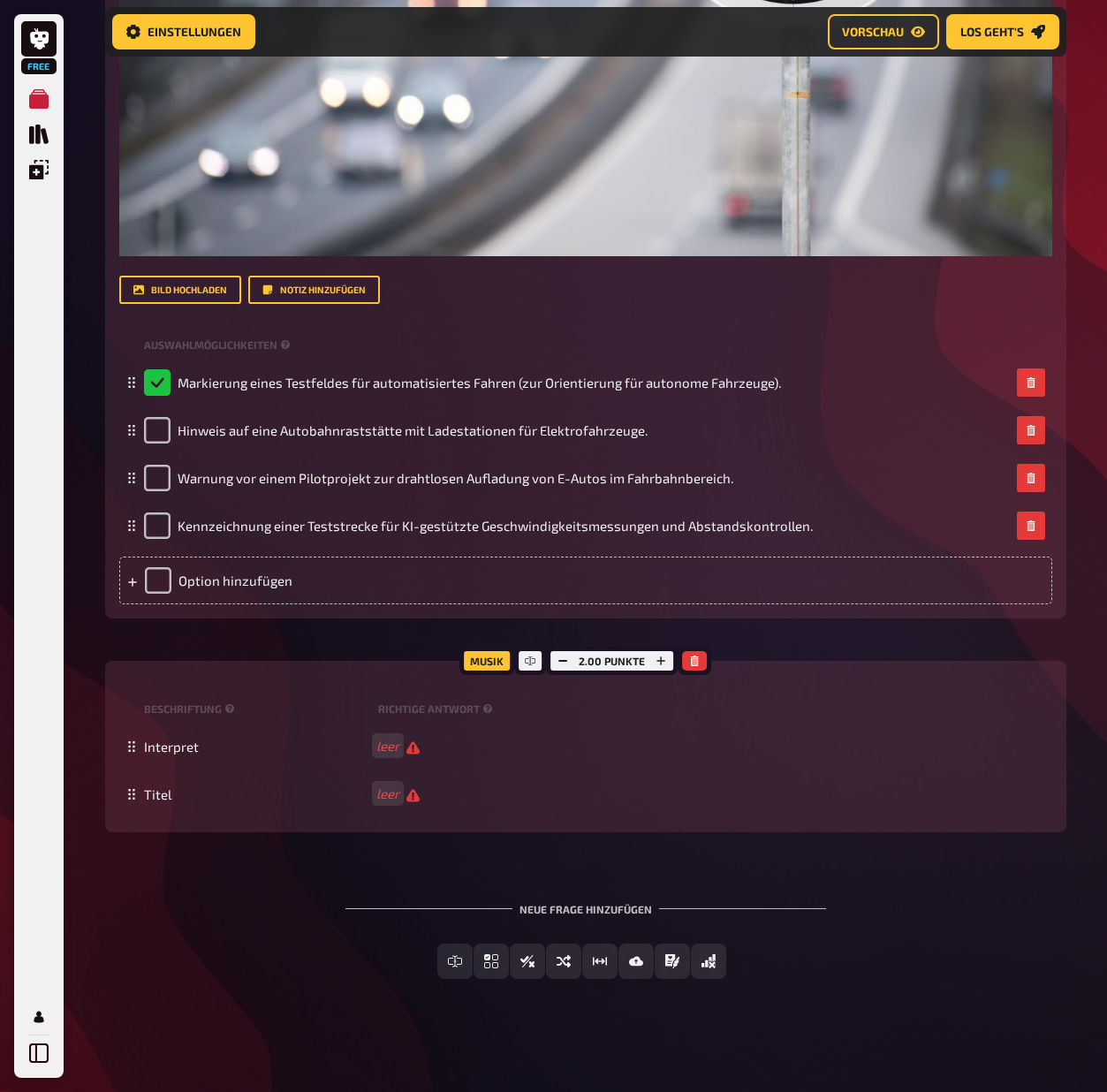
click at [478, 666] on div "Musik" at bounding box center [487, 661] width 55 height 29
click at [704, 663] on button "button" at bounding box center [694, 661] width 25 height 19
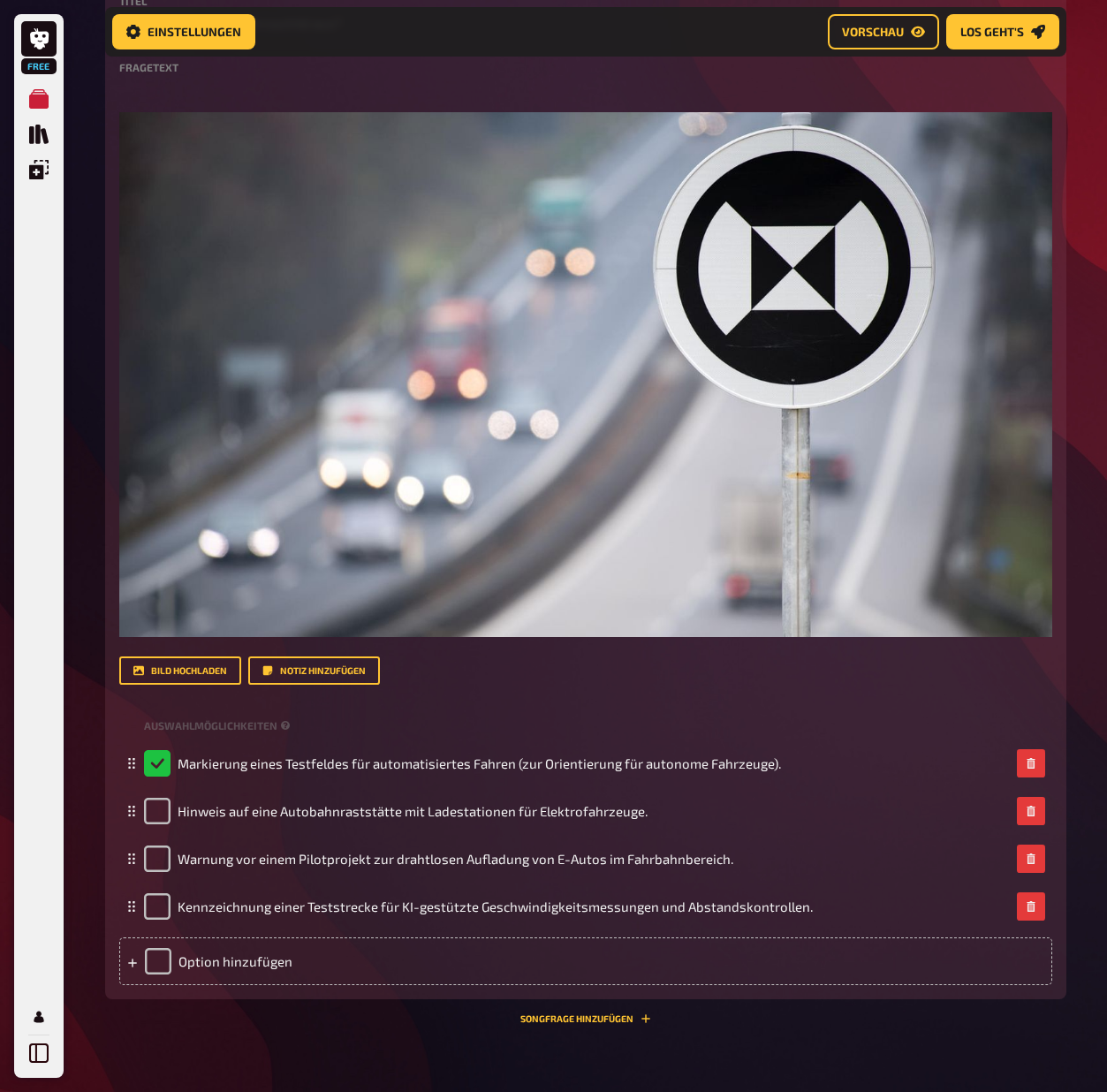
scroll to position [2205, 0]
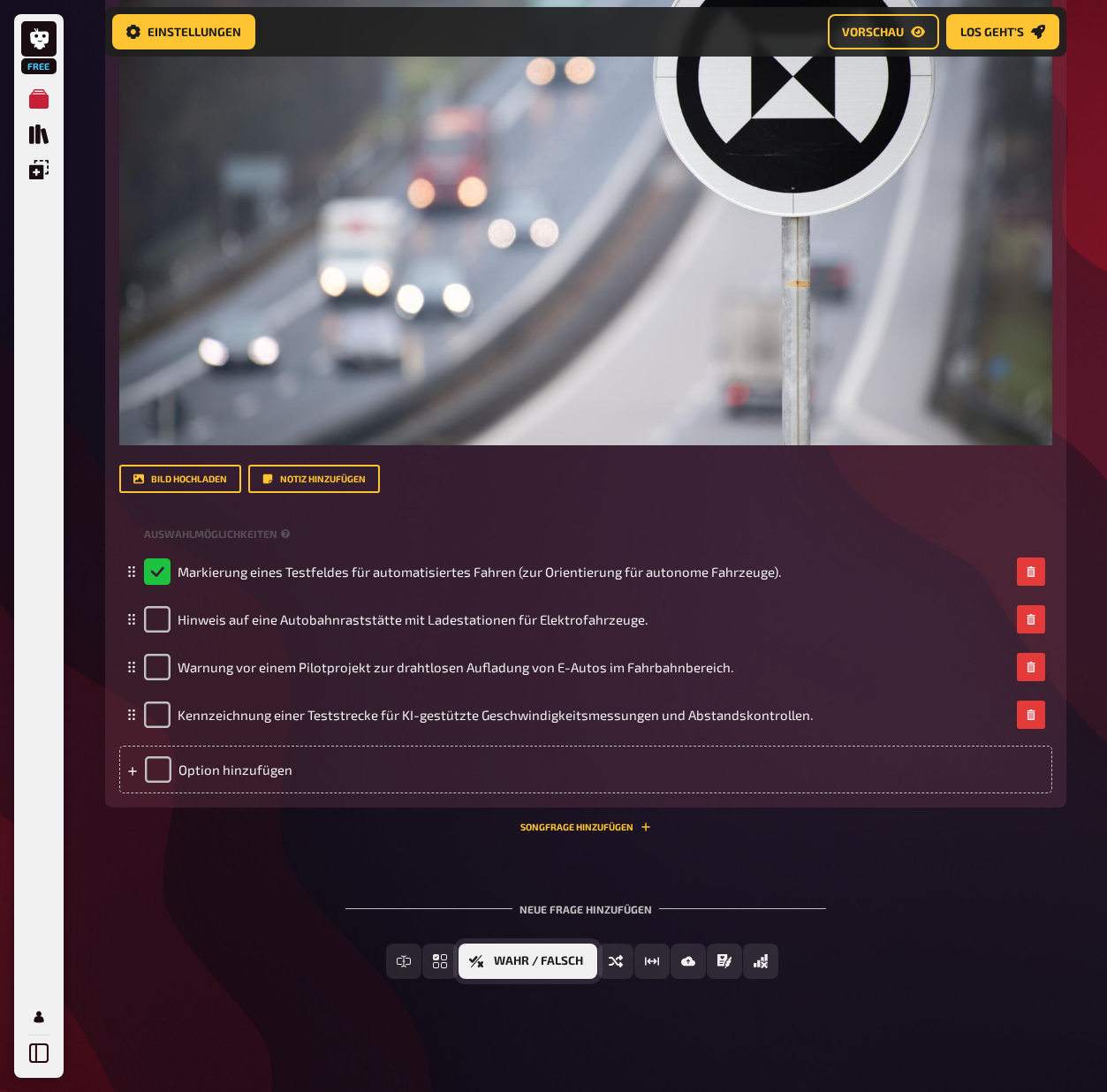
click at [572, 962] on span "Wahr / Falsch" at bounding box center [538, 960] width 89 height 12
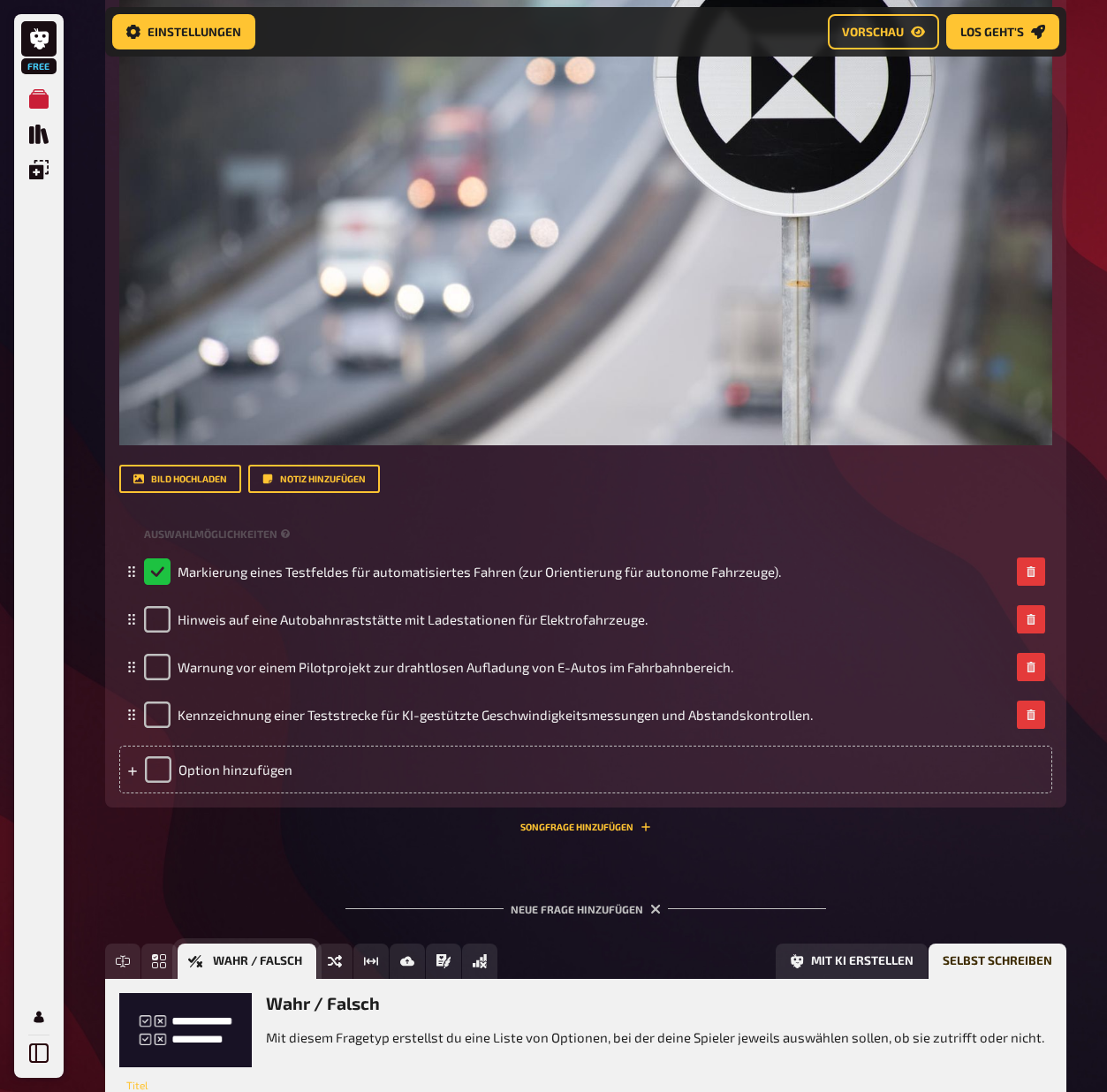
scroll to position [2368, 0]
